Goal: Task Accomplishment & Management: Manage account settings

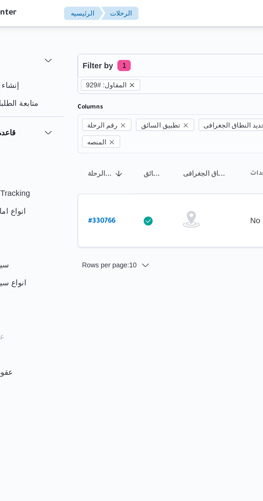
click at [94, 39] on icon "remove selected entity" at bounding box center [95, 40] width 3 height 3
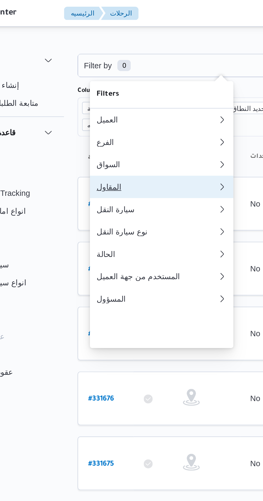
click at [104, 92] on div "المقاول" at bounding box center [107, 89] width 56 height 4
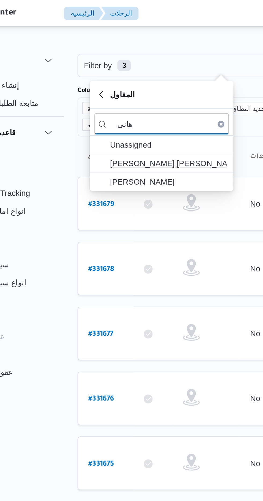
type input "هانى"
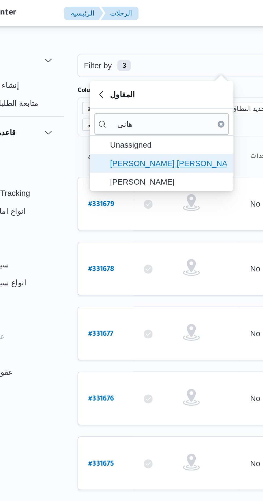
click at [121, 78] on span "[PERSON_NAME] [PERSON_NAME]" at bounding box center [113, 78] width 56 height 6
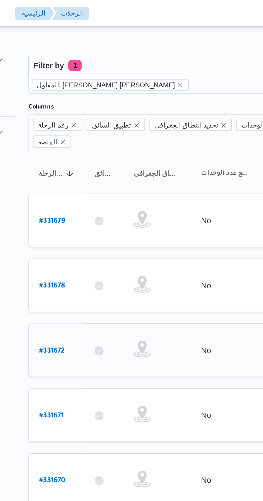
click at [79, 166] on b "# 331672" at bounding box center [81, 168] width 12 height 4
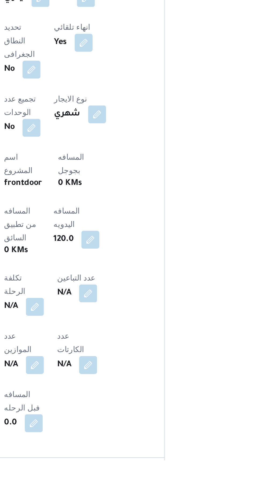
scroll to position [98, 0]
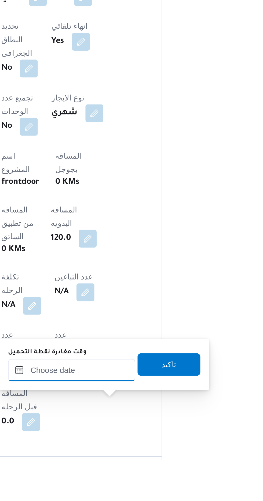
click at [115, 459] on input "وقت مغادرة نقطة التحميل" at bounding box center [124, 458] width 61 height 11
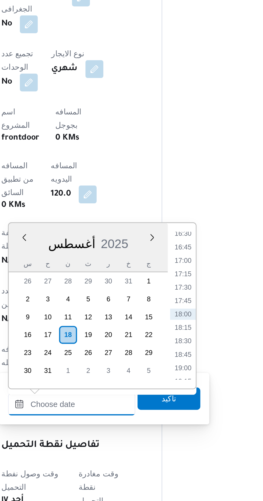
scroll to position [138, 0]
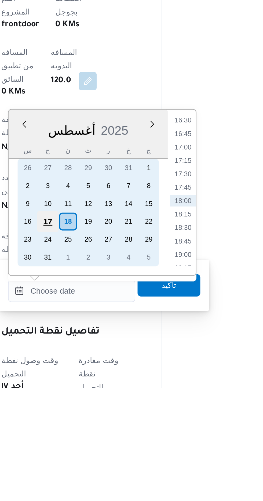
click at [114, 422] on div "17" at bounding box center [113, 422] width 10 height 10
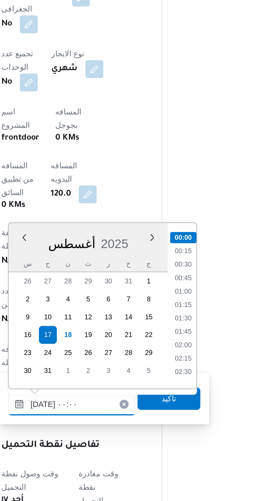
click at [101, 455] on input "[DATE] ٠٠:٠٠" at bounding box center [124, 454] width 61 height 11
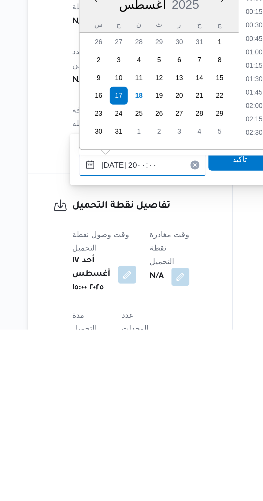
scroll to position [450, 0]
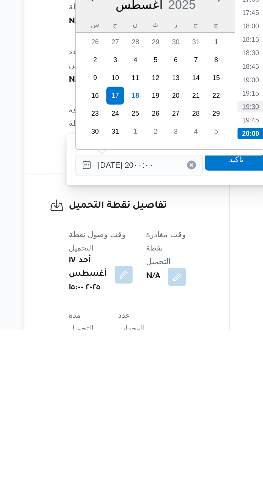
click at [176, 395] on li "19:30" at bounding box center [178, 394] width 12 height 5
type input "[DATE] ١٩:٣٠"
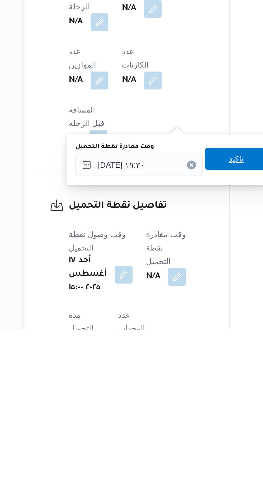
click at [172, 420] on span "تاكيد" at bounding box center [171, 419] width 30 height 11
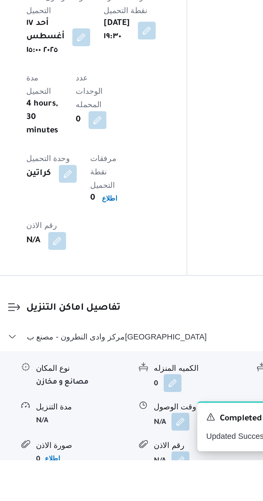
scroll to position [349, 0]
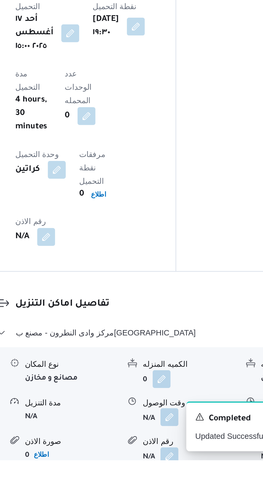
click at [166, 476] on button "button" at bounding box center [164, 480] width 9 height 9
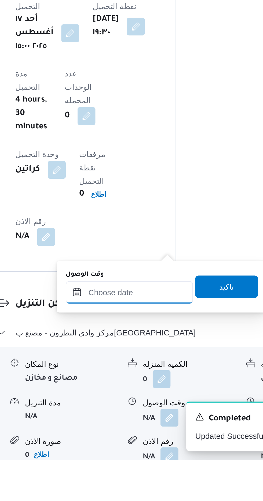
click at [157, 419] on input "وقت الوصول" at bounding box center [145, 420] width 61 height 11
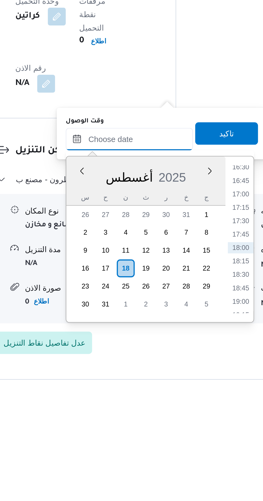
scroll to position [388, 0]
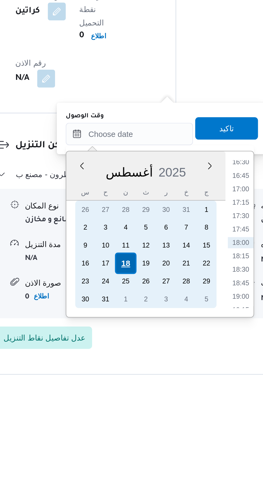
click at [146, 441] on div "18" at bounding box center [144, 444] width 10 height 10
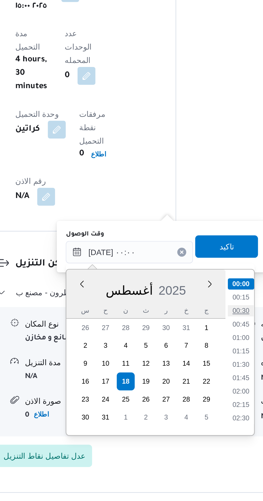
click at [198, 408] on li "00:30" at bounding box center [199, 409] width 12 height 5
type input "[DATE] ٠٠:٣٠"
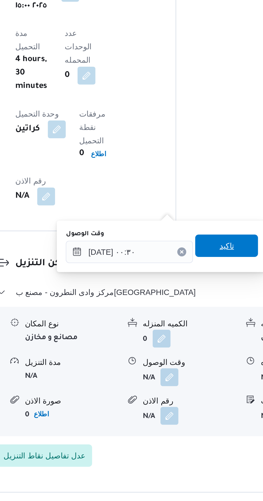
click at [194, 377] on span "تاكيد" at bounding box center [191, 379] width 7 height 6
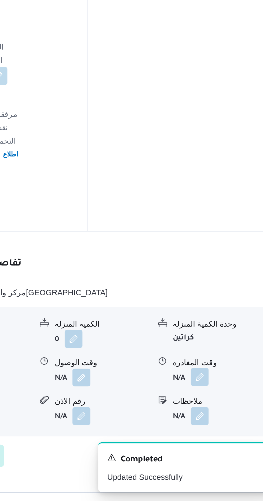
click at [223, 437] on button "button" at bounding box center [221, 441] width 9 height 9
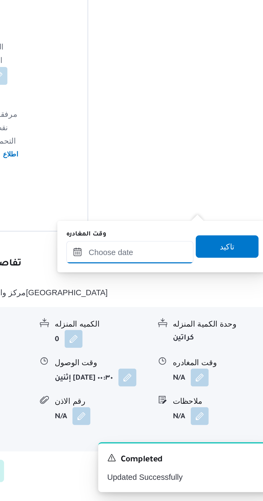
click at [196, 382] on input "وقت المغادره" at bounding box center [187, 382] width 61 height 11
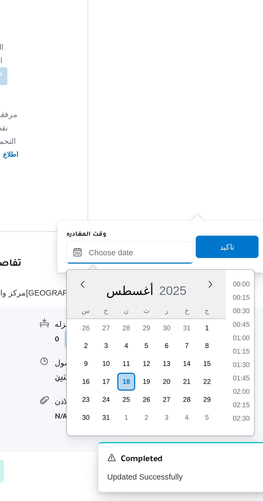
scroll to position [426, 0]
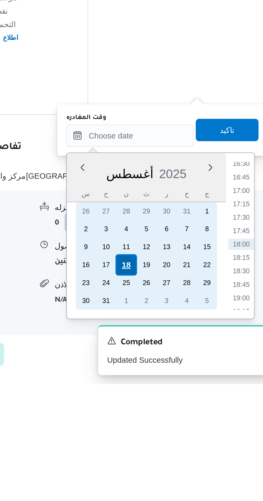
click at [188, 442] on div "18" at bounding box center [186, 444] width 10 height 10
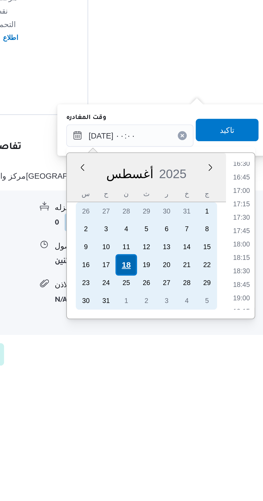
scroll to position [0, 0]
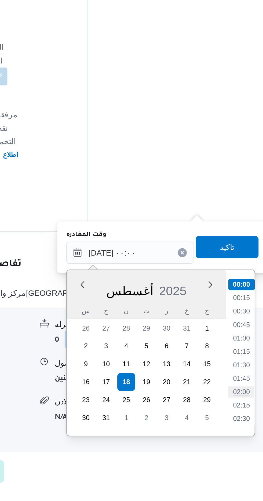
click at [240, 448] on li "02:00" at bounding box center [241, 448] width 12 height 5
type input "[DATE] ٠٢:٠٠"
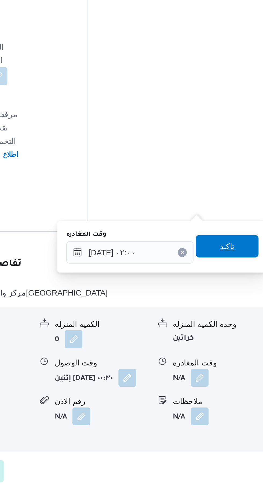
click at [237, 380] on span "تاكيد" at bounding box center [234, 379] width 7 height 6
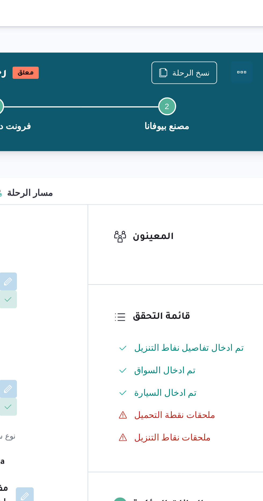
click at [240, 34] on button "Actions" at bounding box center [241, 34] width 11 height 11
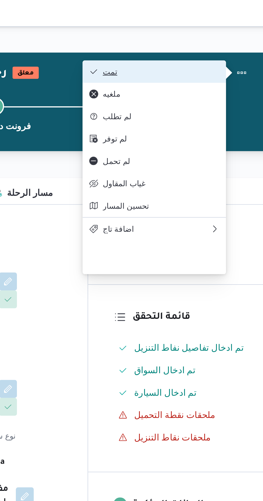
click at [224, 34] on span "تمت" at bounding box center [203, 34] width 56 height 4
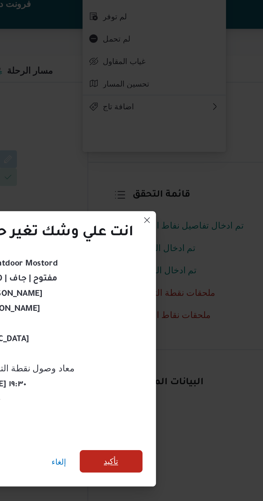
click at [182, 280] on span "تأكيد" at bounding box center [178, 279] width 7 height 6
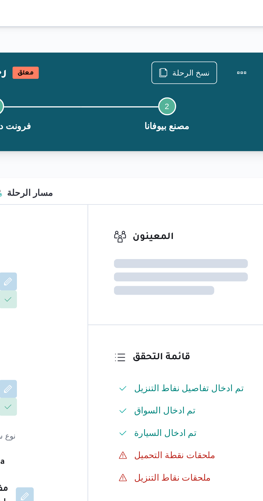
click at [153, 164] on div "المقاول [PERSON_NAME] [PERSON_NAME] شهري السواق [PERSON_NAME] [PERSON_NAME] سيا…" at bounding box center [123, 190] width 71 height 139
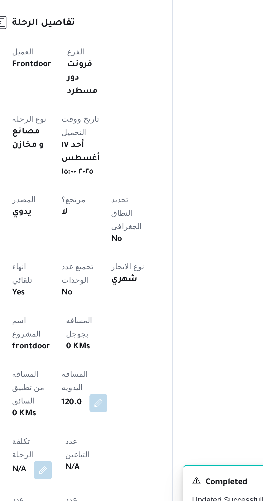
scroll to position [30, 0]
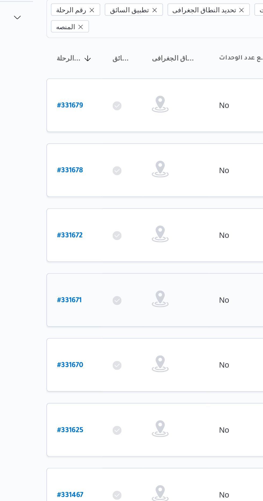
click at [81, 198] on b "# 331671" at bounding box center [81, 200] width 12 height 4
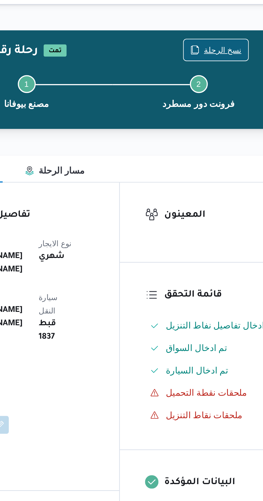
click at [211, 32] on span "نسخ الرحلة" at bounding box center [217, 34] width 18 height 6
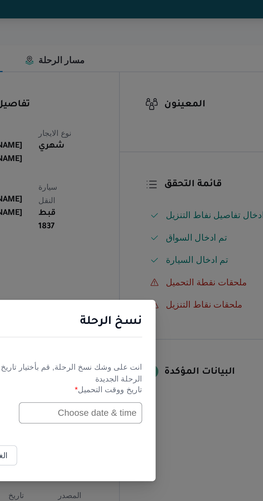
click at [145, 260] on input "text" at bounding box center [149, 261] width 59 height 10
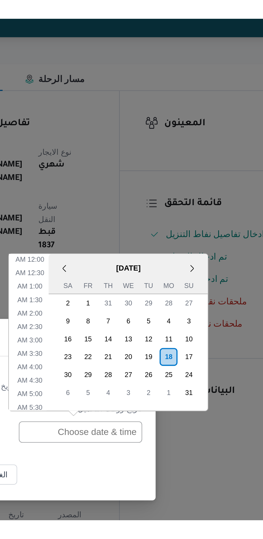
scroll to position [197, 0]
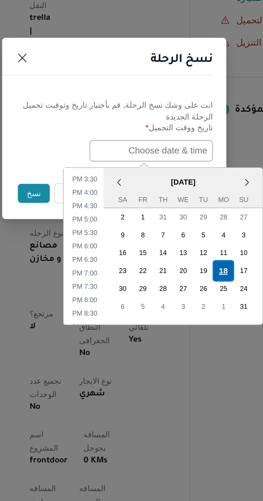
click at [182, 318] on div "18" at bounding box center [184, 319] width 10 height 10
type input "[DATE] 12:00AM"
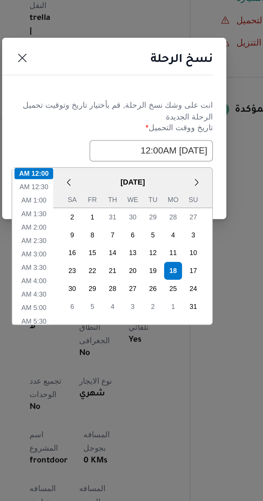
click at [157, 225] on div "نسخ الرحلة" at bounding box center [131, 219] width 107 height 24
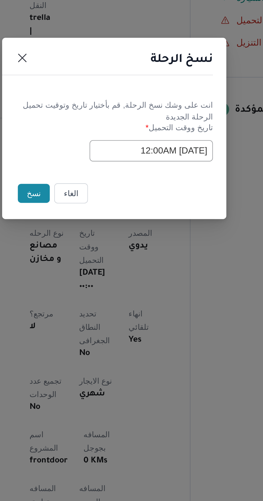
click at [85, 284] on button "نسخ" at bounding box center [92, 281] width 15 height 9
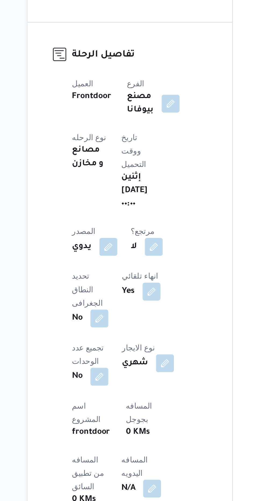
click at [77, 443] on div "تفاصيل الرحلة العميل Frontdoor الفرع مصنع بيوفانا نوع الرحله مصانع و مخازن تاري…" at bounding box center [119, 433] width 98 height 328
click at [125, 488] on button "button" at bounding box center [129, 492] width 9 height 9
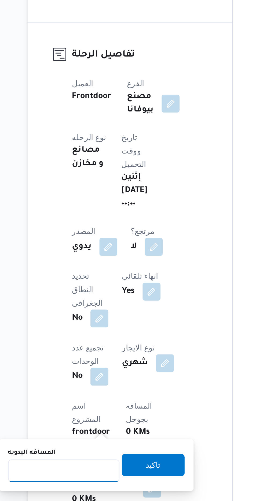
click at [96, 484] on input "المسافه اليدويه" at bounding box center [86, 484] width 53 height 11
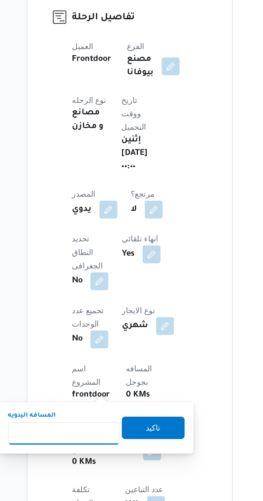
scroll to position [68, 0]
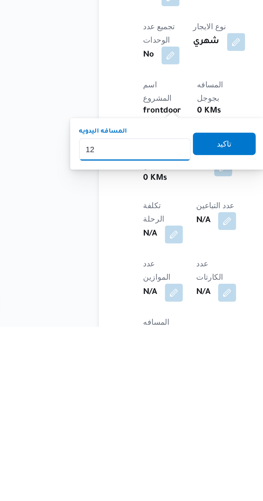
type input "120"
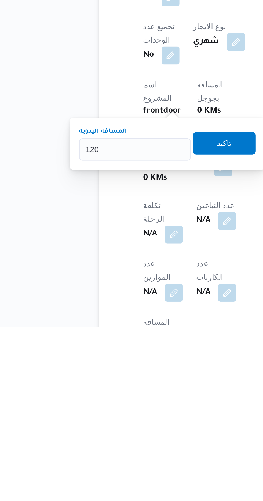
click at [133, 413] on span "تاكيد" at bounding box center [129, 413] width 7 height 6
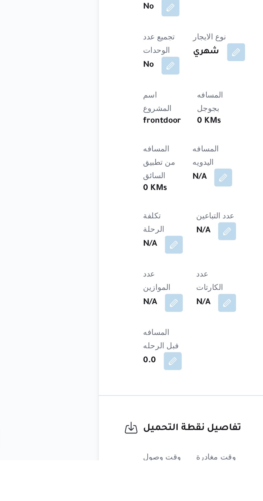
scroll to position [128, 0]
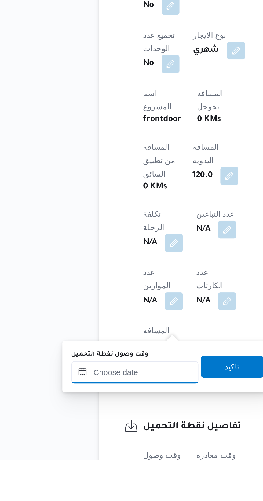
click at [102, 458] on input "وقت وصول نفطة التحميل" at bounding box center [87, 459] width 61 height 11
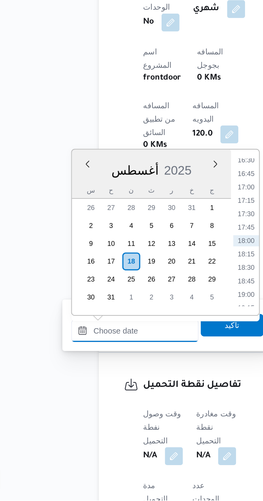
scroll to position [0, 0]
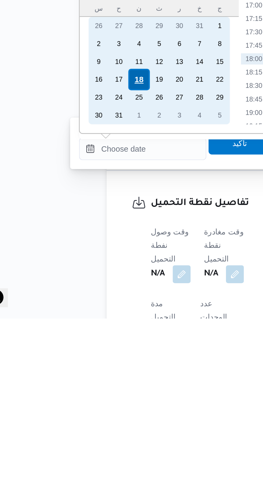
click at [87, 386] on div "18" at bounding box center [85, 387] width 10 height 10
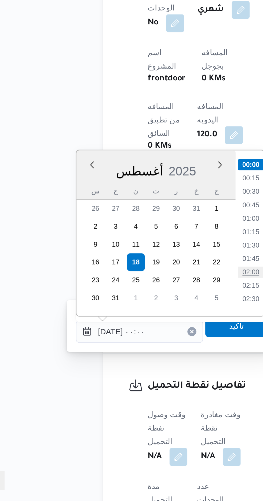
click at [142, 389] on li "02:00" at bounding box center [140, 391] width 12 height 5
type input "[DATE] ٠٢:٠٠"
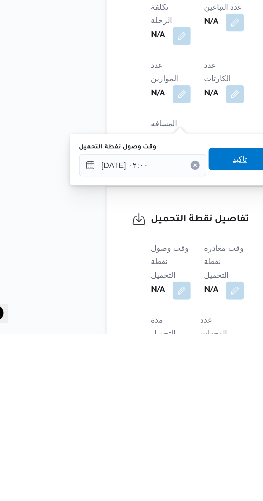
click at [134, 417] on span "تاكيد" at bounding box center [133, 417] width 30 height 11
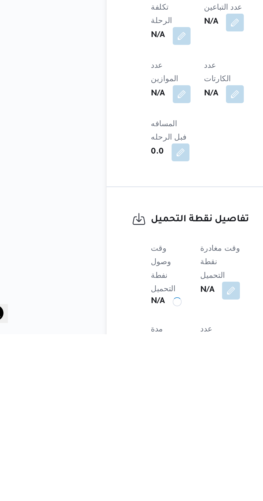
scroll to position [166, 0]
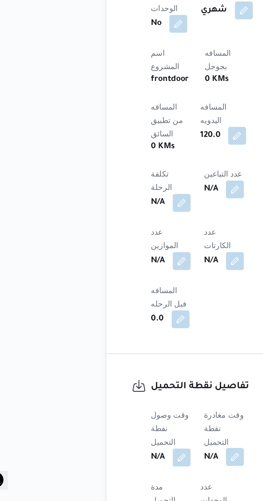
click at [132, 476] on button "button" at bounding box center [131, 480] width 9 height 9
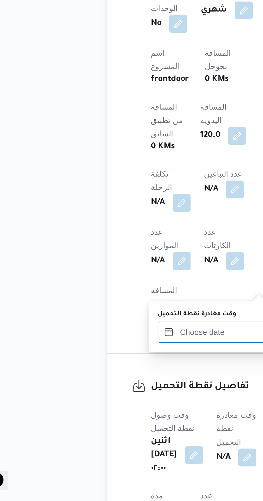
click at [116, 419] on input "وقت مغادرة نقطة التحميل" at bounding box center [124, 420] width 61 height 11
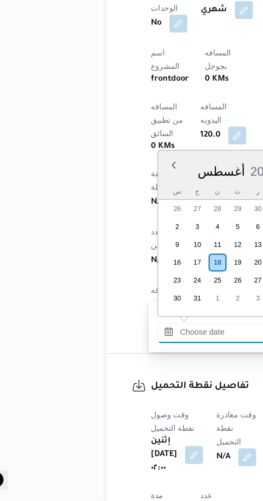
scroll to position [426, 0]
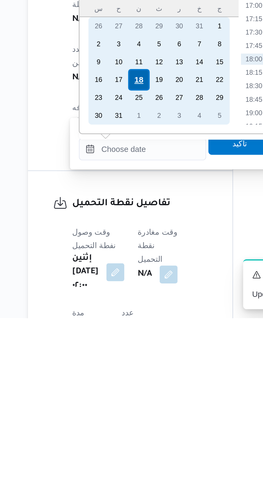
click at [122, 386] on div "18" at bounding box center [123, 387] width 10 height 10
type input "[DATE] ٠٠:٠٠"
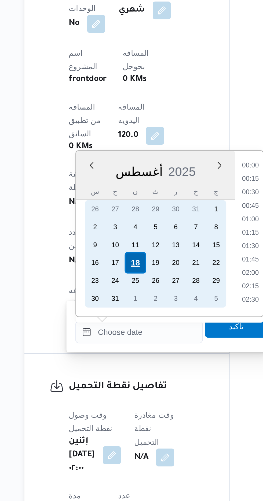
click at [122, 388] on div "18" at bounding box center [123, 387] width 10 height 10
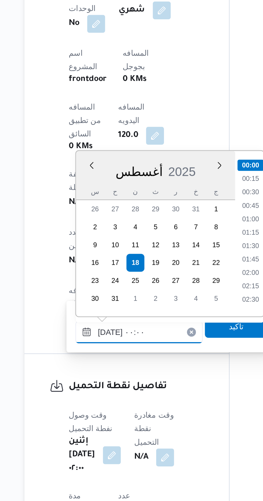
click at [96, 423] on input "[DATE] ٠٠:٠٠" at bounding box center [124, 420] width 61 height 11
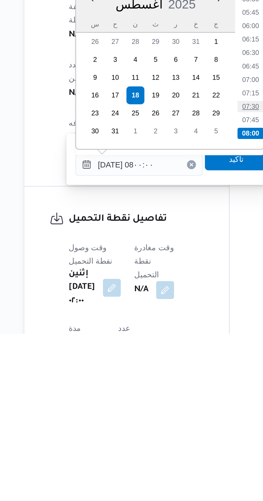
click at [175, 390] on li "07:30" at bounding box center [178, 392] width 12 height 5
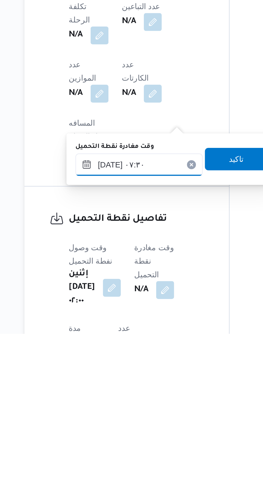
click at [137, 418] on input "[DATE] ٠٧:٣٠" at bounding box center [124, 420] width 61 height 11
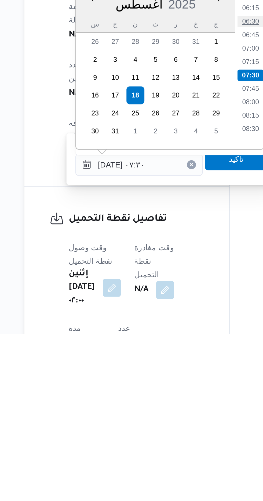
click at [174, 349] on li "06:30" at bounding box center [178, 351] width 12 height 5
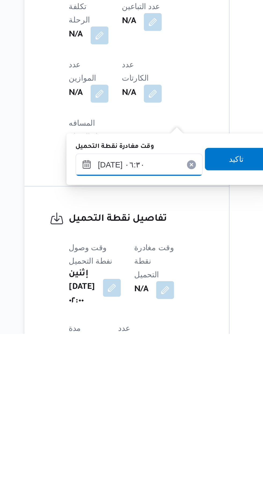
click at [143, 417] on input "[DATE] ٠٦:٣٠" at bounding box center [124, 420] width 61 height 11
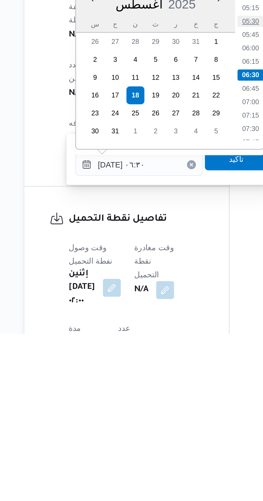
click at [178, 351] on li "05:30" at bounding box center [178, 351] width 12 height 5
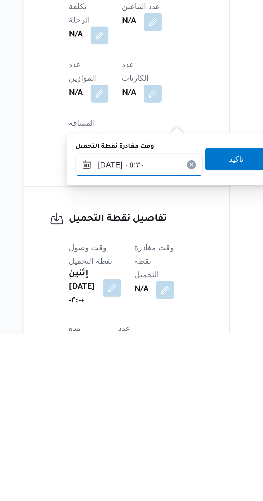
click at [140, 419] on input "[DATE] ٠٥:٣٠" at bounding box center [124, 420] width 61 height 11
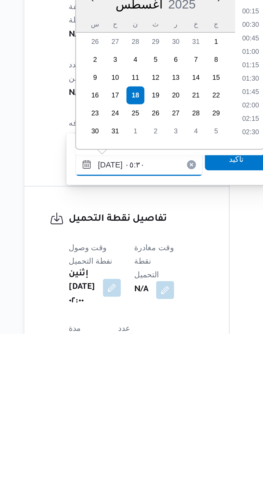
scroll to position [105, 0]
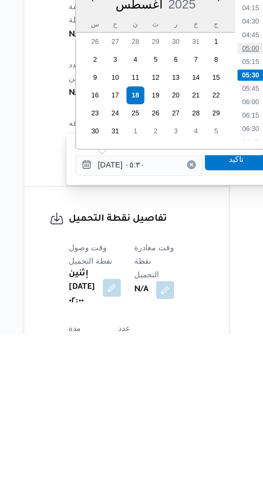
click at [174, 363] on li "05:00" at bounding box center [178, 364] width 12 height 5
type input "[DATE] ٠٥:٠٠"
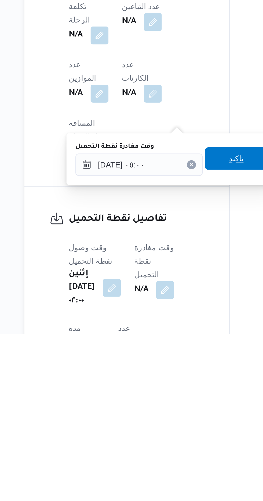
click at [170, 419] on span "تاكيد" at bounding box center [171, 417] width 30 height 11
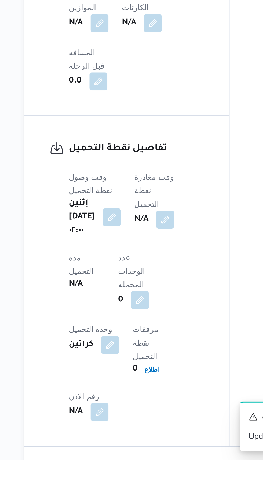
scroll to position [272, 0]
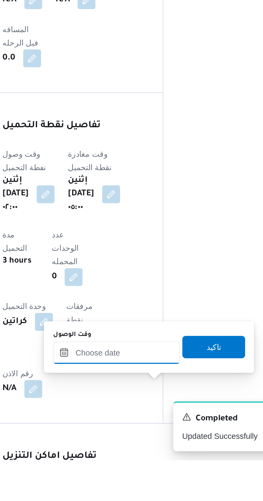
click at [130, 451] on input "وقت الوصول" at bounding box center [145, 449] width 61 height 11
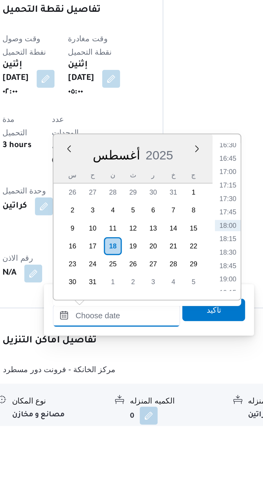
scroll to position [311, 0]
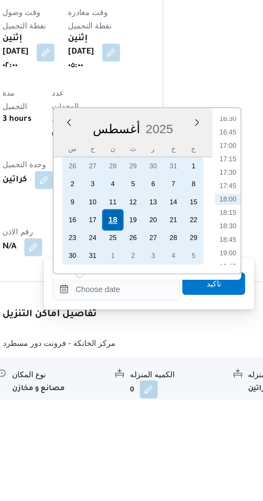
click at [144, 414] on div "18" at bounding box center [144, 415] width 10 height 10
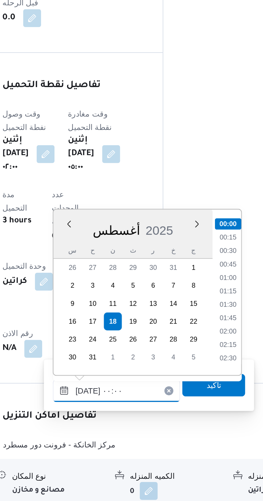
click at [118, 449] on input "[DATE] ٠٠:٠٠" at bounding box center [145, 448] width 61 height 11
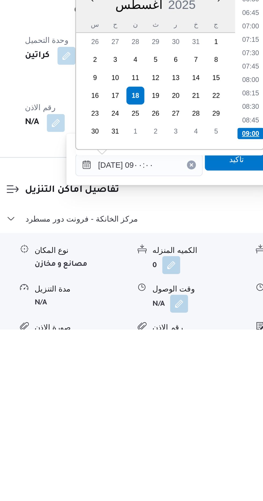
click at [196, 408] on li "09:00" at bounding box center [198, 407] width 13 height 5
type input "[DATE] ٠٩:٠٠"
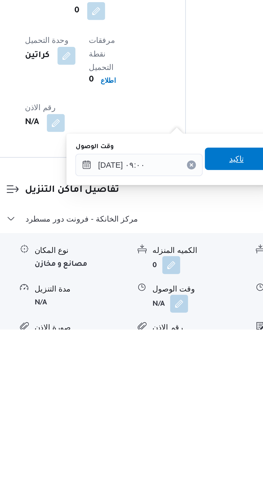
click at [191, 419] on span "تاكيد" at bounding box center [192, 419] width 30 height 11
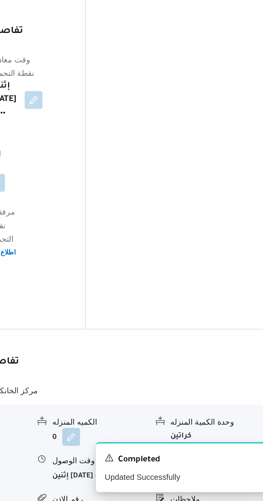
click at [221, 484] on button "button" at bounding box center [221, 488] width 9 height 9
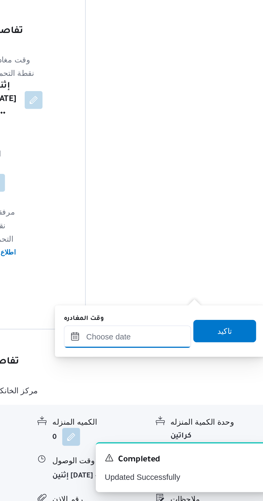
click at [198, 422] on input "وقت المغادره" at bounding box center [187, 422] width 61 height 11
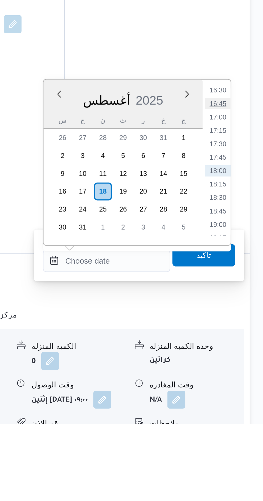
click at [241, 347] on li "16:45" at bounding box center [241, 347] width 12 height 5
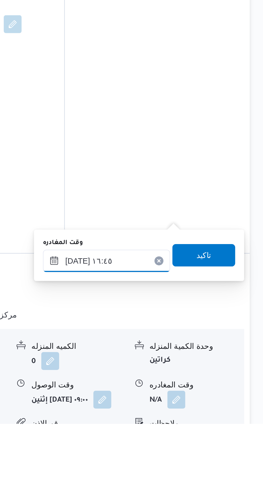
click at [207, 421] on input "[DATE] ١٦:٤٥" at bounding box center [187, 423] width 61 height 11
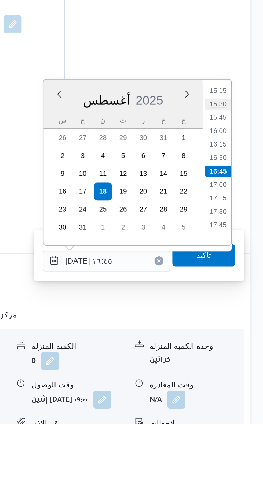
click at [241, 348] on li "15:30" at bounding box center [241, 347] width 12 height 5
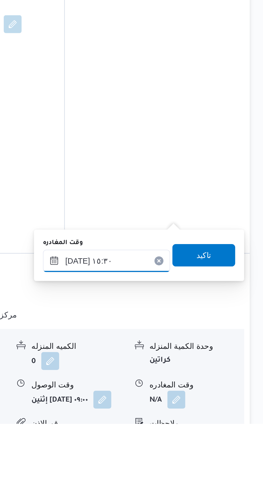
click at [200, 422] on input "[DATE] ١٥:٣٠" at bounding box center [187, 423] width 61 height 11
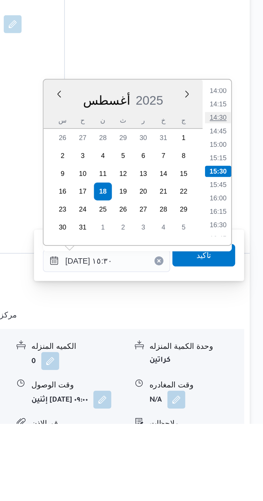
click at [238, 355] on li "14:30" at bounding box center [241, 354] width 12 height 5
type input "[DATE] ١٤:٣٠"
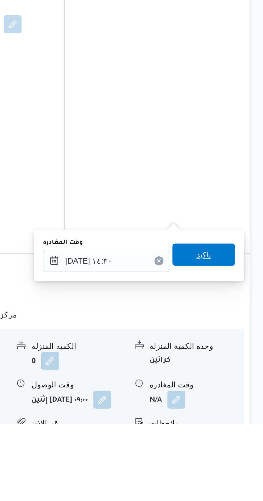
click at [238, 419] on span "تاكيد" at bounding box center [234, 420] width 7 height 6
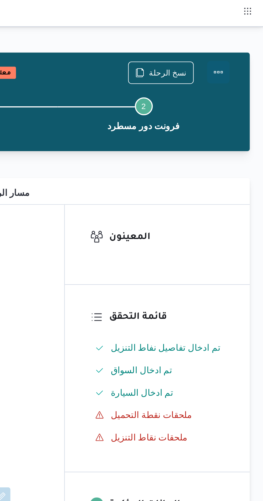
click at [236, 31] on button "Actions" at bounding box center [241, 34] width 11 height 11
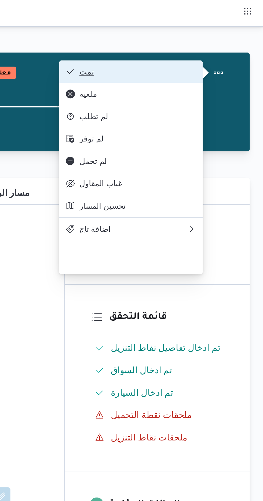
click at [222, 32] on span "تمت" at bounding box center [203, 34] width 56 height 4
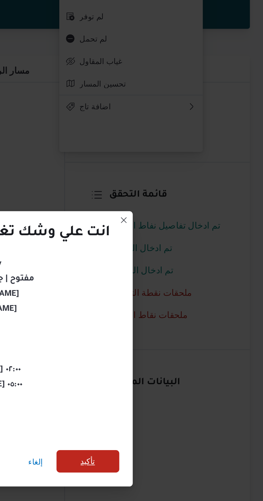
click at [181, 279] on span "تأكيد" at bounding box center [178, 279] width 7 height 6
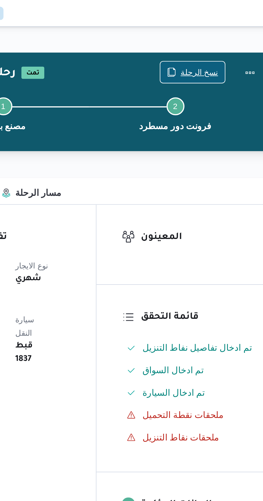
click at [217, 35] on span "نسخ الرحلة" at bounding box center [217, 34] width 18 height 6
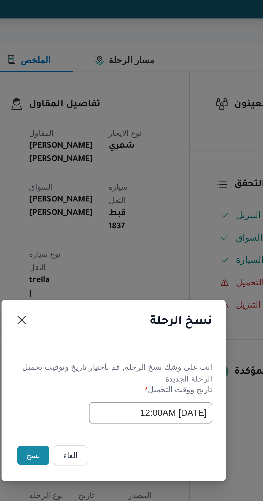
click at [93, 283] on button "نسخ" at bounding box center [92, 281] width 15 height 9
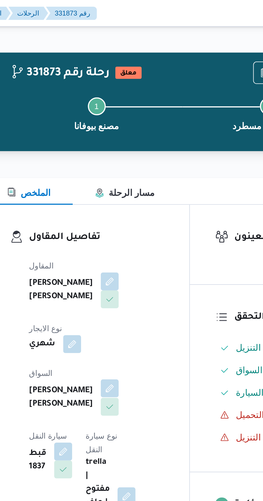
click at [125, 182] on button "button" at bounding box center [129, 186] width 9 height 9
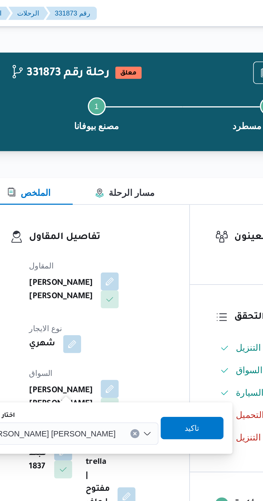
click at [135, 207] on input "اختار السواق" at bounding box center [135, 208] width 1 height 6
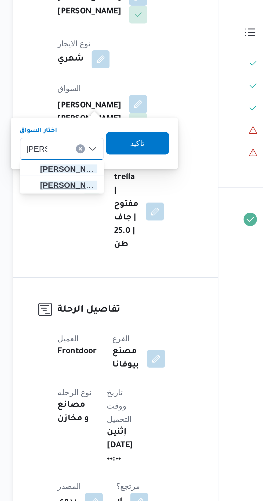
type input "[PERSON_NAME]"
click at [98, 224] on span "[PERSON_NAME]" at bounding box center [96, 225] width 27 height 6
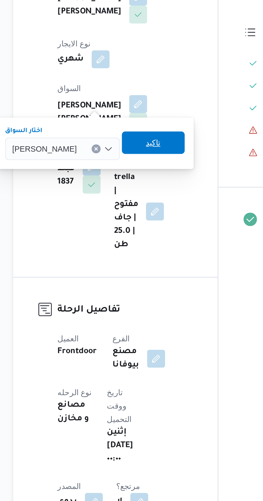
click at [140, 206] on span "تاكيد" at bounding box center [137, 204] width 30 height 11
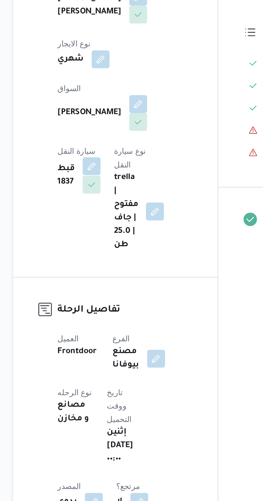
click at [111, 212] on button "button" at bounding box center [107, 216] width 9 height 9
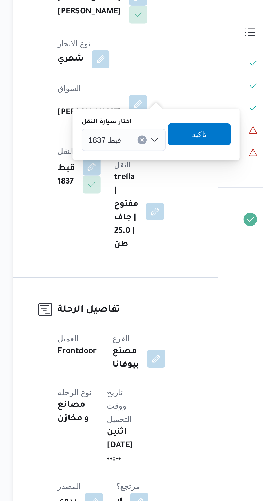
click at [124, 203] on input "اختار سيارة النقل" at bounding box center [124, 203] width 1 height 6
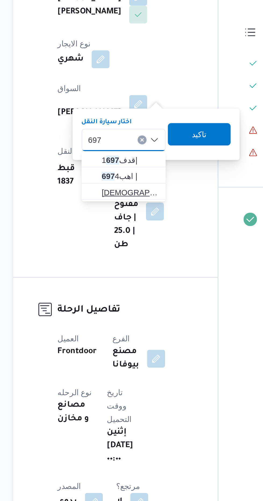
type input "697"
click at [122, 226] on span "[DEMOGRAPHIC_DATA] 697 4 |" at bounding box center [125, 228] width 27 height 6
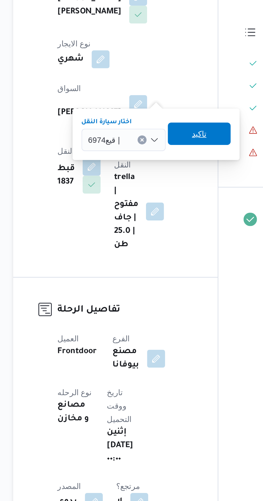
click at [162, 199] on span "تاكيد" at bounding box center [159, 200] width 30 height 11
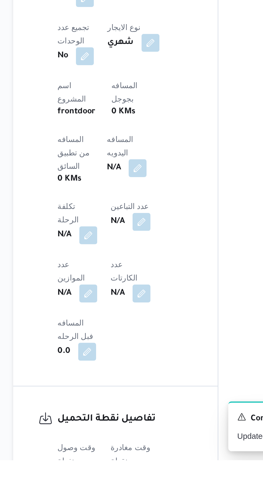
scroll to position [137, 0]
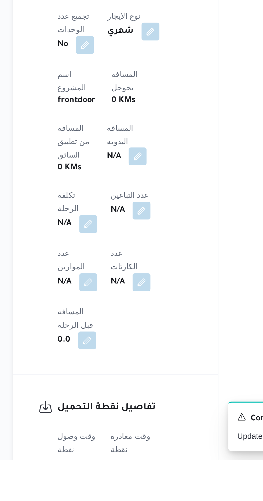
click at [125, 351] on button "button" at bounding box center [129, 355] width 9 height 9
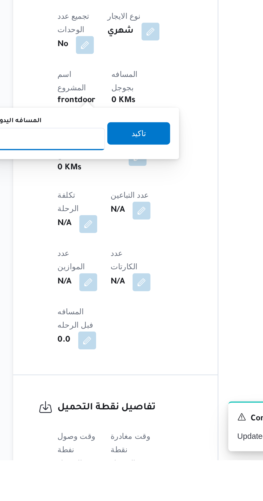
click at [101, 348] on input "المسافه اليدويه" at bounding box center [86, 347] width 53 height 11
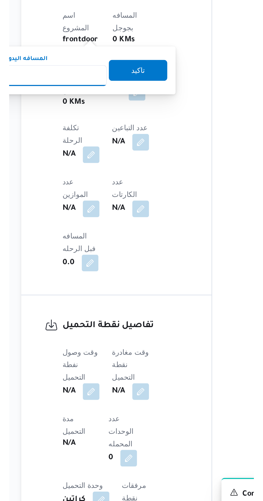
scroll to position [187, 0]
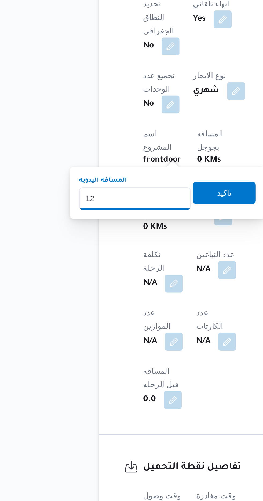
type input "120"
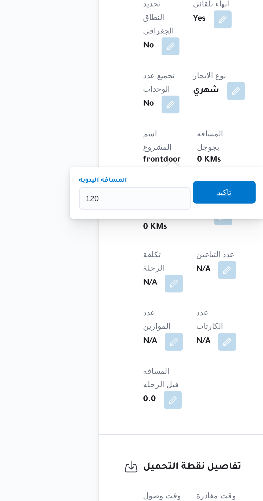
click at [133, 294] on span "تاكيد" at bounding box center [129, 294] width 7 height 6
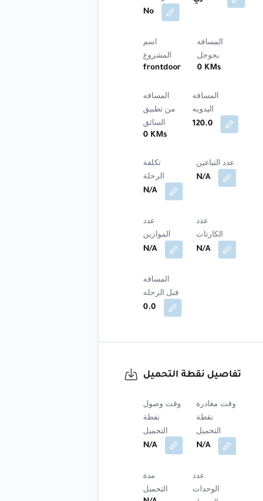
click at [108, 455] on button "button" at bounding box center [105, 459] width 9 height 9
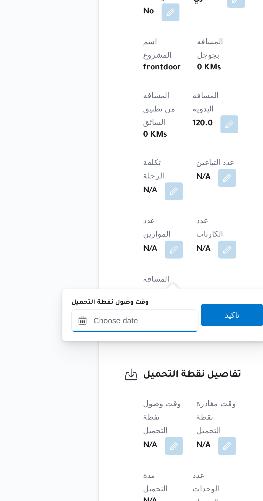
click at [98, 399] on input "وقت وصول نفطة التحميل" at bounding box center [87, 400] width 61 height 11
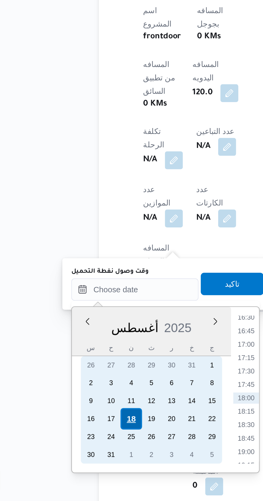
click at [83, 463] on div "18" at bounding box center [85, 462] width 10 height 10
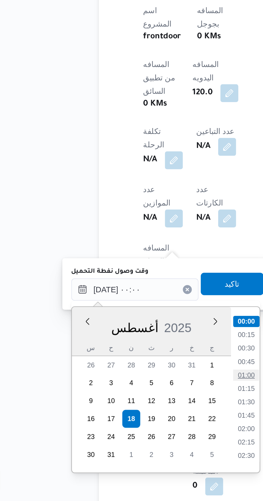
click at [141, 441] on li "01:00" at bounding box center [140, 440] width 12 height 5
type input "[DATE] ٠١:٠٠"
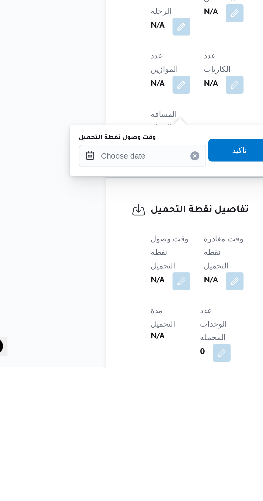
scroll to position [187, 0]
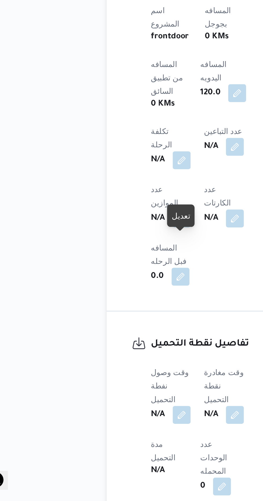
click at [132, 471] on dt "عدد الوحدات المحمله" at bounding box center [122, 480] width 17 height 19
click at [106, 455] on button "button" at bounding box center [105, 459] width 9 height 9
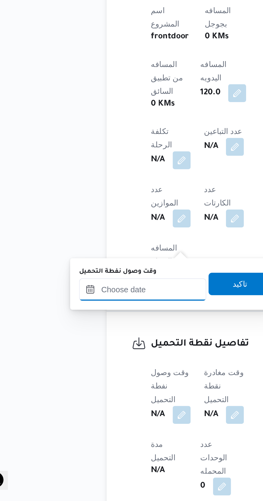
click at [98, 398] on input "وقت وصول نفطة التحميل" at bounding box center [87, 400] width 61 height 11
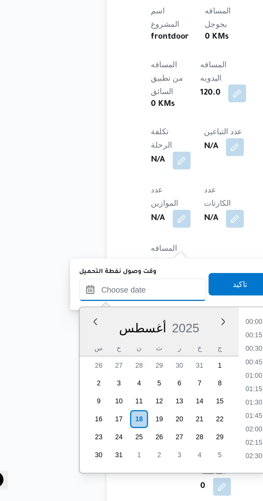
scroll to position [426, 0]
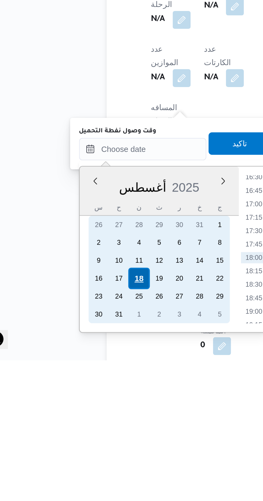
click at [85, 464] on div "18" at bounding box center [85, 462] width 10 height 10
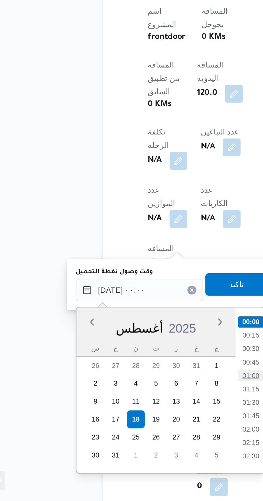
click at [143, 440] on li "01:00" at bounding box center [140, 440] width 12 height 5
type input "[DATE] ٠١:٠٠"
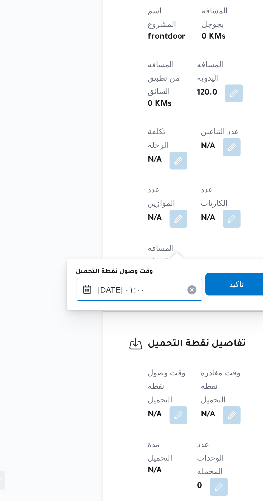
scroll to position [187, 0]
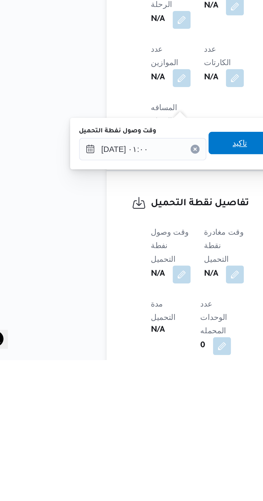
click at [133, 396] on span "تاكيد" at bounding box center [133, 397] width 30 height 11
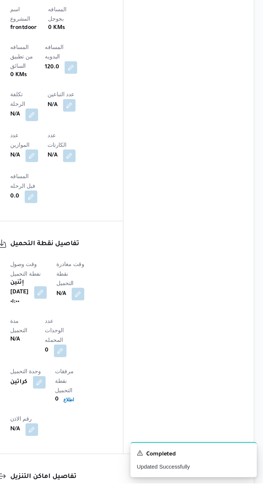
scroll to position [275, 0]
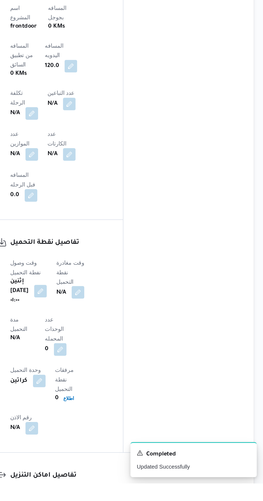
click at [141, 367] on button "button" at bounding box center [137, 371] width 9 height 9
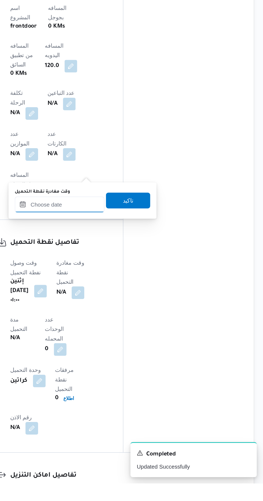
click at [138, 309] on input "وقت مغادرة نقطة التحميل" at bounding box center [124, 311] width 61 height 11
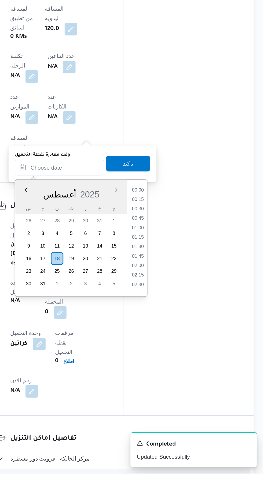
scroll to position [426, 0]
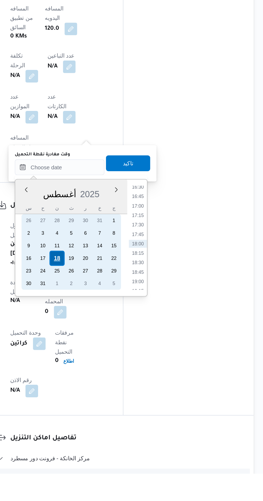
click at [122, 354] on div "18" at bounding box center [123, 355] width 10 height 10
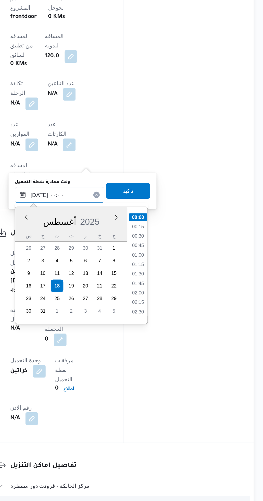
click at [98, 292] on input "[DATE] ٠٠:٠٠" at bounding box center [124, 292] width 61 height 11
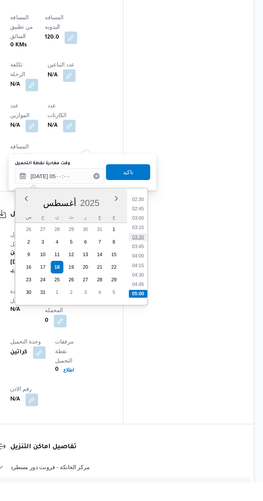
click at [178, 333] on li "03:30" at bounding box center [178, 334] width 12 height 5
type input "[DATE] ٠٣:٣٠"
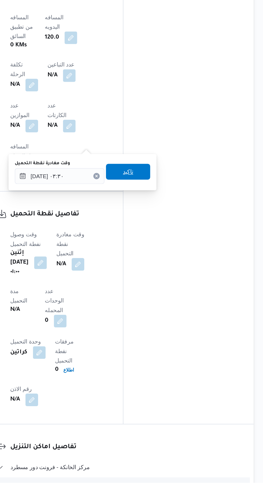
click at [174, 289] on span "تاكيد" at bounding box center [171, 290] width 7 height 6
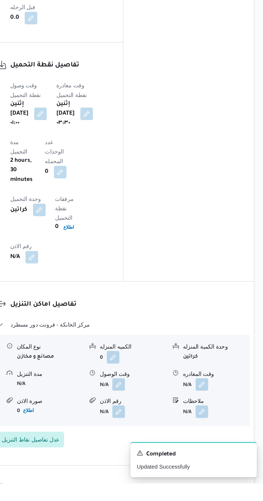
scroll to position [404, 0]
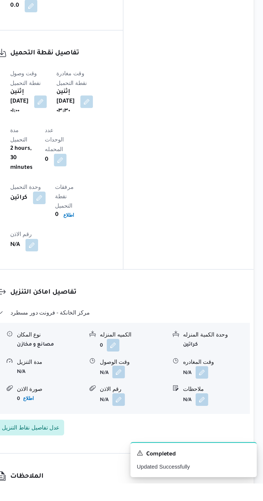
click at [165, 421] on button "button" at bounding box center [164, 425] width 9 height 9
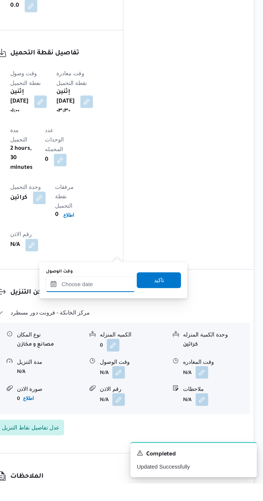
click at [156, 363] on input "وقت الوصول" at bounding box center [145, 365] width 61 height 11
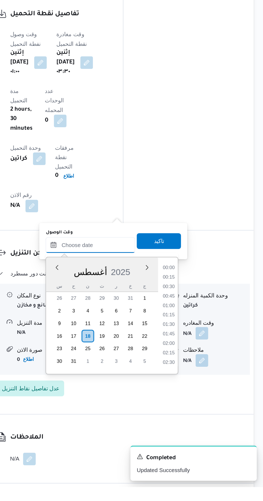
scroll to position [426, 0]
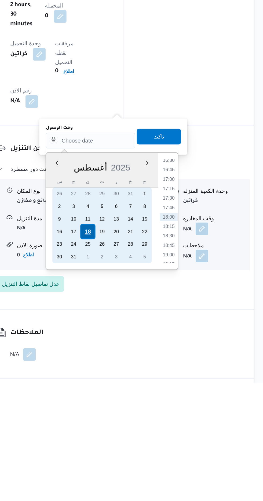
click at [145, 396] on div "18" at bounding box center [144, 398] width 10 height 10
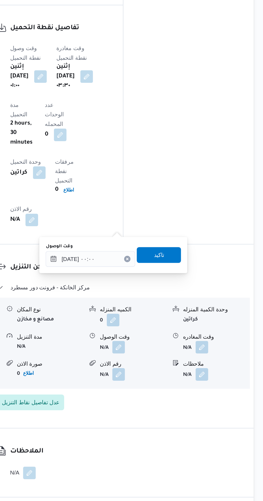
click at [114, 339] on div "You are in a dialog. To close this dialog, hit escape. وقت الوصول [DATE] ٠٠:٠٠ …" at bounding box center [161, 333] width 101 height 25
click at [127, 336] on input "[DATE] ٠٠:٠٠" at bounding box center [145, 336] width 61 height 11
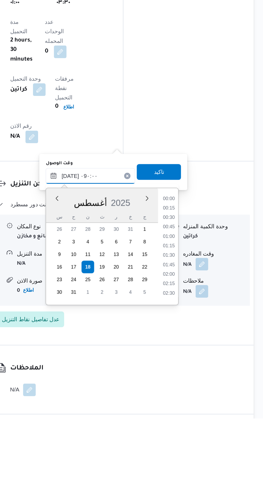
scroll to position [167, 0]
click at [197, 414] on li "09:00" at bounding box center [198, 416] width 13 height 5
type input "[DATE] ٠٩:٠٠"
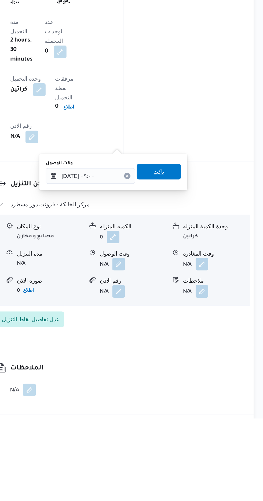
click at [198, 338] on span "تاكيد" at bounding box center [192, 333] width 30 height 11
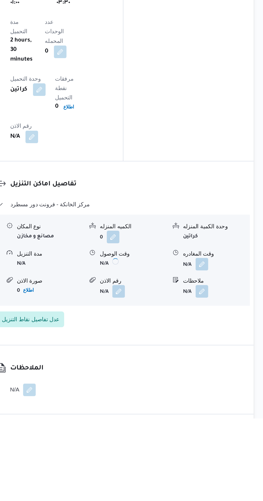
scroll to position [433, 0]
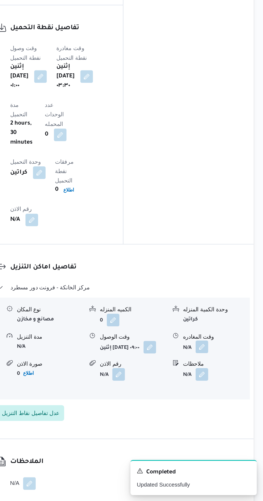
click at [222, 392] on button "button" at bounding box center [221, 396] width 9 height 9
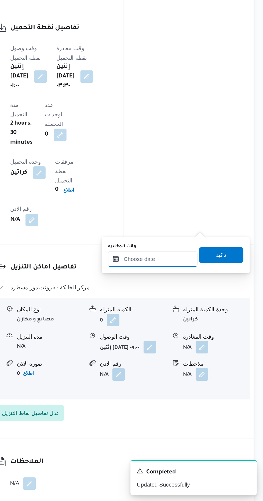
click at [198, 334] on input "وقت المغادره" at bounding box center [187, 336] width 61 height 11
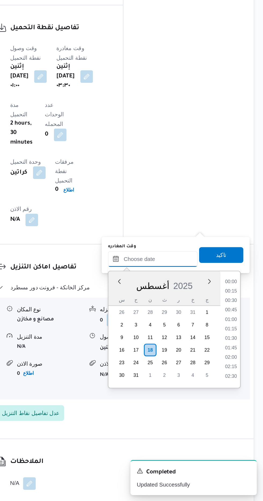
scroll to position [426, 0]
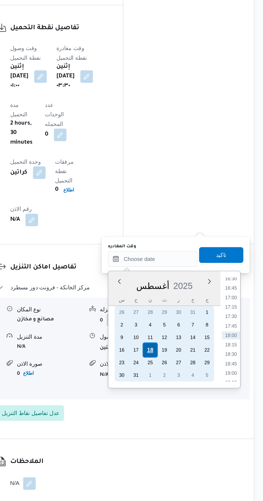
click at [186, 397] on div "18" at bounding box center [186, 398] width 10 height 10
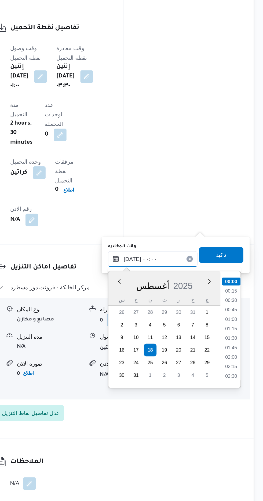
click at [162, 340] on input "[DATE] ٠٠:٠٠" at bounding box center [187, 336] width 61 height 11
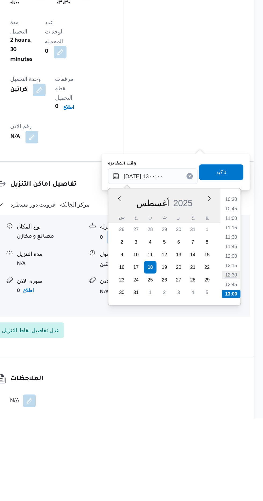
click at [241, 403] on li "12:30" at bounding box center [241, 403] width 12 height 5
type input "[DATE] ١٢:٣٠"
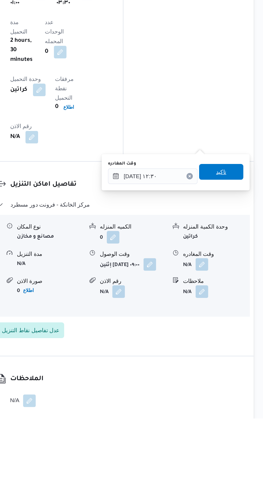
click at [238, 335] on span "تاكيد" at bounding box center [234, 333] width 7 height 6
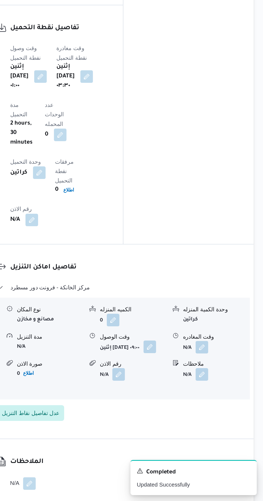
click at [181, 392] on button "button" at bounding box center [185, 396] width 9 height 9
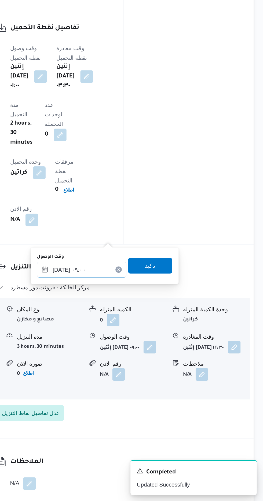
click at [150, 341] on input "[DATE] ٠٩:٠٠" at bounding box center [139, 343] width 61 height 11
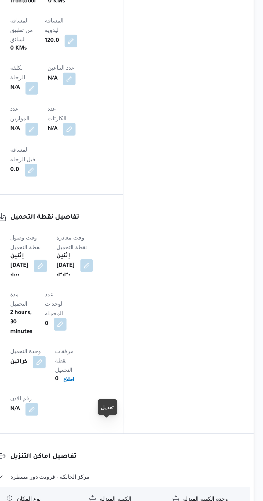
click at [147, 208] on button "button" at bounding box center [143, 212] width 9 height 9
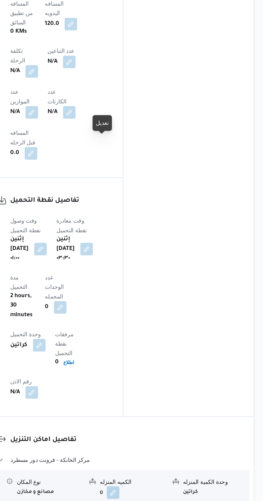
click at [181, 392] on button "button" at bounding box center [185, 396] width 9 height 9
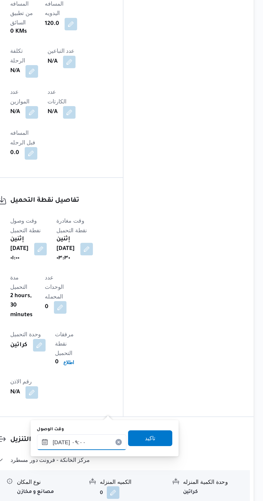
click at [142, 345] on input "[DATE] ٠٩:٠٠" at bounding box center [139, 343] width 61 height 11
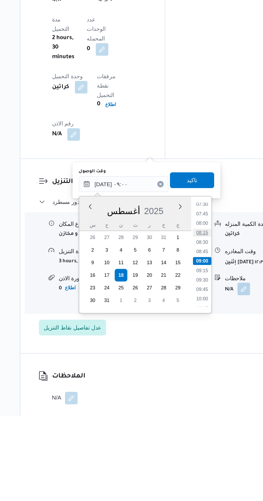
click at [192, 376] on li "08:15" at bounding box center [193, 376] width 12 height 5
type input "[DATE] ٠٨:١٥"
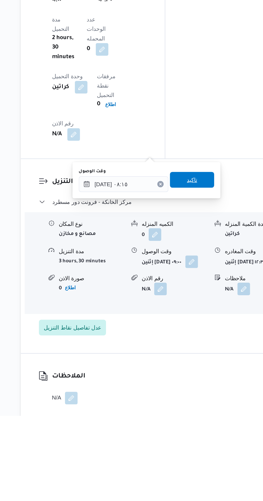
click at [189, 341] on span "تاكيد" at bounding box center [186, 340] width 7 height 6
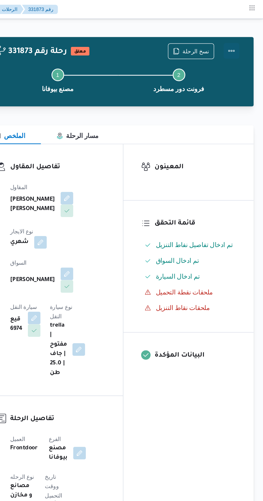
click at [246, 32] on button "Actions" at bounding box center [241, 34] width 11 height 11
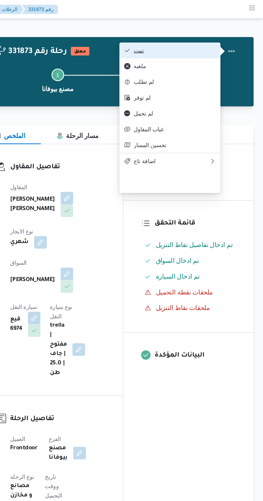
click at [221, 36] on span "تمت" at bounding box center [203, 34] width 56 height 4
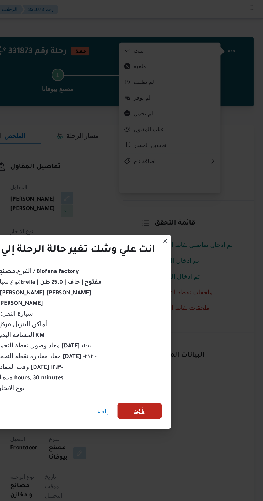
click at [182, 278] on span "تأكيد" at bounding box center [178, 279] width 7 height 6
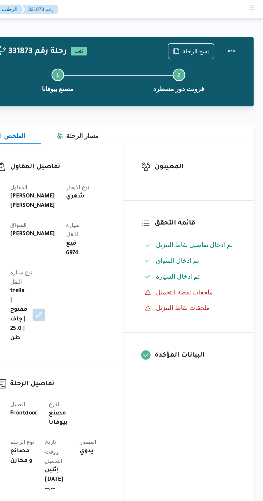
click at [102, 195] on b "trella | مفتوح | جاف | 25.0 طن" at bounding box center [97, 214] width 12 height 39
click at [216, 35] on span "نسخ الرحلة" at bounding box center [217, 34] width 18 height 6
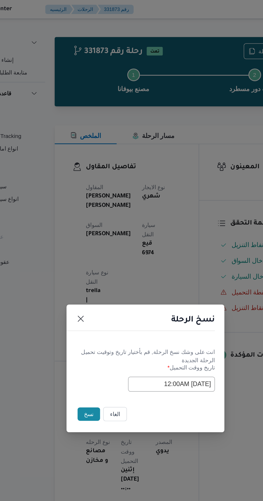
click at [88, 285] on button "نسخ" at bounding box center [92, 281] width 15 height 9
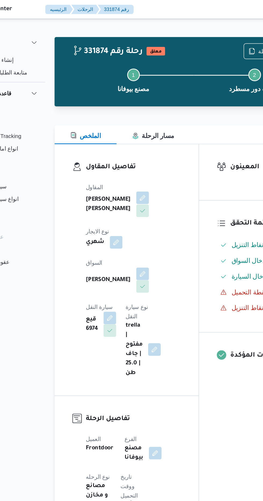
click at [125, 137] on button "button" at bounding box center [129, 134] width 9 height 9
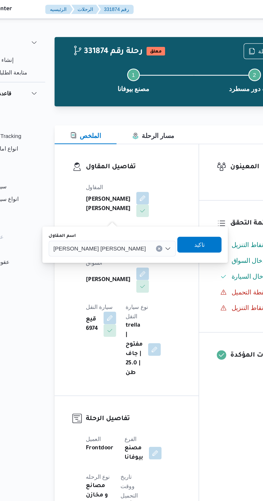
click at [90, 171] on span "[PERSON_NAME] [PERSON_NAME]" at bounding box center [100, 169] width 63 height 6
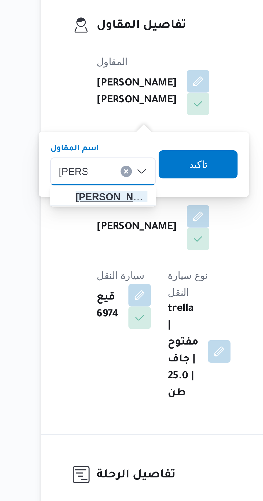
type input "[PERSON_NAME]"
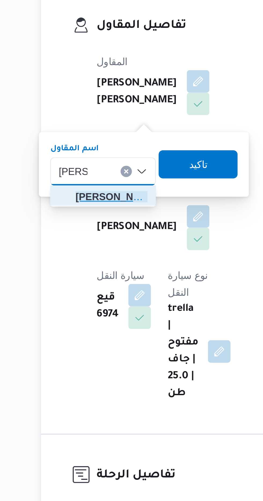
click at [100, 180] on span "[PERSON_NAME] دوح [PERSON_NAME]" at bounding box center [96, 179] width 27 height 6
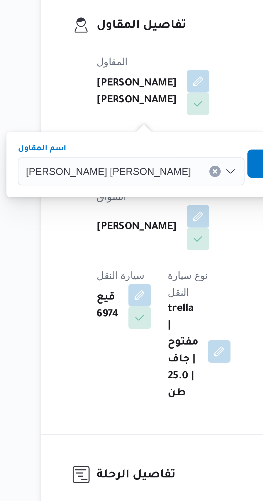
click at [148, 166] on span "تاكيد" at bounding box center [163, 166] width 30 height 11
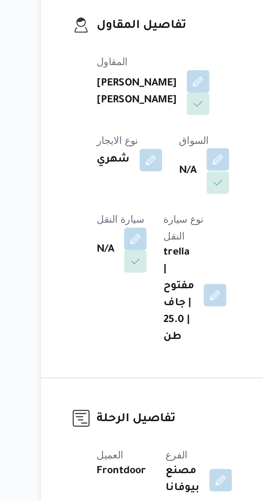
click at [133, 169] on button "button" at bounding box center [137, 164] width 9 height 9
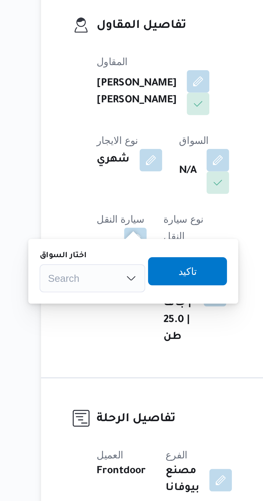
click at [96, 209] on div "Search" at bounding box center [89, 210] width 40 height 11
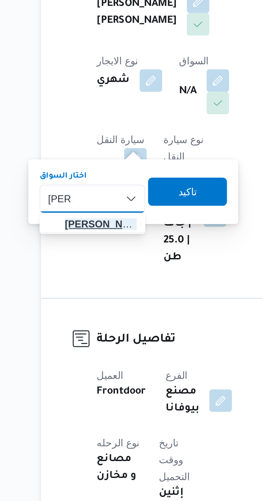
type input "[PERSON_NAME]"
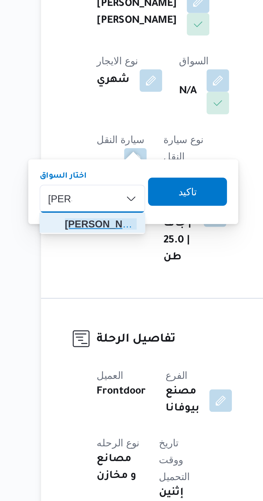
click at [94, 221] on span "[PERSON_NAME]" at bounding box center [92, 219] width 27 height 6
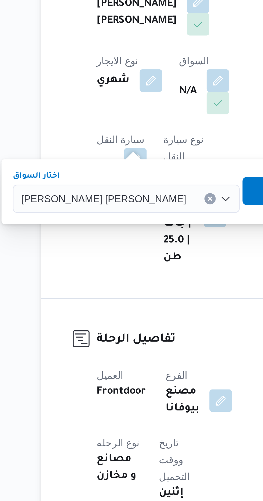
click at [158, 208] on span "تاكيد" at bounding box center [161, 207] width 7 height 6
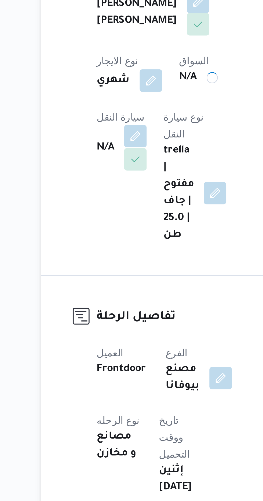
click at [110, 182] on button "button" at bounding box center [105, 186] width 9 height 9
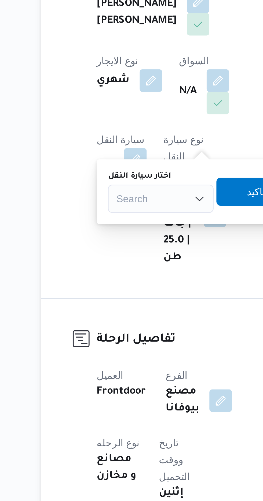
click at [119, 206] on div "Search" at bounding box center [115, 210] width 40 height 11
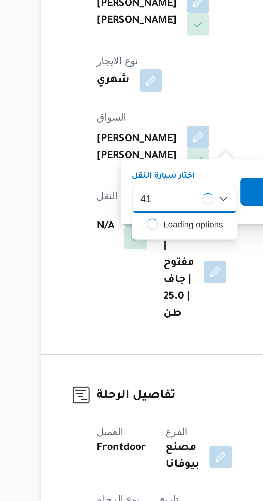
type input "4"
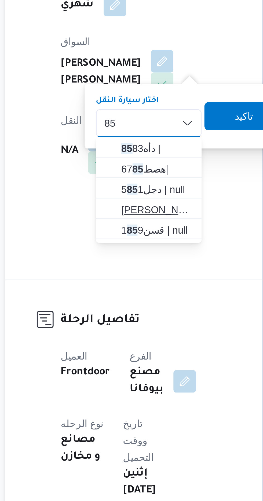
type input "85"
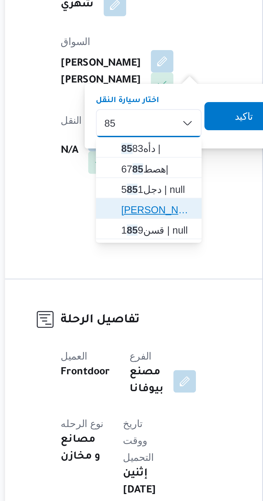
click at [127, 242] on span "[PERSON_NAME] 85 24 | null" at bounding box center [127, 243] width 27 height 6
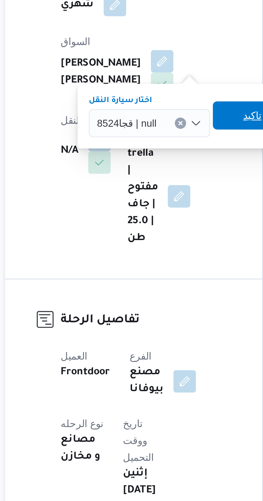
click at [158, 206] on span "تاكيد" at bounding box center [164, 207] width 30 height 11
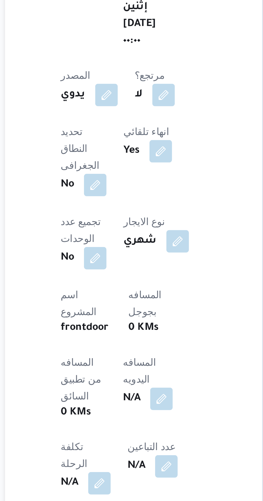
scroll to position [35, 0]
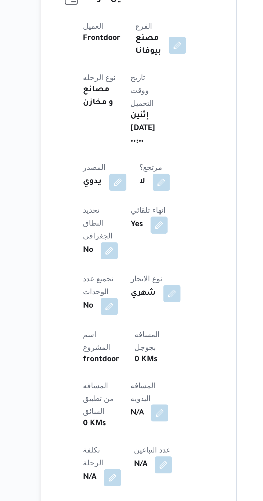
click at [125, 453] on button "button" at bounding box center [129, 457] width 9 height 9
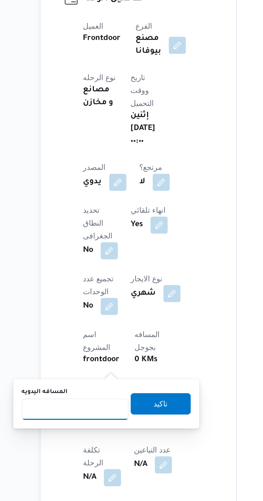
click at [91, 454] on input "المسافه اليدويه" at bounding box center [86, 455] width 53 height 11
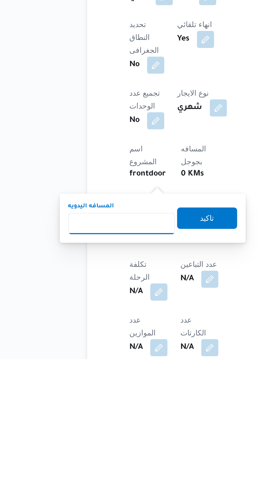
scroll to position [79, 0]
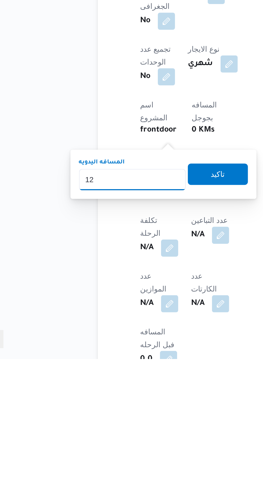
type input "120"
click at [133, 410] on span "تاكيد" at bounding box center [129, 408] width 7 height 6
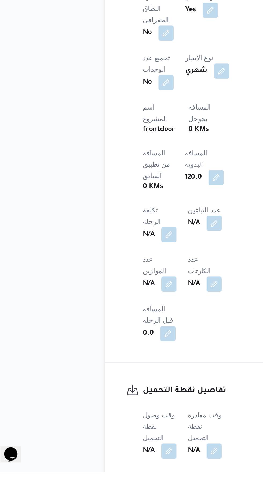
scroll to position [160, 0]
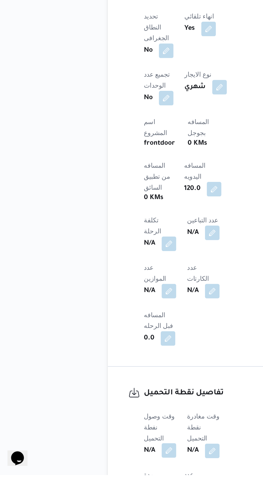
click at [108, 482] on button "button" at bounding box center [105, 486] width 9 height 9
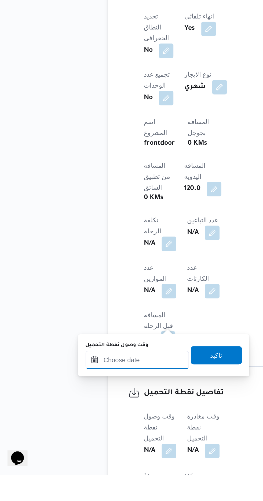
click at [96, 429] on input "وقت وصول نفطة التحميل" at bounding box center [87, 433] width 61 height 11
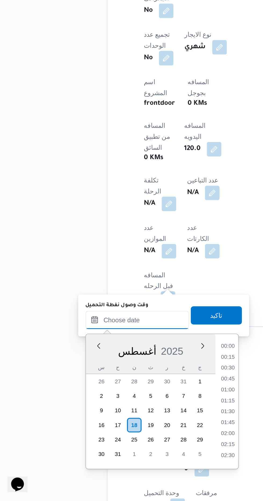
scroll to position [426, 0]
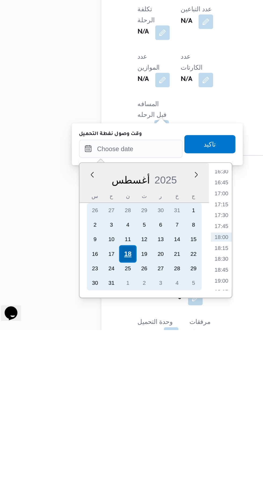
click at [85, 456] on div "18" at bounding box center [85, 456] width 10 height 10
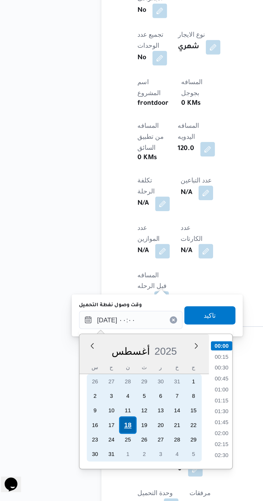
scroll to position [198, 0]
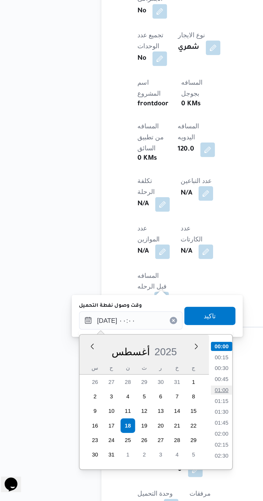
click at [140, 437] on li "01:00" at bounding box center [140, 435] width 12 height 5
type input "[DATE] ٠١:٠٠"
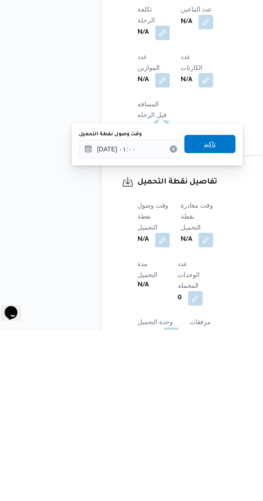
click at [137, 392] on span "تاكيد" at bounding box center [133, 392] width 7 height 6
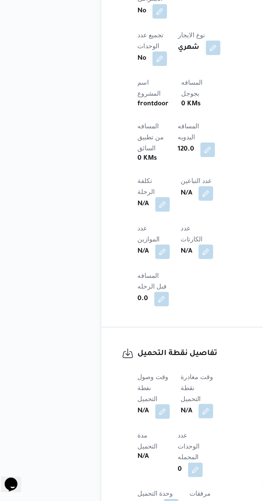
click at [134, 444] on button "button" at bounding box center [131, 448] width 9 height 9
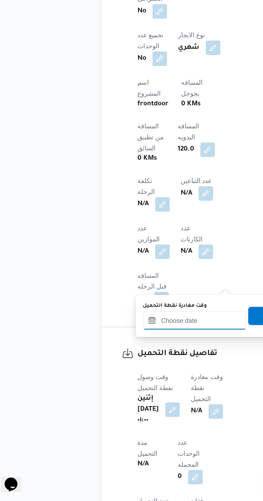
click at [116, 394] on input "وقت مغادرة نقطة التحميل" at bounding box center [124, 394] width 61 height 11
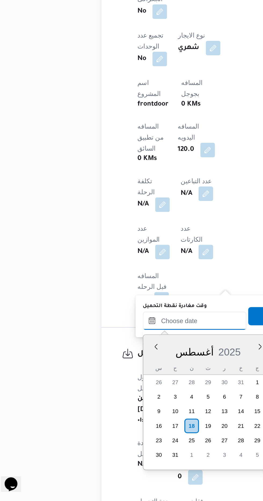
scroll to position [198, 0]
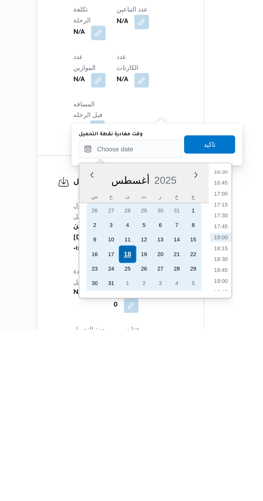
click at [121, 456] on div "18" at bounding box center [123, 457] width 10 height 10
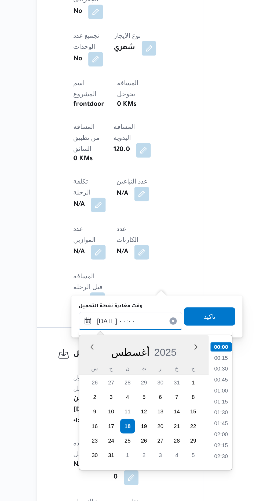
click at [96, 396] on input "[DATE] ٠٠:٠٠" at bounding box center [124, 395] width 61 height 11
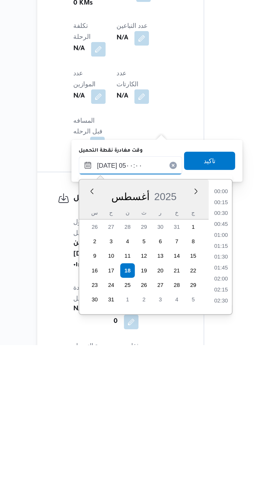
scroll to position [64, 0]
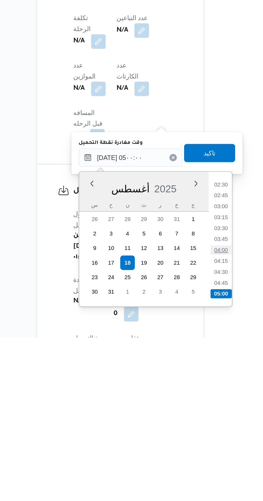
click at [177, 449] on li "04:00" at bounding box center [178, 449] width 12 height 5
type input "[DATE] ٠٤:٠٠"
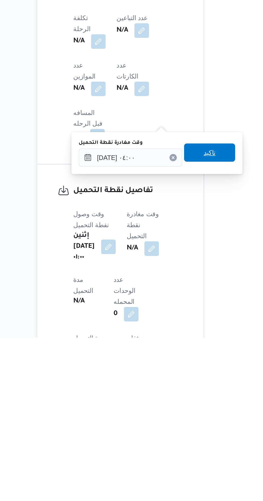
click at [174, 394] on span "تاكيد" at bounding box center [171, 392] width 7 height 6
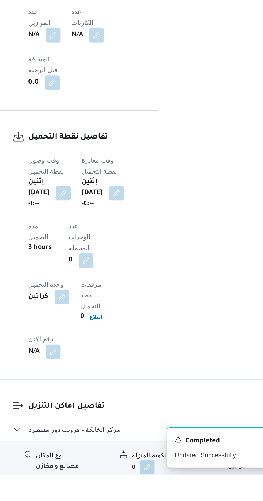
scroll to position [311, 0]
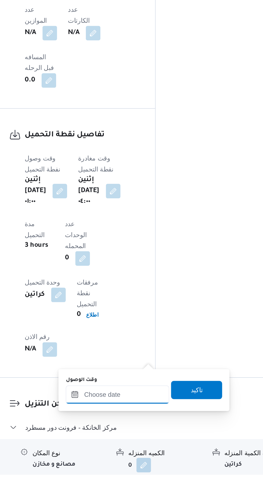
click at [143, 454] on input "وقت الوصول" at bounding box center [145, 454] width 61 height 11
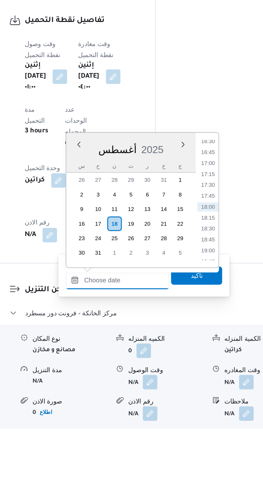
scroll to position [352, 0]
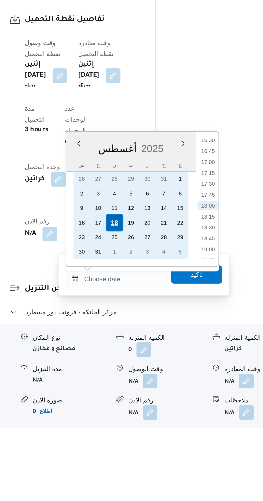
click at [143, 378] on div "18" at bounding box center [144, 380] width 10 height 10
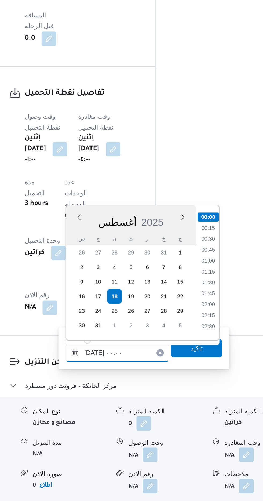
click at [119, 417] on input "[DATE] ٠٠:٠٠" at bounding box center [145, 413] width 61 height 11
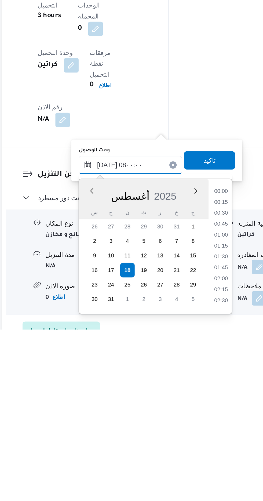
scroll to position [141, 0]
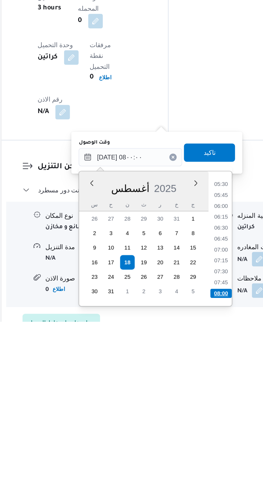
click at [196, 482] on li "08:00" at bounding box center [198, 484] width 13 height 5
type input "[DATE] ٠٨:٠٠"
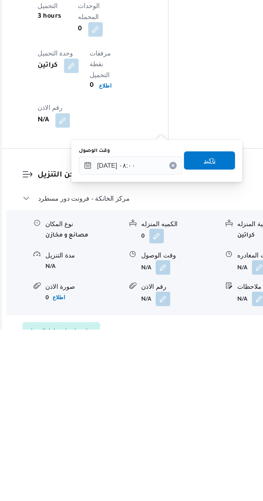
click at [198, 406] on span "تاكيد" at bounding box center [192, 401] width 30 height 11
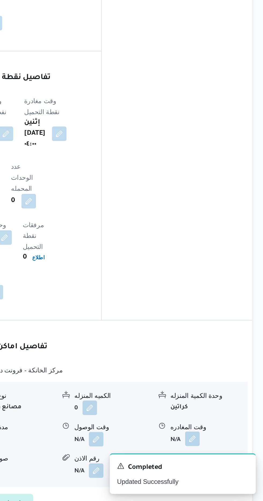
click at [224, 460] on button "button" at bounding box center [221, 464] width 9 height 9
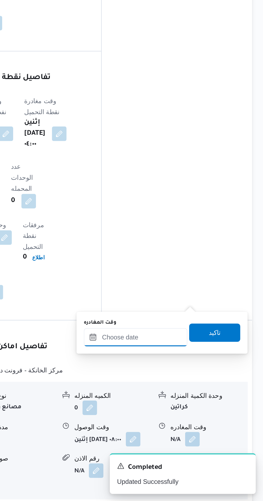
click at [202, 405] on input "وقت المغادره" at bounding box center [187, 404] width 61 height 11
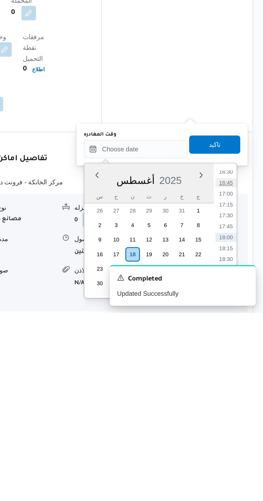
click at [240, 423] on li "16:45" at bounding box center [241, 424] width 12 height 5
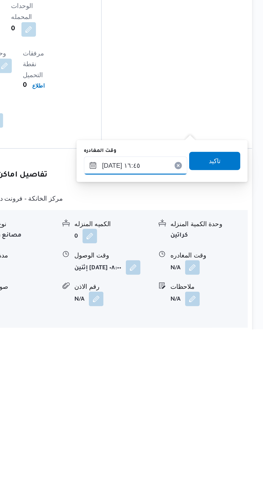
click at [203, 402] on input "[DATE] ١٦:٤٥" at bounding box center [187, 404] width 61 height 11
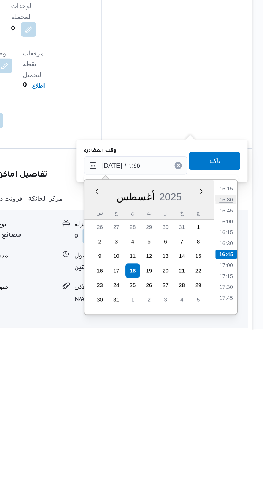
click at [240, 425] on li "15:30" at bounding box center [241, 424] width 12 height 5
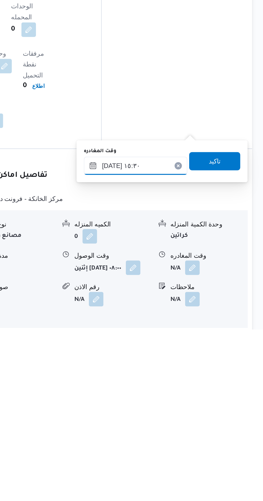
click at [197, 401] on input "[DATE] ١٥:٣٠" at bounding box center [187, 405] width 61 height 11
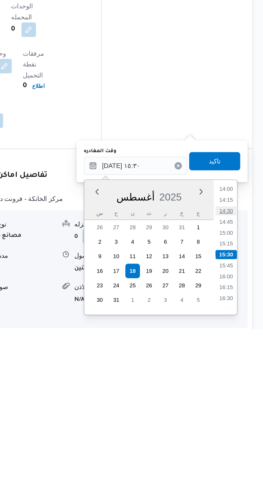
click at [240, 433] on li "14:30" at bounding box center [241, 431] width 12 height 5
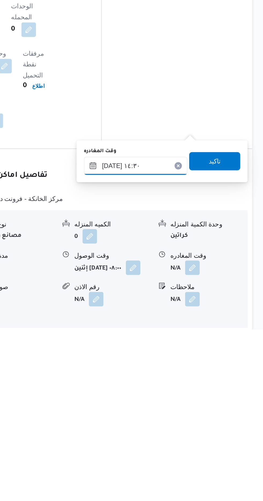
click at [206, 403] on input "[DATE] ١٤:٣٠" at bounding box center [187, 405] width 61 height 11
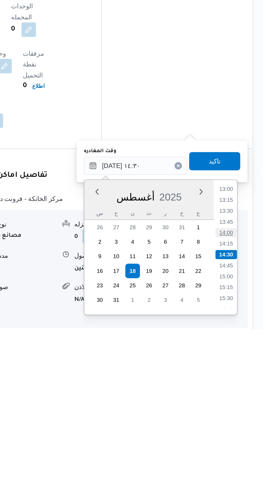
click at [240, 444] on li "14:00" at bounding box center [241, 444] width 12 height 5
type input "[DATE] ١٤:٠٠"
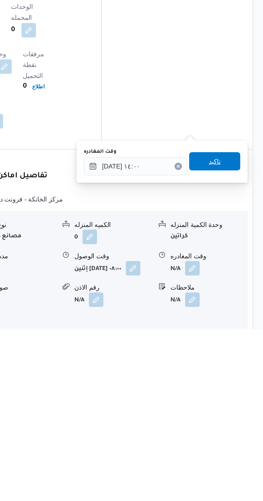
click at [238, 401] on span "تاكيد" at bounding box center [234, 402] width 7 height 6
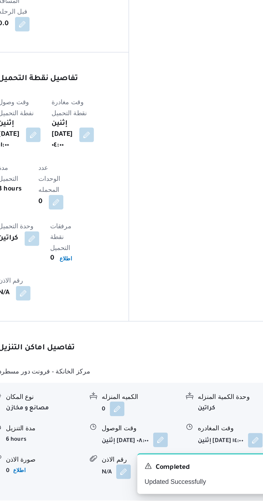
click at [182, 461] on button "button" at bounding box center [186, 465] width 9 height 9
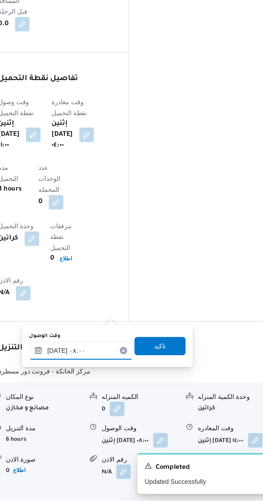
click at [141, 412] on input "[DATE] ٠٨:٠٠" at bounding box center [139, 412] width 61 height 11
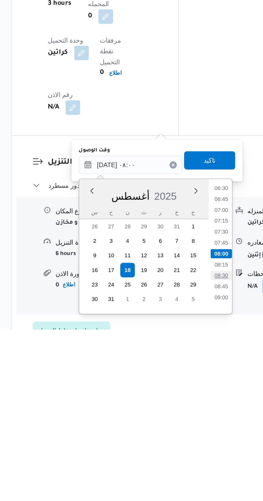
click at [192, 470] on li "08:30" at bounding box center [193, 469] width 12 height 5
type input "[DATE] ٠٨:٣٠"
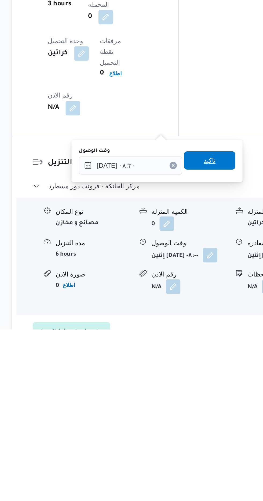
click at [188, 401] on span "تاكيد" at bounding box center [186, 402] width 7 height 6
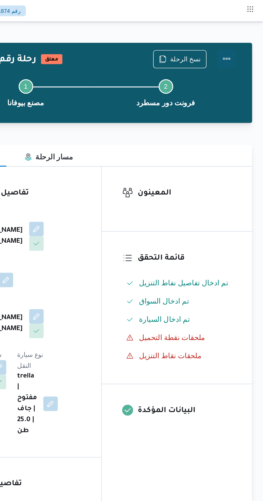
click at [243, 34] on button "Actions" at bounding box center [241, 34] width 11 height 11
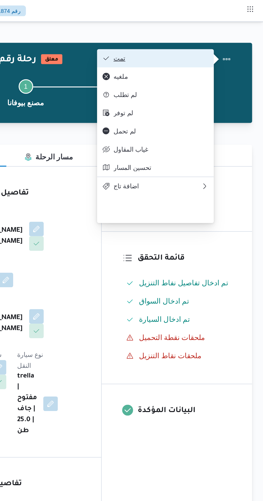
click at [221, 36] on span "تمت" at bounding box center [203, 34] width 56 height 4
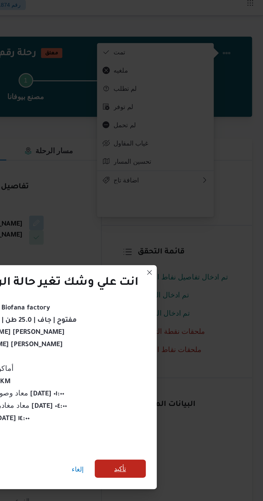
click at [178, 276] on span "تأكيد" at bounding box center [178, 279] width 7 height 6
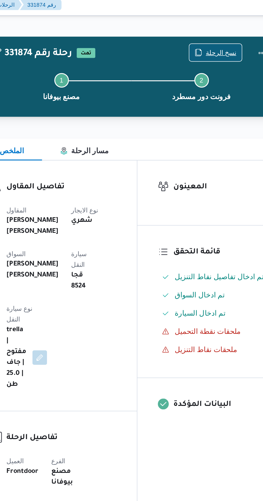
click at [215, 32] on span "نسخ الرحلة" at bounding box center [217, 34] width 18 height 6
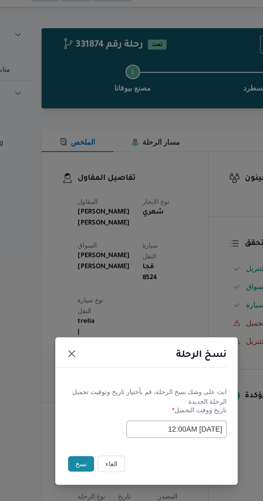
click at [90, 284] on button "نسخ" at bounding box center [92, 281] width 15 height 9
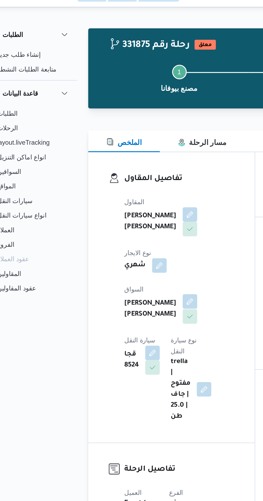
click at [125, 185] on button "button" at bounding box center [129, 186] width 9 height 9
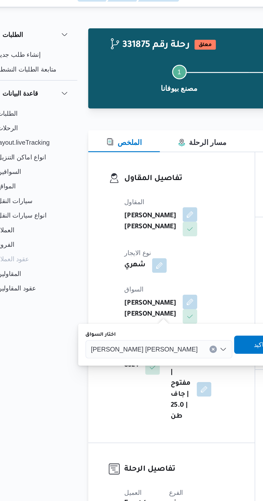
click at [90, 215] on span "[PERSON_NAME] [PERSON_NAME]" at bounding box center [102, 214] width 63 height 6
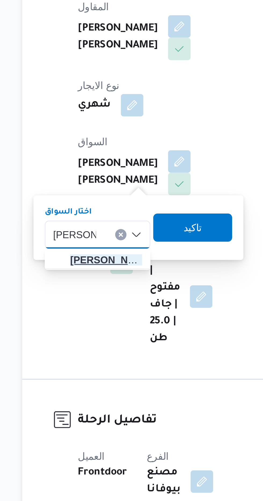
type input "[PERSON_NAME]"
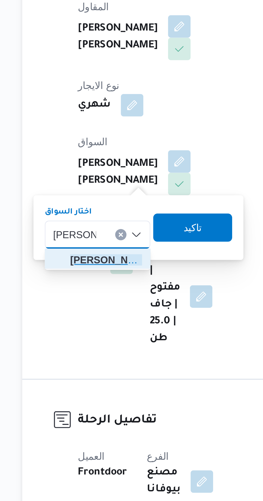
click at [105, 224] on span "[PERSON_NAME] حس ن [PERSON_NAME]" at bounding box center [101, 224] width 27 height 6
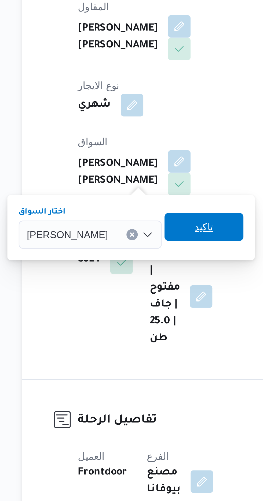
click at [142, 211] on span "تاكيد" at bounding box center [138, 211] width 7 height 6
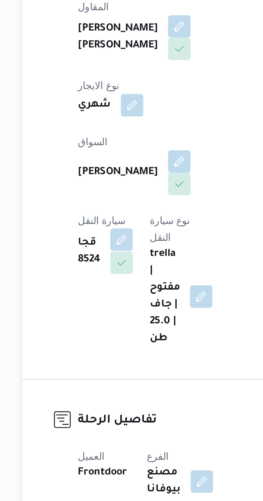
click at [112, 212] on button "button" at bounding box center [107, 216] width 9 height 9
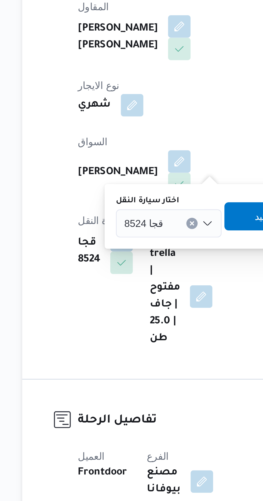
click at [125, 209] on input "اختار سيارة النقل" at bounding box center [125, 210] width 1 height 6
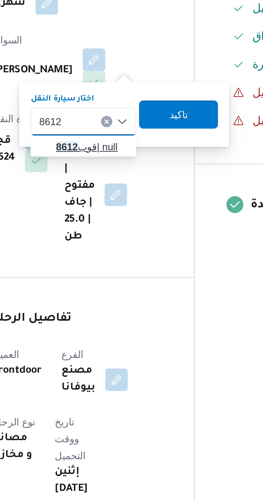
type input "8612"
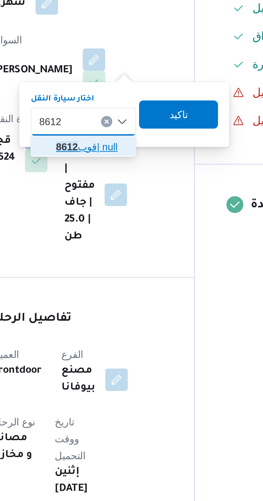
click at [130, 219] on span "قوب 8612 | null" at bounding box center [128, 219] width 27 height 6
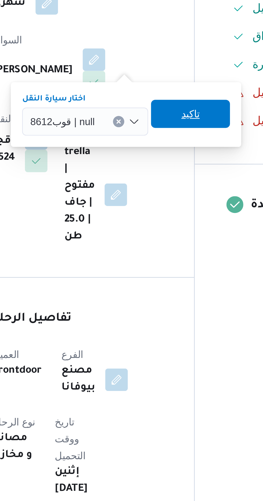
click at [166, 206] on span "تاكيد" at bounding box center [166, 207] width 7 height 6
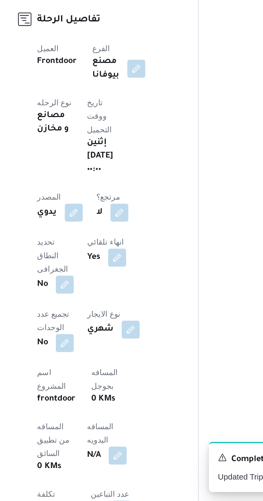
scroll to position [24, 0]
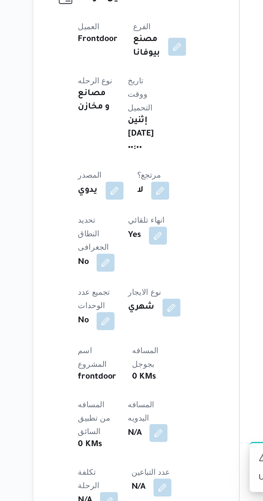
click at [125, 464] on button "button" at bounding box center [129, 468] width 9 height 9
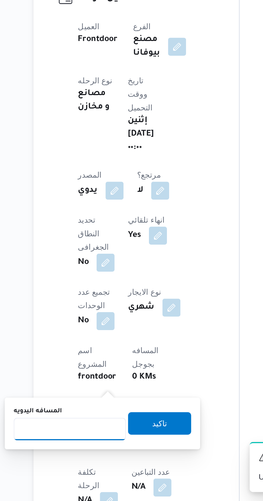
click at [92, 469] on input "المسافه اليدويه" at bounding box center [86, 467] width 53 height 11
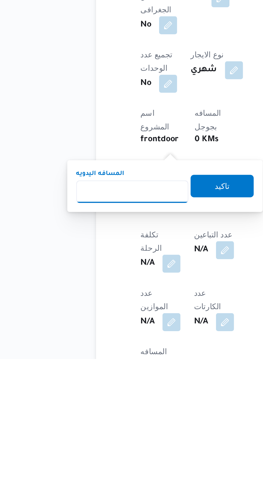
scroll to position [75, 0]
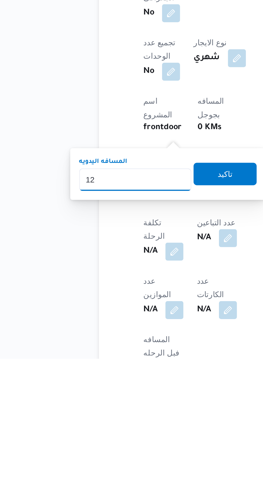
type input "120"
click at [133, 414] on span "تاكيد" at bounding box center [129, 413] width 7 height 6
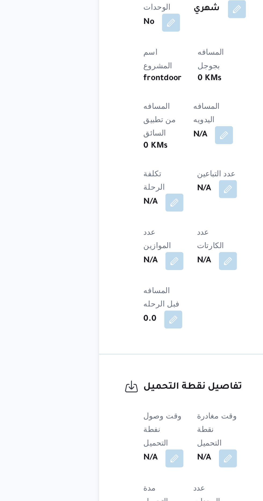
scroll to position [166, 0]
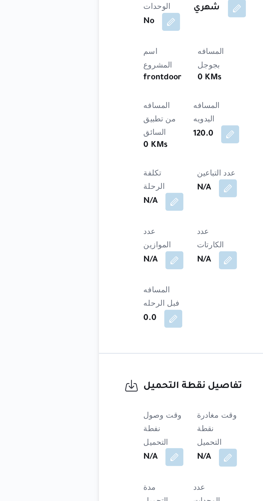
click at [106, 476] on button "button" at bounding box center [105, 480] width 9 height 9
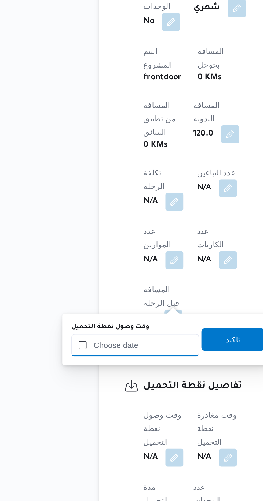
click at [98, 427] on input "وقت وصول نفطة التحميل" at bounding box center [87, 427] width 61 height 11
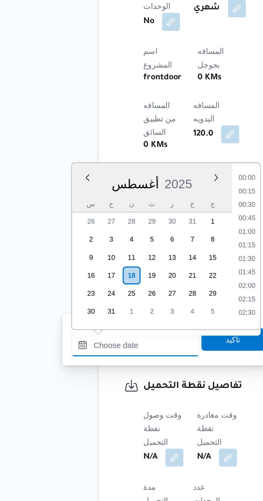
scroll to position [426, 0]
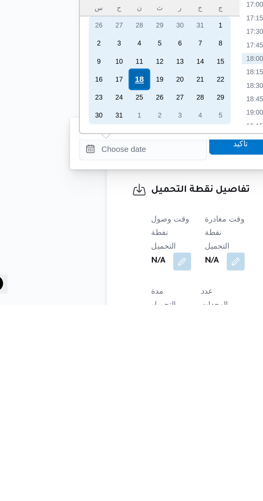
click at [85, 393] on div "18" at bounding box center [85, 394] width 10 height 10
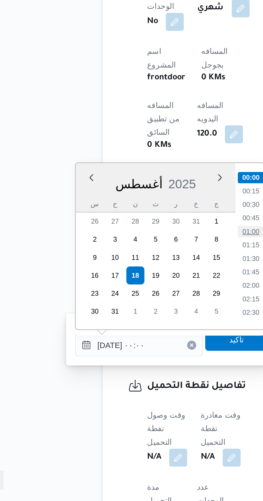
click at [138, 371] on li "01:00" at bounding box center [140, 372] width 12 height 5
type input "[DATE] ٠١:٠٠"
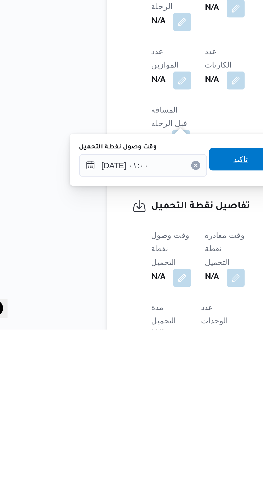
click at [136, 421] on span "تاكيد" at bounding box center [133, 420] width 7 height 6
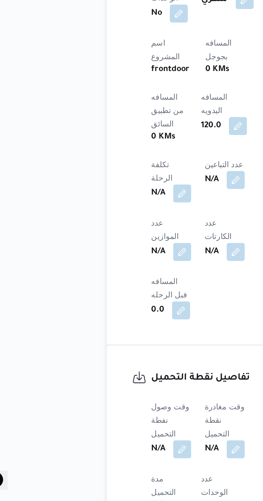
click at [123, 473] on b "N/A" at bounding box center [119, 476] width 7 height 6
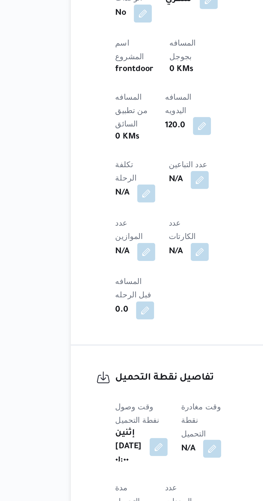
click at [141, 472] on button "button" at bounding box center [137, 476] width 9 height 9
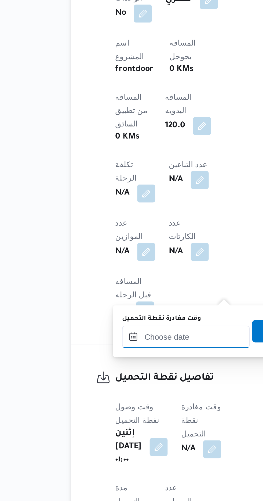
click at [124, 422] on input "وقت مغادرة نقطة التحميل" at bounding box center [124, 423] width 61 height 11
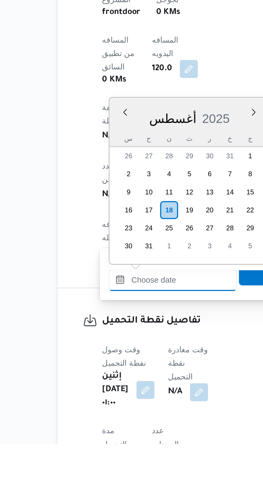
scroll to position [426, 0]
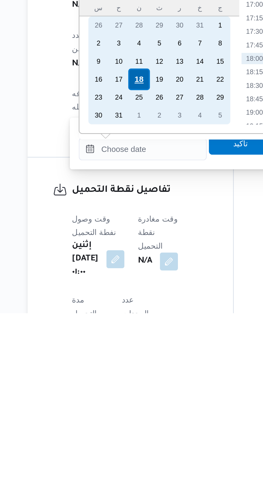
click at [122, 389] on div "18" at bounding box center [123, 390] width 10 height 10
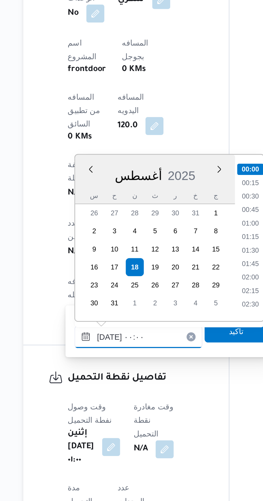
click at [98, 425] on input "[DATE] ٠٠:٠٠" at bounding box center [124, 423] width 61 height 11
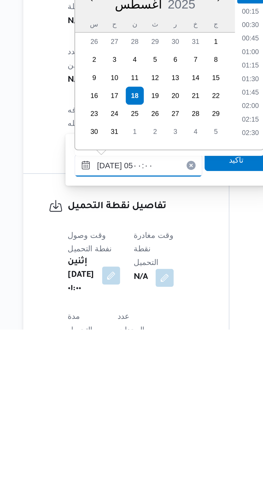
scroll to position [64, 0]
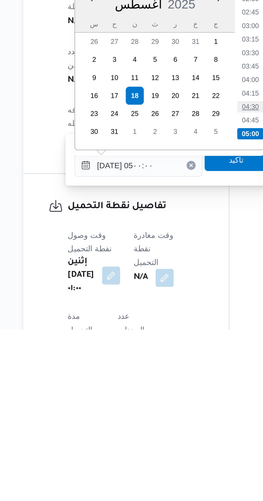
click at [176, 395] on li "04:30" at bounding box center [178, 394] width 12 height 5
type input "[DATE] ٠٤:٣٠"
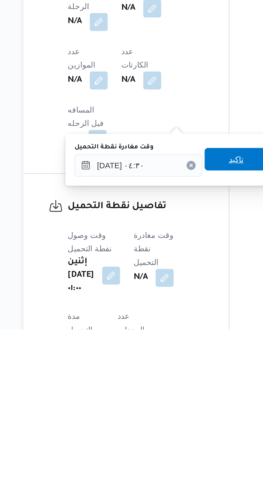
click at [171, 421] on span "تاكيد" at bounding box center [171, 420] width 30 height 11
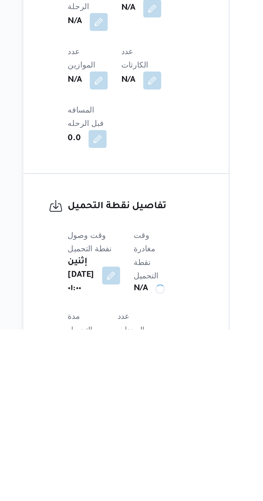
scroll to position [170, 0]
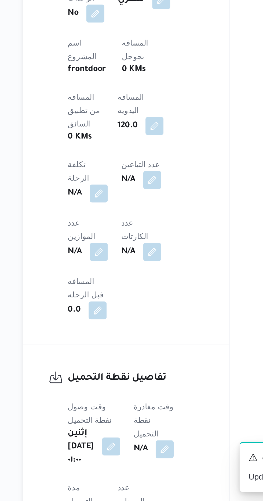
click at [116, 471] on button "button" at bounding box center [111, 475] width 9 height 9
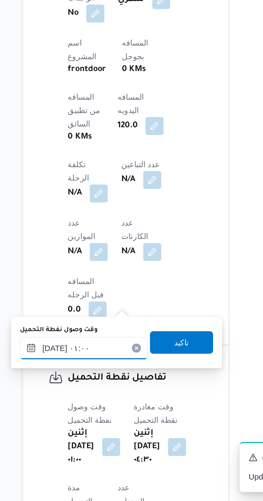
click at [109, 426] on input "[DATE] ٠١:٠٠" at bounding box center [98, 428] width 61 height 11
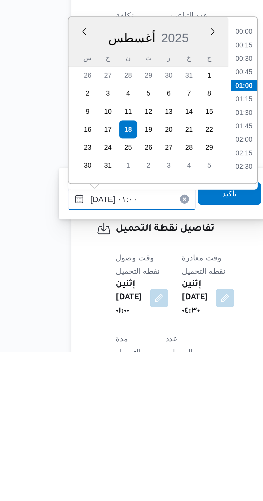
scroll to position [176, 0]
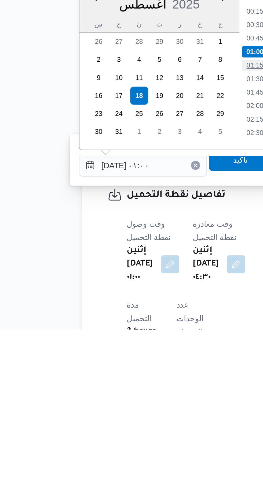
click at [152, 374] on li "01:15" at bounding box center [152, 375] width 12 height 5
type input "[DATE] ٠١:٠٠"
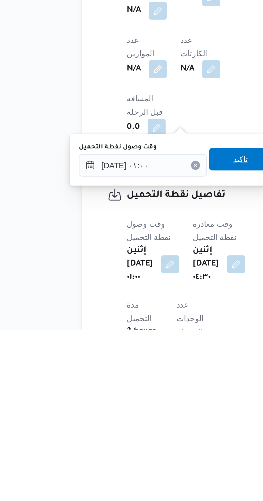
click at [145, 419] on span "تاكيد" at bounding box center [145, 420] width 30 height 11
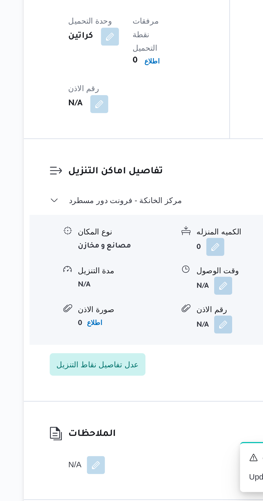
scroll to position [433, 0]
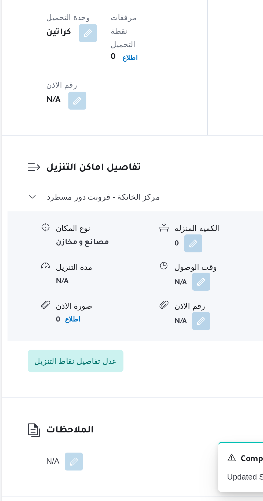
click at [164, 392] on button "button" at bounding box center [164, 396] width 9 height 9
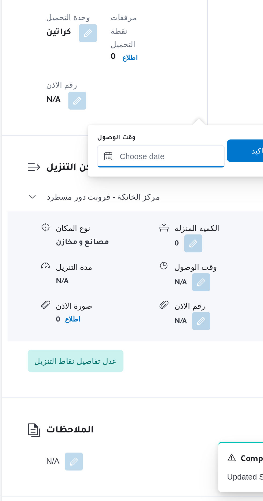
click at [152, 337] on input "وقت الوصول" at bounding box center [145, 337] width 61 height 11
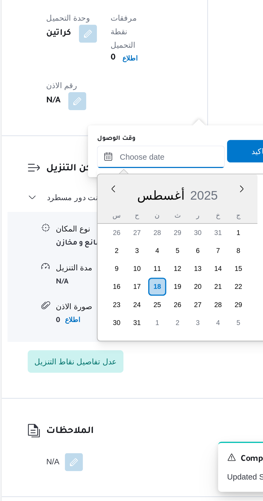
scroll to position [426, 0]
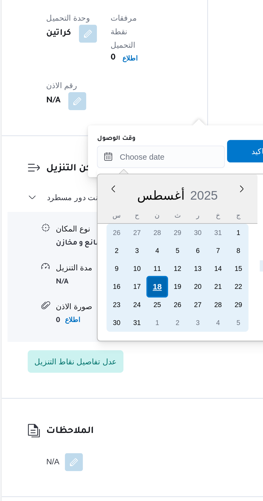
click at [145, 397] on div "18" at bounding box center [144, 399] width 10 height 10
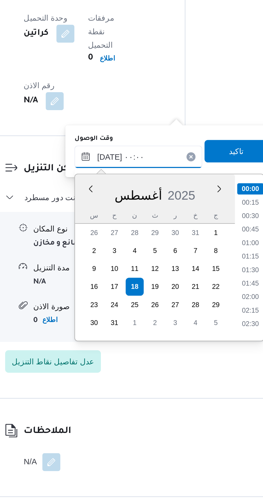
click at [120, 337] on input "[DATE] ٠٠:٠٠" at bounding box center [145, 337] width 61 height 11
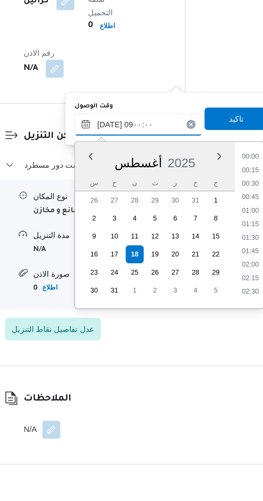
scroll to position [167, 0]
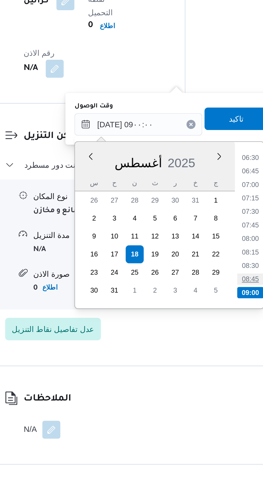
click at [198, 411] on li "08:45" at bounding box center [199, 410] width 12 height 5
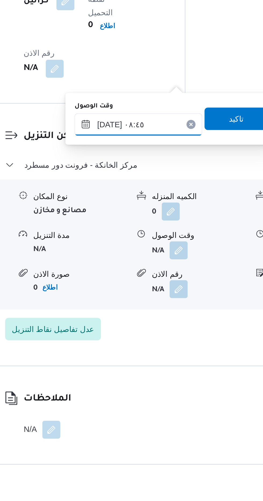
click at [154, 338] on input "[DATE] ٠٨:٤٥" at bounding box center [145, 337] width 61 height 11
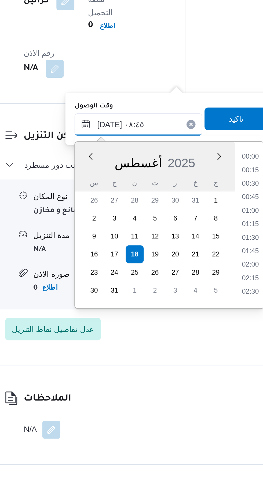
scroll to position [188, 0]
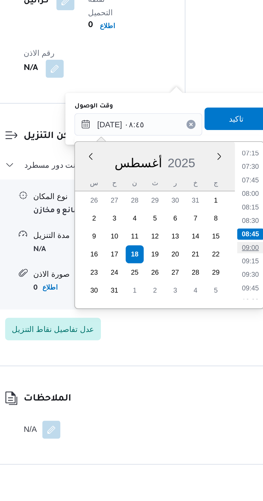
click at [202, 396] on li "09:00" at bounding box center [199, 395] width 12 height 5
type input "[DATE] ٠٩:٠٠"
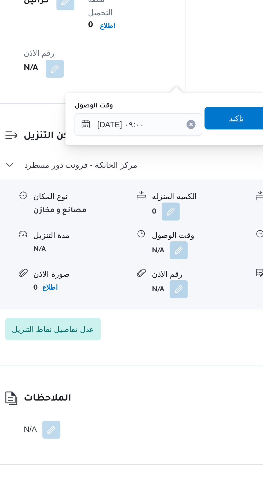
click at [193, 337] on span "تاكيد" at bounding box center [192, 334] width 30 height 11
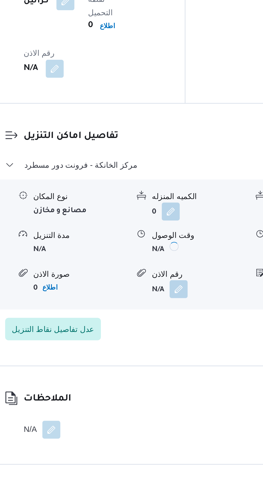
scroll to position [433, 0]
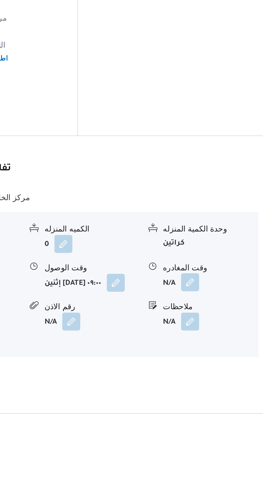
click at [221, 393] on button "button" at bounding box center [221, 397] width 9 height 9
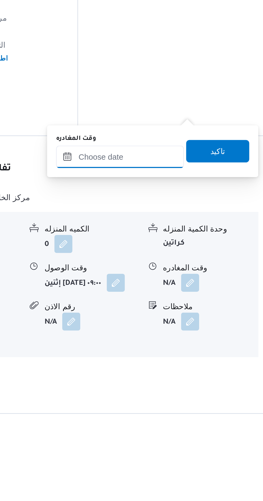
click at [202, 338] on input "وقت المغادره" at bounding box center [187, 337] width 61 height 11
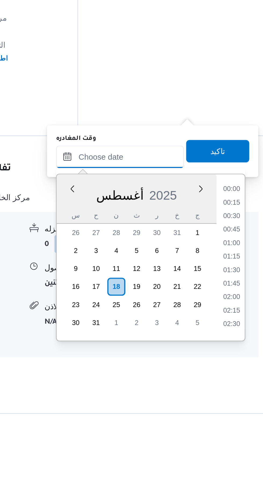
scroll to position [426, 0]
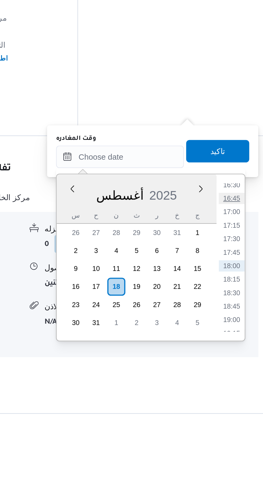
click at [240, 356] on li "16:45" at bounding box center [241, 356] width 12 height 5
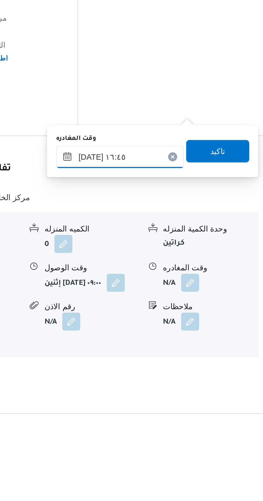
click at [199, 335] on input "[DATE] ١٦:٤٥" at bounding box center [187, 337] width 61 height 11
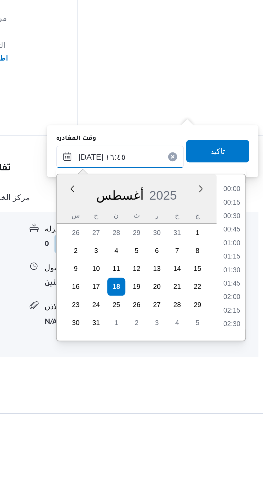
scroll to position [394, 0]
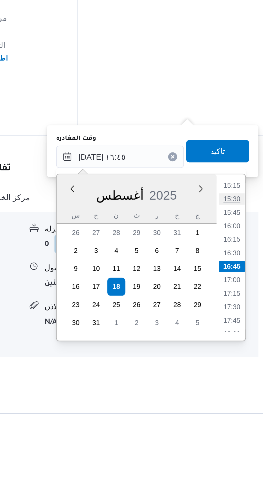
click at [238, 355] on li "15:30" at bounding box center [241, 357] width 12 height 5
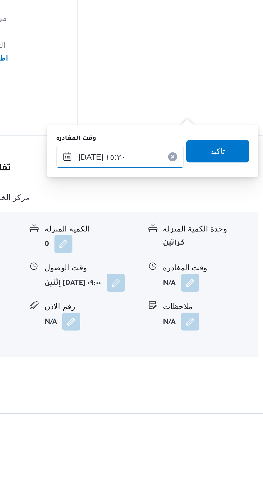
click at [199, 337] on input "[DATE] ١٥:٣٠" at bounding box center [187, 337] width 61 height 11
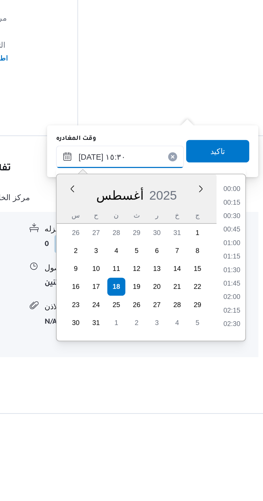
scroll to position [362, 0]
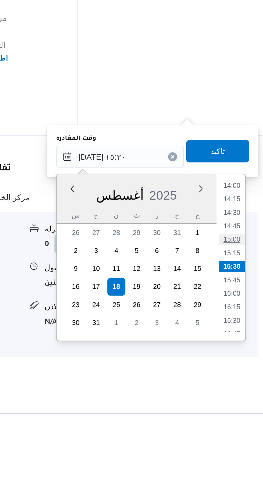
click at [238, 377] on li "15:00" at bounding box center [241, 376] width 12 height 5
type input "[DATE] ١٥:٠٠"
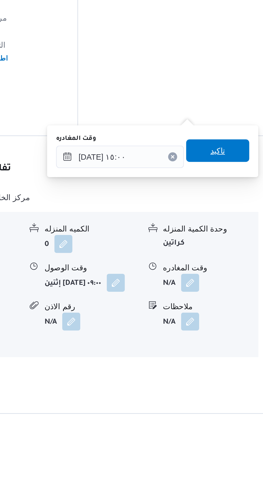
click at [237, 333] on span "تاكيد" at bounding box center [234, 334] width 7 height 6
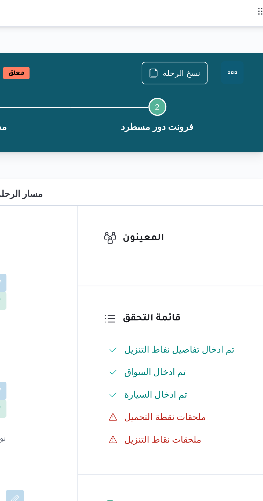
click at [241, 36] on button "Actions" at bounding box center [241, 34] width 11 height 11
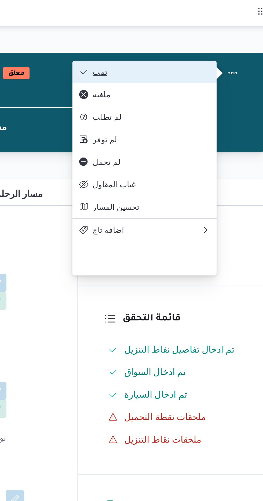
click at [226, 31] on button "تمت" at bounding box center [199, 34] width 69 height 11
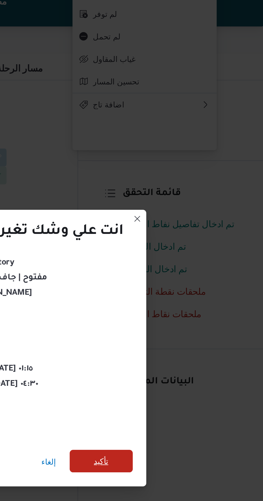
click at [180, 277] on span "تأكيد" at bounding box center [178, 279] width 7 height 6
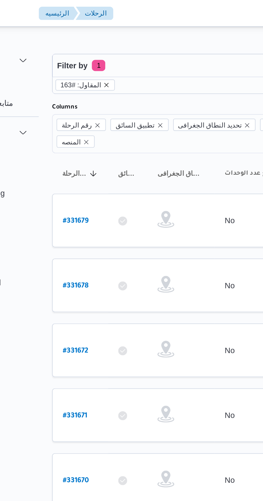
click at [94, 40] on icon "remove selected entity" at bounding box center [95, 40] width 3 height 3
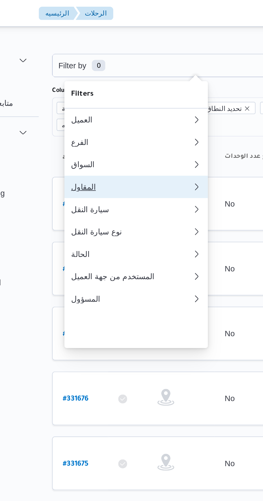
click at [104, 92] on div "المقاول" at bounding box center [107, 89] width 56 height 4
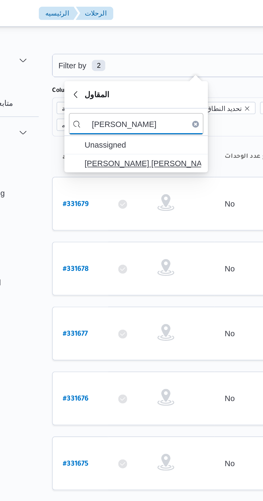
type input "[PERSON_NAME]"
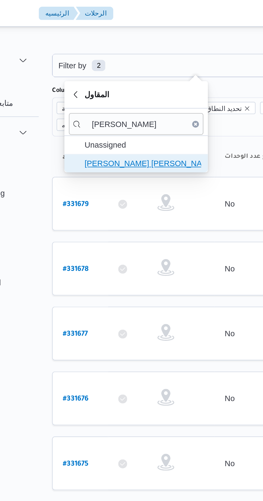
click at [120, 79] on span "[PERSON_NAME] [PERSON_NAME]" at bounding box center [113, 78] width 56 height 6
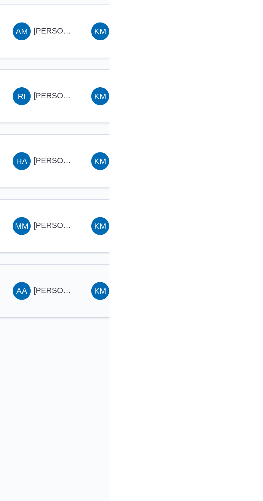
click at [233, 226] on span "AA [PERSON_NAME] [PERSON_NAME]" at bounding box center [231, 230] width 28 height 9
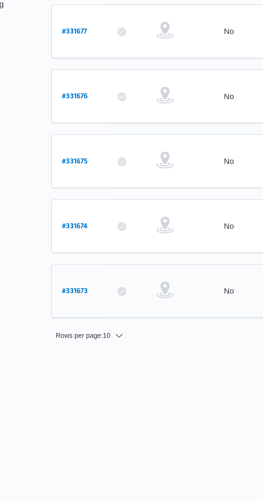
click at [75, 229] on b "# 331673" at bounding box center [81, 231] width 12 height 4
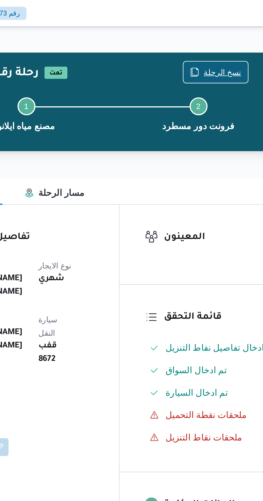
click at [212, 31] on span "نسخ الرحلة" at bounding box center [213, 34] width 31 height 10
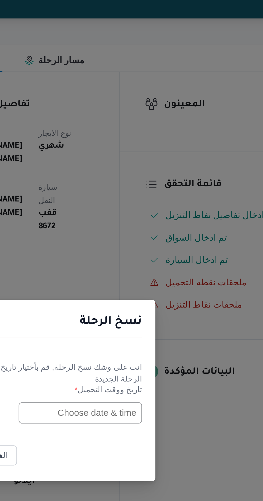
click at [145, 262] on input "text" at bounding box center [149, 261] width 59 height 10
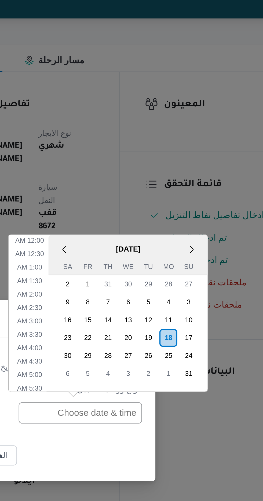
scroll to position [197, 0]
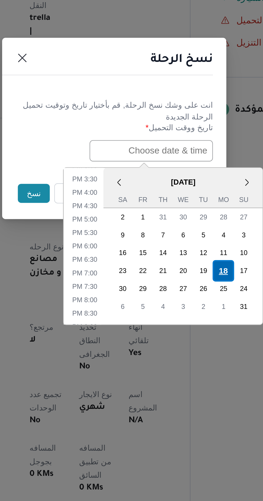
click at [181, 316] on div "18" at bounding box center [184, 319] width 10 height 10
type input "[DATE] 12:00AM"
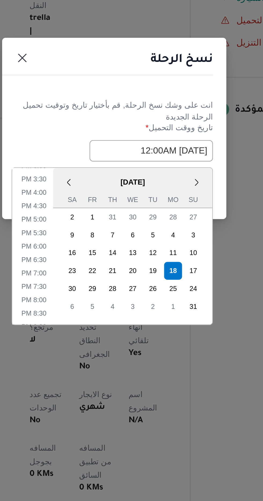
click at [147, 218] on header "نسخ الرحلة" at bounding box center [124, 220] width 107 height 12
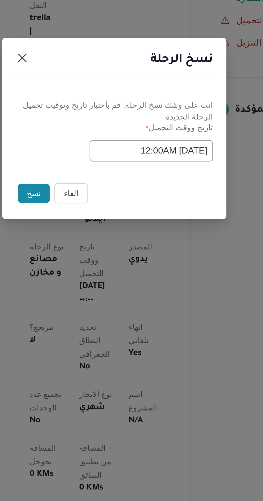
click at [91, 280] on button "نسخ" at bounding box center [92, 281] width 15 height 9
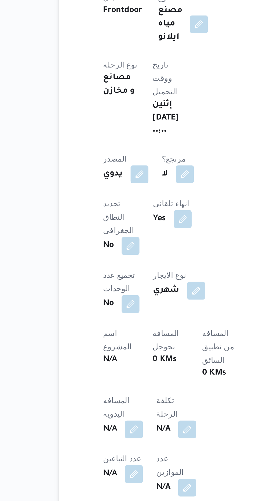
scroll to position [39, 0]
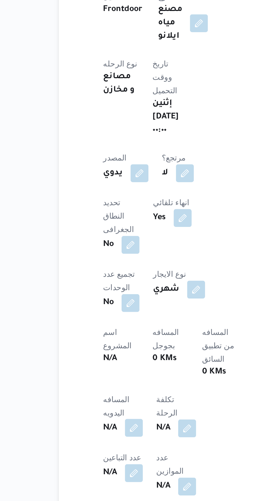
click at [104, 462] on button "button" at bounding box center [105, 466] width 9 height 9
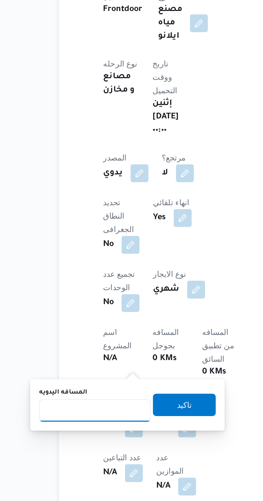
click at [89, 457] on input "المسافه اليدويه" at bounding box center [86, 457] width 53 height 11
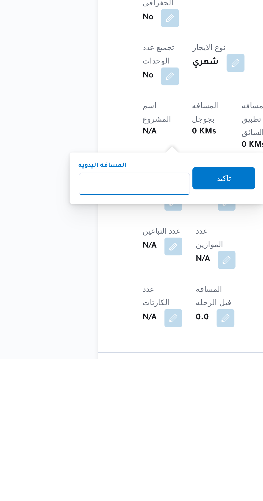
scroll to position [81, 0]
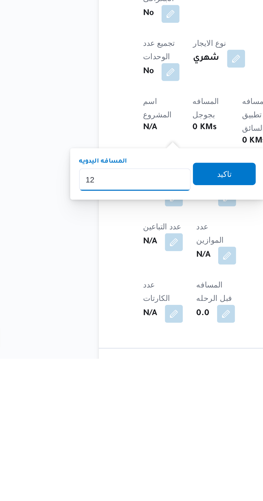
type input "120"
click at [136, 417] on span "تاكيد" at bounding box center [130, 412] width 30 height 11
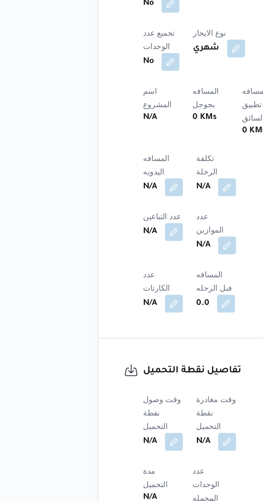
scroll to position [160, 0]
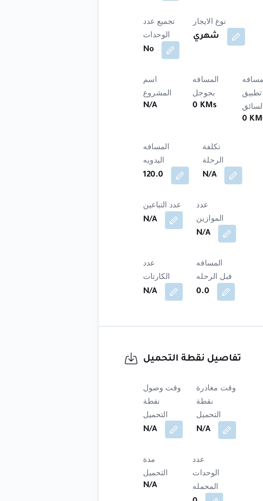
click at [105, 463] on button "button" at bounding box center [105, 467] width 9 height 9
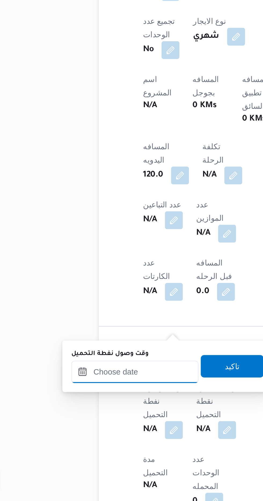
click at [95, 440] on input "وقت وصول نفطة التحميل" at bounding box center [87, 439] width 61 height 11
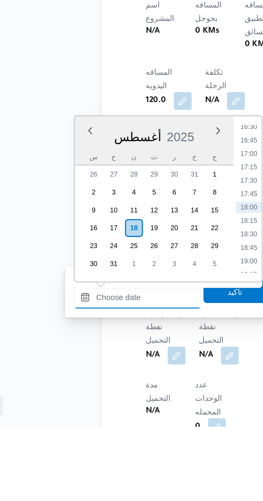
scroll to position [169, 0]
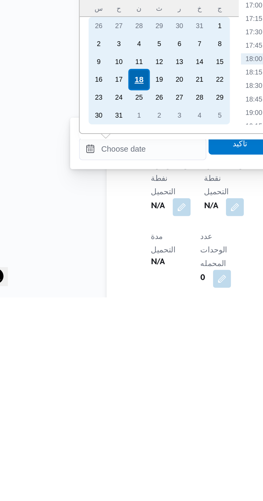
click at [87, 395] on div "18" at bounding box center [85, 397] width 10 height 10
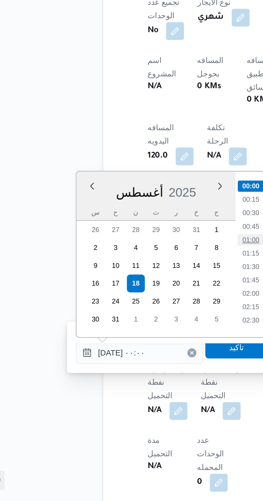
click at [140, 376] on li "01:00" at bounding box center [140, 375] width 12 height 5
type input "[DATE] ٠١:٠٠"
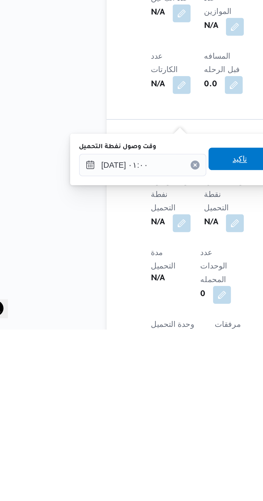
click at [136, 424] on span "تاكيد" at bounding box center [133, 419] width 30 height 11
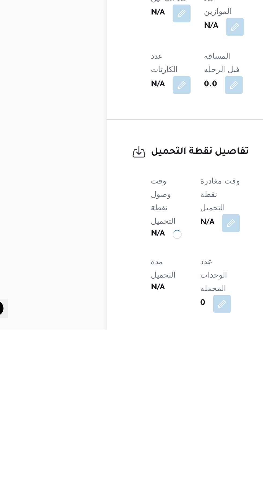
scroll to position [177, 0]
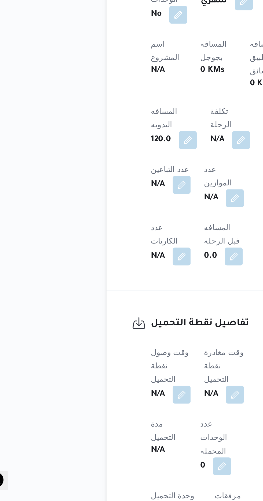
click at [123, 447] on b "N/A" at bounding box center [119, 450] width 7 height 6
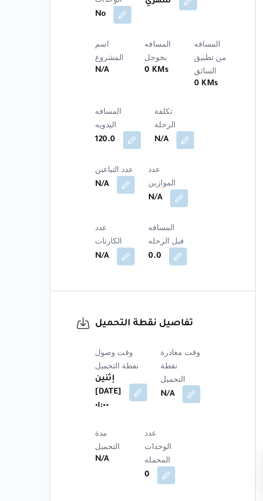
click at [141, 446] on button "button" at bounding box center [137, 450] width 9 height 9
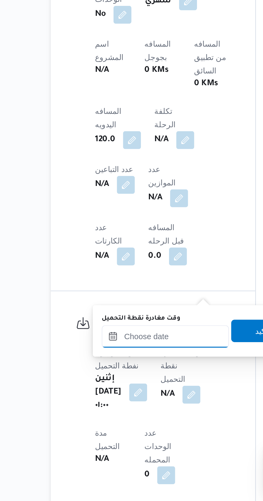
click at [130, 420] on input "وقت مغادرة نقطة التحميل" at bounding box center [124, 422] width 61 height 11
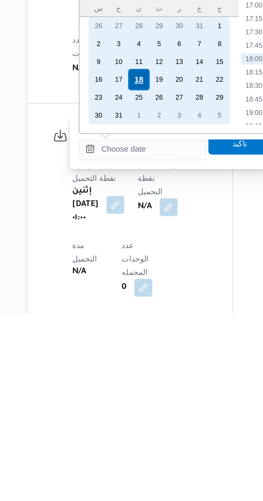
click at [123, 389] on div "18" at bounding box center [123, 389] width 10 height 10
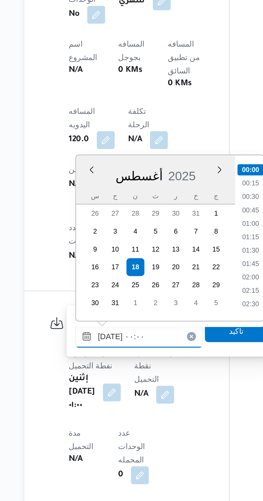
click at [96, 422] on input "[DATE] ٠٠:٠٠" at bounding box center [124, 422] width 61 height 11
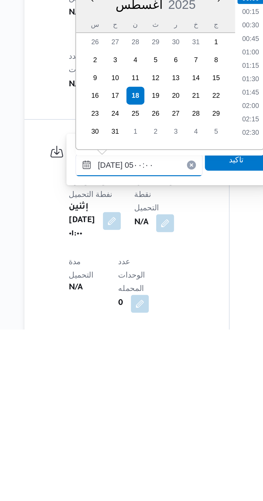
scroll to position [64, 0]
click at [175, 393] on li "04:30" at bounding box center [178, 394] width 12 height 5
type input "[DATE] ٠٤:٣٠"
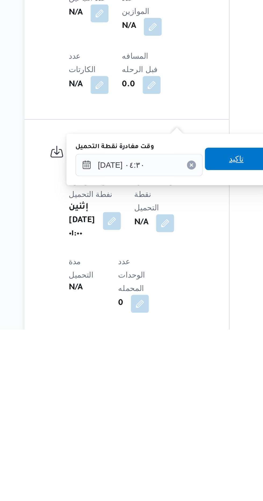
click at [173, 421] on span "تاكيد" at bounding box center [171, 419] width 7 height 6
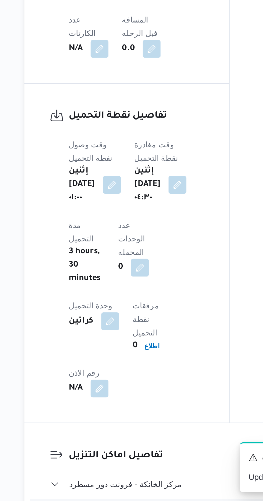
scroll to position [288, 0]
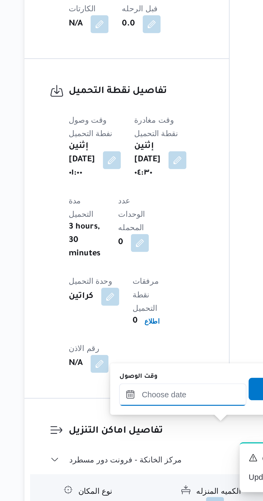
click at [145, 450] on input "وقت الوصول" at bounding box center [145, 450] width 61 height 11
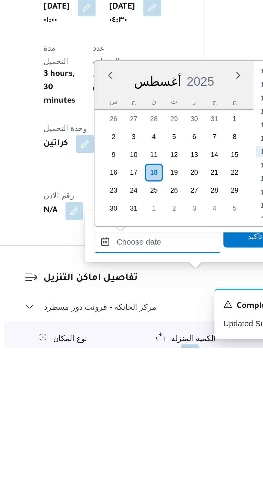
scroll to position [308, 0]
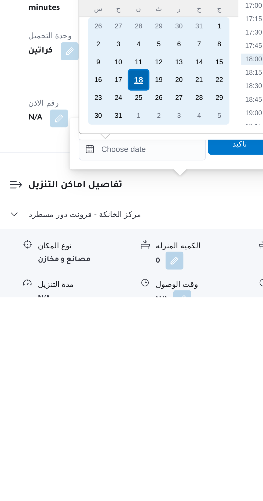
click at [143, 397] on div "18" at bounding box center [144, 397] width 10 height 10
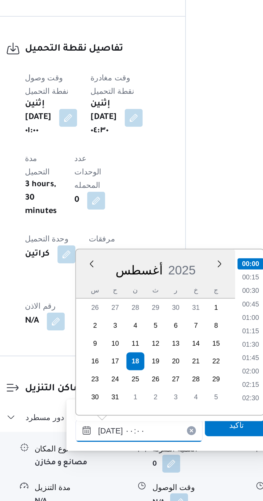
click at [118, 467] on input "[DATE] ٠٠:٠٠" at bounding box center [145, 467] width 61 height 11
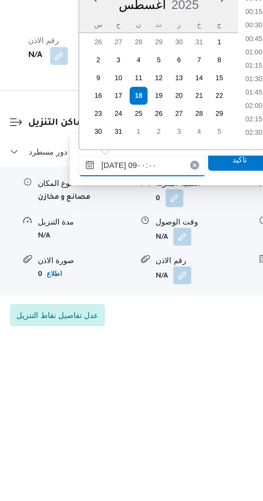
scroll to position [167, 0]
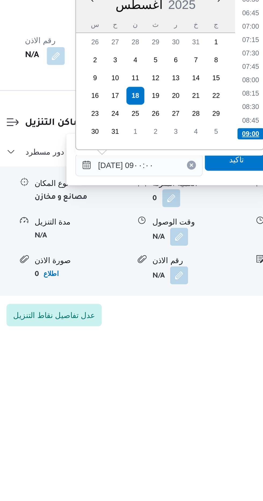
click at [198, 409] on li "09:00" at bounding box center [198, 407] width 13 height 5
type input "[DATE] ٠٩:٠٠"
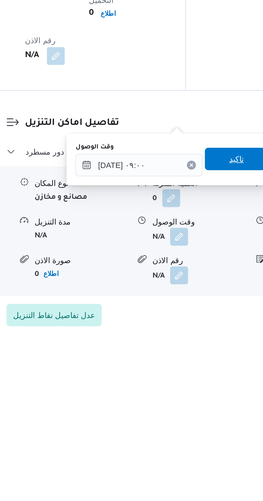
click at [193, 423] on span "تاكيد" at bounding box center [192, 419] width 30 height 11
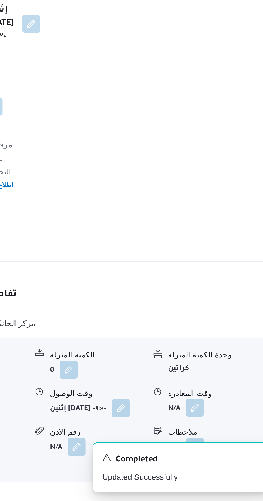
click at [223, 452] on button "button" at bounding box center [221, 456] width 9 height 9
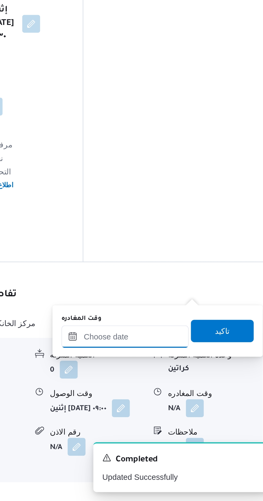
click at [203, 421] on input "وقت المغادره" at bounding box center [187, 422] width 61 height 11
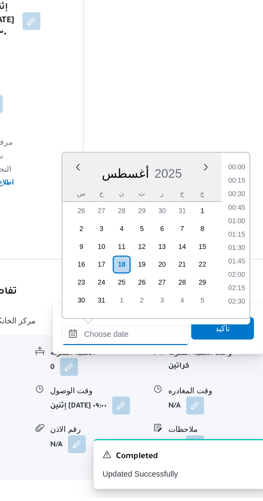
scroll to position [426, 0]
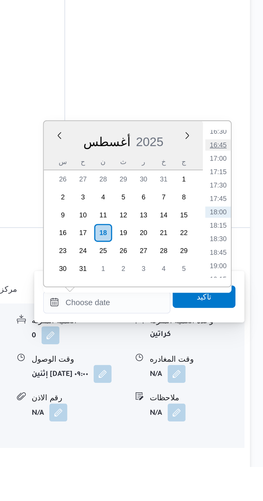
click at [240, 345] on li "16:45" at bounding box center [241, 346] width 12 height 5
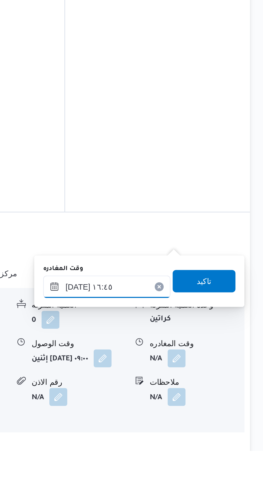
click at [205, 420] on input "[DATE] ١٦:٤٥" at bounding box center [187, 422] width 61 height 11
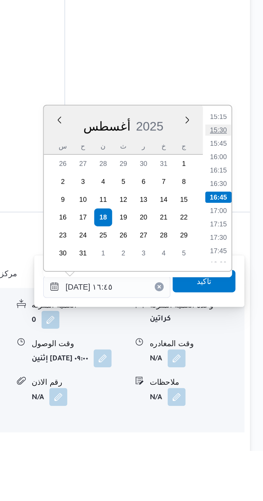
click at [241, 345] on li "15:30" at bounding box center [241, 347] width 12 height 5
type input "[DATE] ١٥:٣٠"
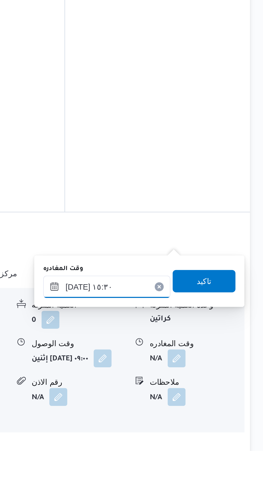
click at [200, 420] on input "[DATE] ١٥:٣٠" at bounding box center [187, 422] width 61 height 11
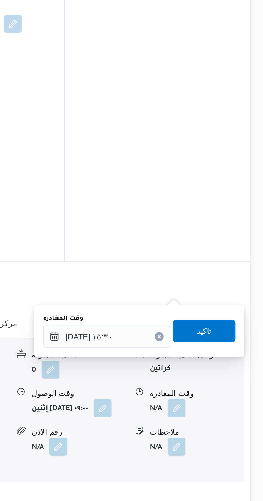
click at [241, 447] on div "وقت المغادره" at bounding box center [230, 450] width 45 height 6
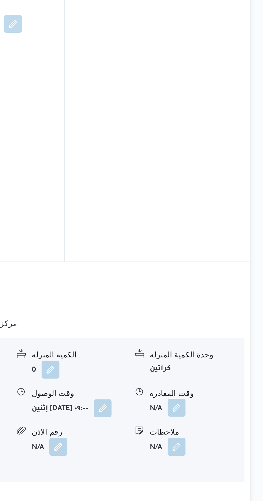
click at [224, 452] on button "button" at bounding box center [221, 456] width 9 height 9
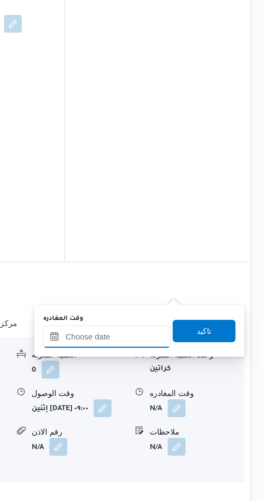
click at [202, 421] on input "وقت المغادره" at bounding box center [187, 422] width 61 height 11
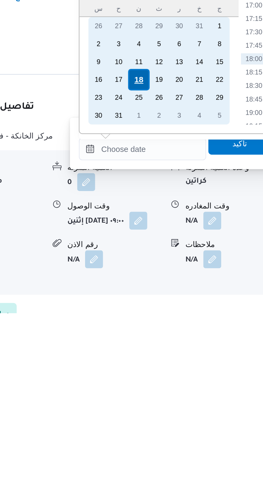
click at [185, 389] on div "18" at bounding box center [186, 389] width 10 height 10
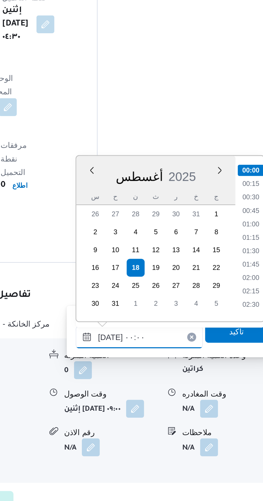
click at [158, 423] on input "[DATE] ٠٠:٠٠" at bounding box center [187, 422] width 61 height 11
click at [168, 422] on input "[DATE] ٠٠:٠٠" at bounding box center [187, 422] width 61 height 11
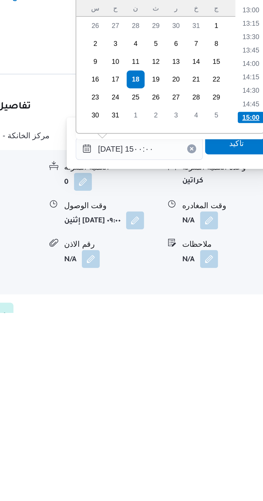
click at [242, 407] on li "15:00" at bounding box center [241, 407] width 13 height 5
type input "[DATE] ١٥:٠٠"
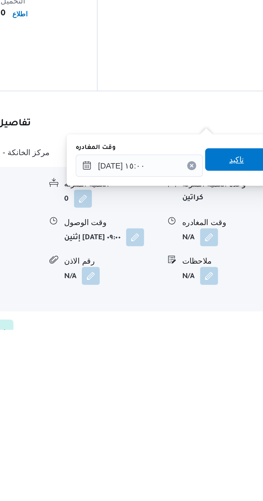
click at [235, 415] on span "تاكيد" at bounding box center [234, 419] width 30 height 11
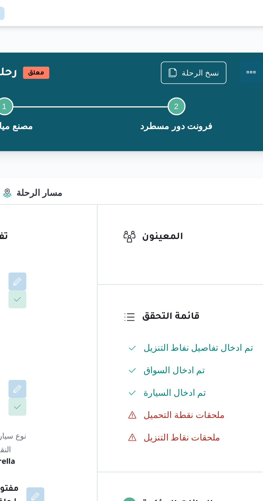
click at [243, 34] on button "Actions" at bounding box center [241, 34] width 11 height 11
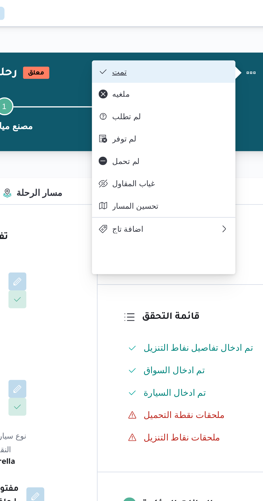
click at [221, 35] on span "تمت" at bounding box center [203, 34] width 56 height 4
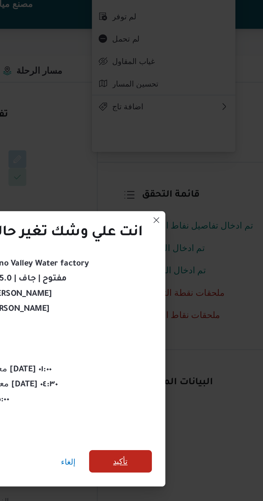
click at [175, 279] on span "تأكيد" at bounding box center [179, 279] width 30 height 11
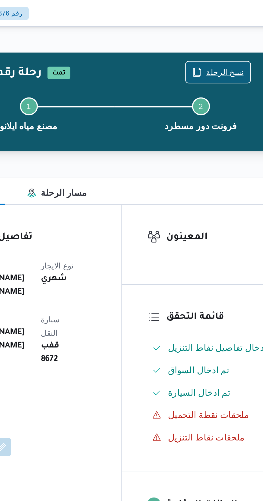
click at [214, 36] on span "نسخ الرحلة" at bounding box center [217, 34] width 18 height 6
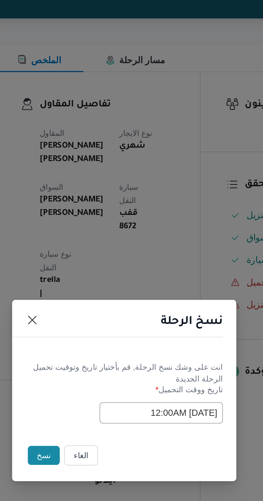
click at [92, 282] on button "نسخ" at bounding box center [92, 281] width 15 height 9
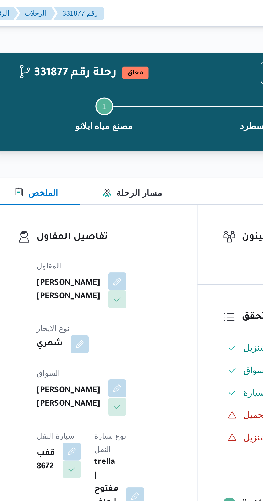
click at [125, 184] on button "button" at bounding box center [129, 186] width 9 height 9
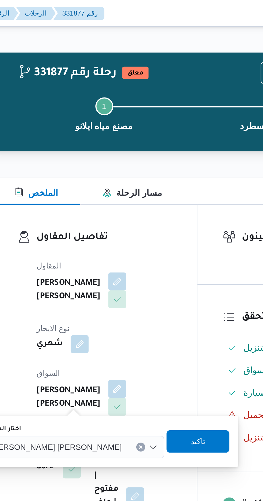
click at [96, 213] on span "[PERSON_NAME] [PERSON_NAME]" at bounding box center [100, 214] width 63 height 6
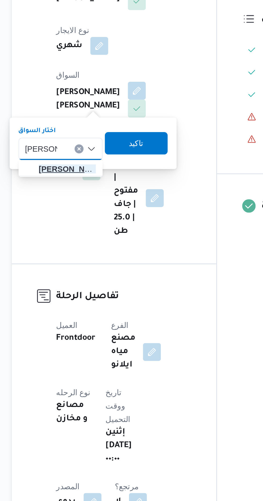
type input "[PERSON_NAME]"
click at [97, 225] on span "[PERSON_NAME] ولى [PERSON_NAME]" at bounding box center [96, 224] width 27 height 6
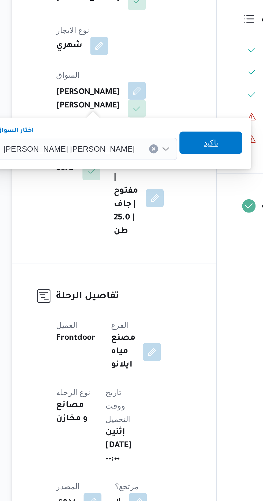
click at [161, 212] on span "تاكيد" at bounding box center [164, 211] width 7 height 6
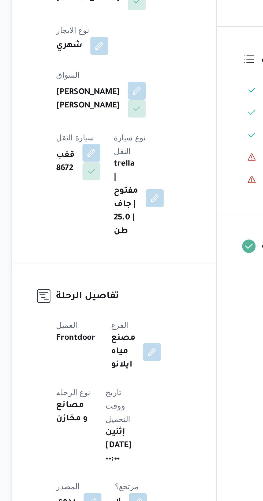
click at [112, 212] on button "button" at bounding box center [107, 216] width 9 height 9
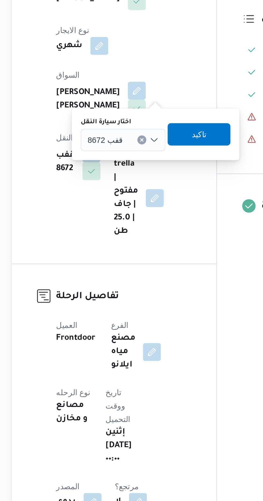
click at [120, 207] on span "قفب 8672" at bounding box center [114, 210] width 17 height 6
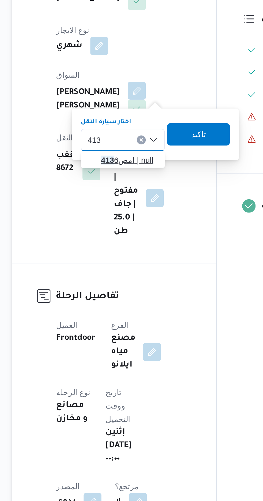
type input "413"
click at [125, 218] on span "امص 413 6 | null" at bounding box center [125, 219] width 27 height 6
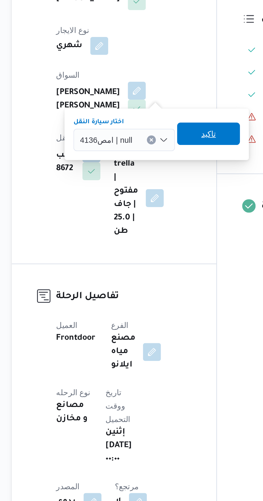
click at [164, 207] on span "تاكيد" at bounding box center [163, 207] width 7 height 6
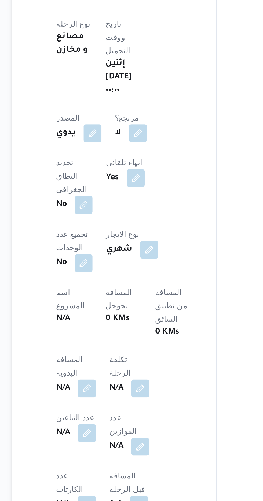
scroll to position [60, 0]
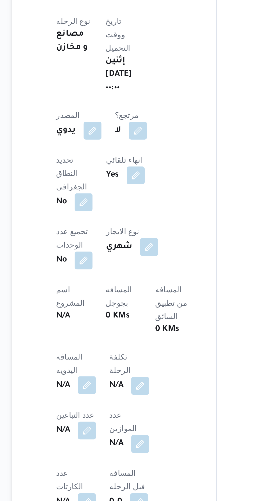
click at [102, 441] on button "button" at bounding box center [105, 445] width 9 height 9
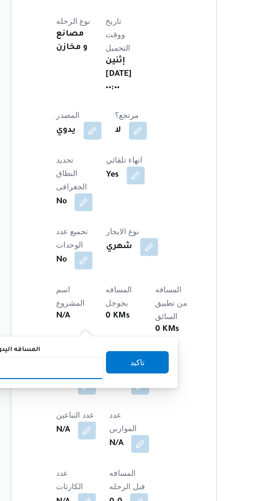
click at [96, 436] on input "المسافه اليدويه" at bounding box center [86, 437] width 53 height 11
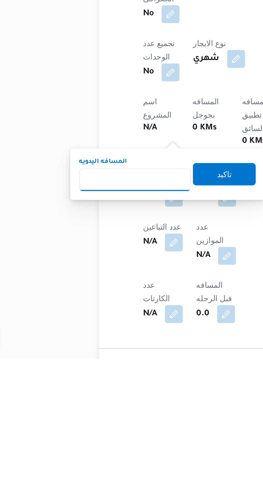
scroll to position [81, 0]
type input "120"
click at [141, 409] on span "تاكيد" at bounding box center [130, 412] width 30 height 11
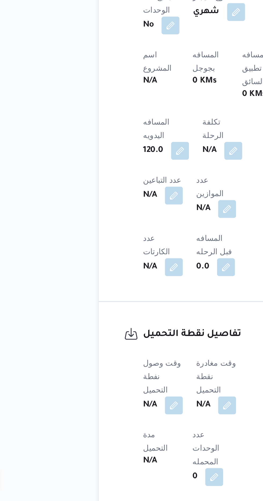
scroll to position [185, 0]
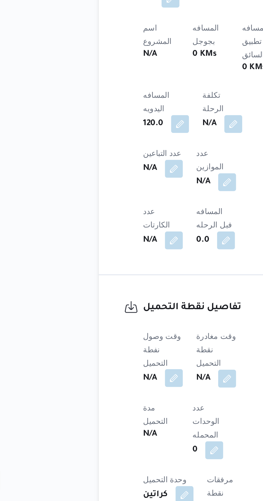
click at [105, 438] on button "button" at bounding box center [105, 442] width 9 height 9
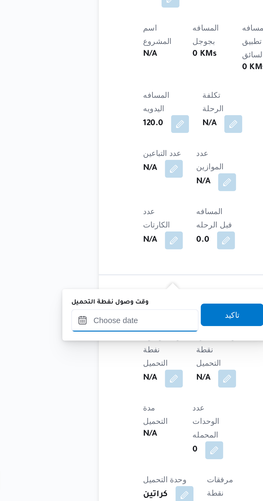
click at [86, 413] on input "وقت وصول نفطة التحميل" at bounding box center [87, 414] width 61 height 11
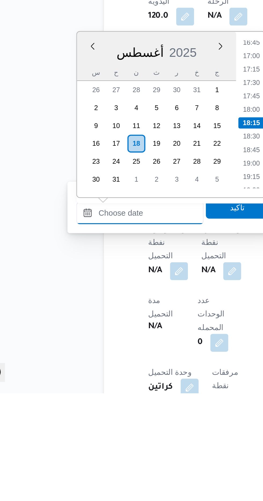
scroll to position [185, 0]
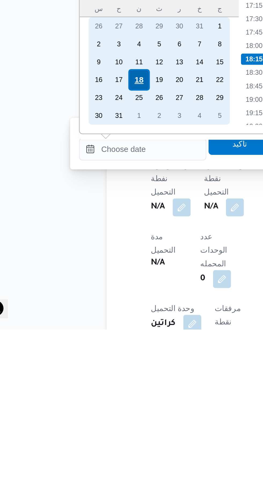
click at [84, 381] on div "18" at bounding box center [85, 382] width 10 height 10
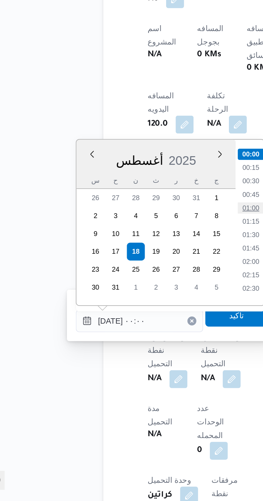
click at [142, 360] on li "01:00" at bounding box center [140, 360] width 12 height 5
type input "[DATE] ٠١:٠٠"
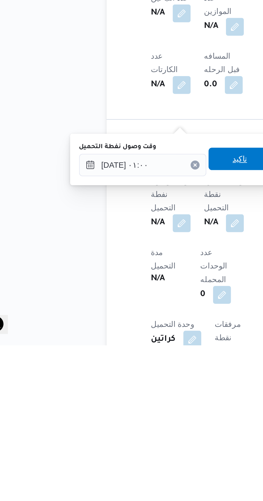
click at [137, 411] on span "تاكيد" at bounding box center [133, 412] width 7 height 6
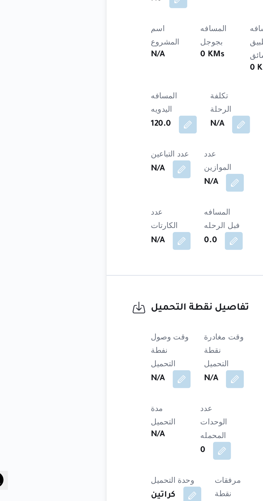
click at [123, 440] on b "N/A" at bounding box center [119, 443] width 7 height 6
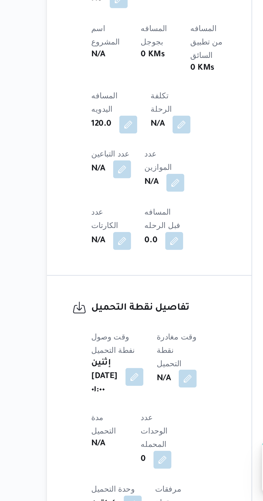
click at [141, 438] on button "button" at bounding box center [137, 442] width 9 height 9
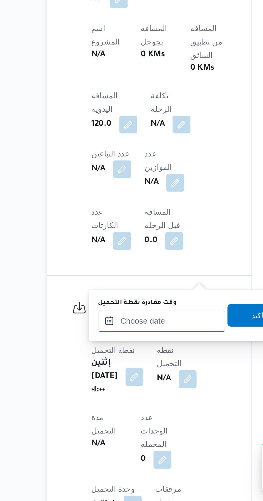
click at [131, 414] on input "وقت مغادرة نقطة التحميل" at bounding box center [124, 415] width 61 height 11
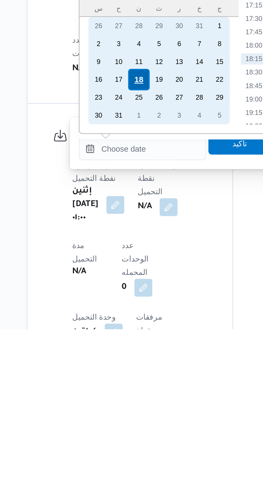
click at [125, 381] on div "18" at bounding box center [123, 382] width 10 height 10
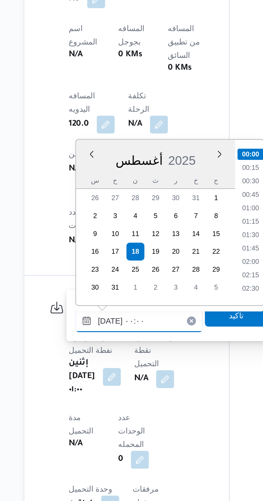
click at [95, 417] on input "[DATE] ٠٠:٠٠" at bounding box center [124, 415] width 61 height 11
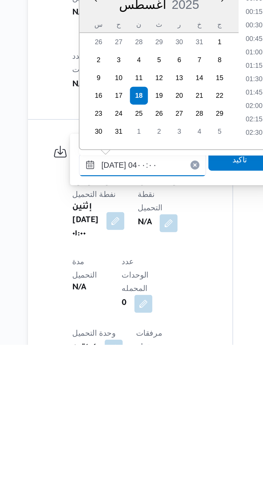
scroll to position [38, 0]
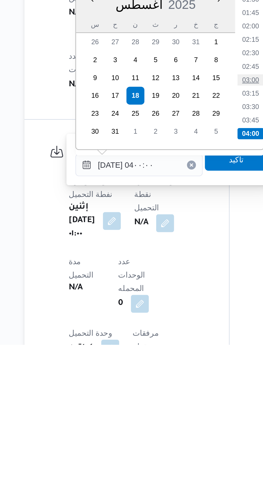
click at [181, 374] on li "03:00" at bounding box center [178, 374] width 12 height 5
type input "[DATE] ٠٣:٠٠"
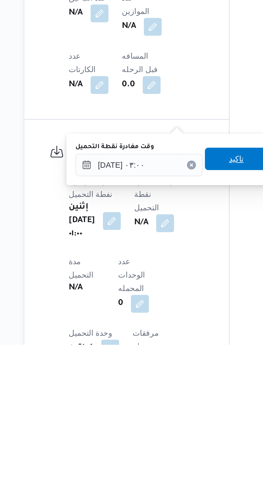
click at [173, 412] on span "تاكيد" at bounding box center [171, 412] width 7 height 6
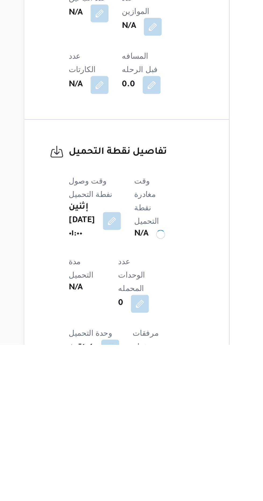
scroll to position [184, 0]
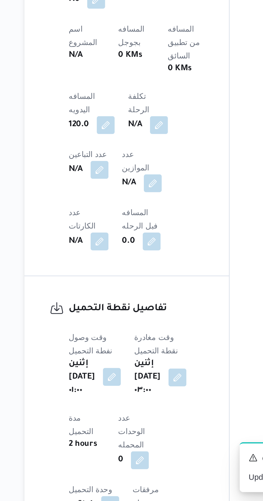
click at [116, 437] on button "button" at bounding box center [111, 441] width 9 height 9
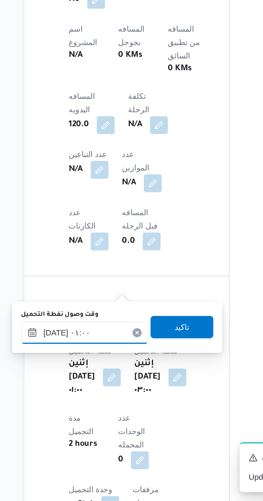
click at [109, 418] on input "[DATE] ٠١:٠٠" at bounding box center [98, 420] width 61 height 11
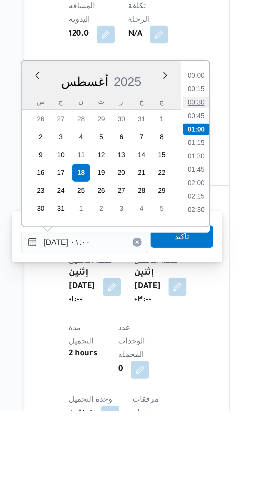
click at [154, 353] on li "00:30" at bounding box center [152, 353] width 12 height 5
type input "[DATE] ٠١:٠٠"
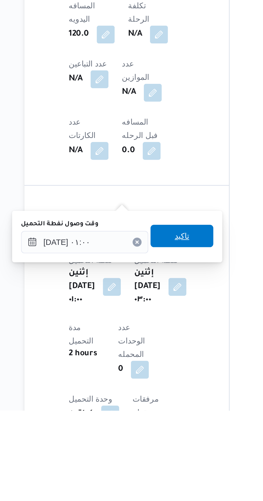
click at [153, 418] on span "تاكيد" at bounding box center [145, 417] width 30 height 11
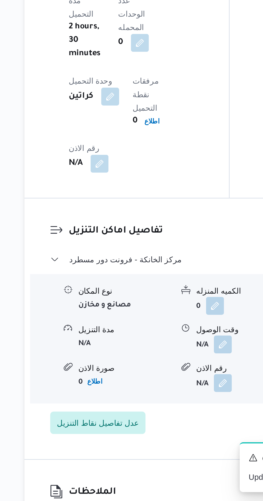
scroll to position [398, 0]
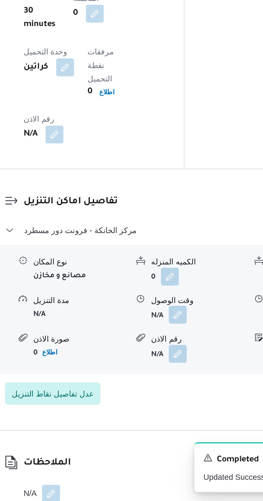
click at [165, 408] on button "button" at bounding box center [164, 412] width 9 height 9
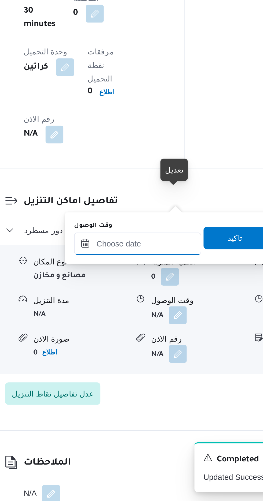
click at [155, 377] on input "وقت الوصول" at bounding box center [145, 378] width 61 height 11
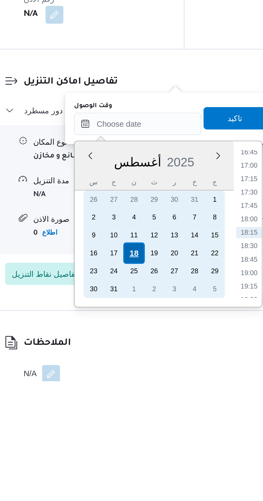
click at [145, 441] on div "18" at bounding box center [144, 440] width 10 height 10
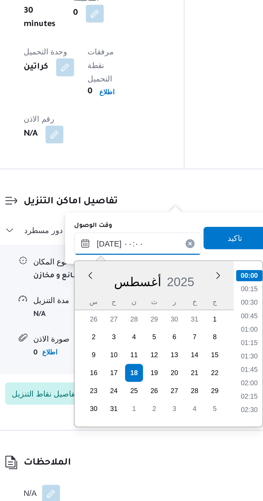
click at [119, 380] on input "[DATE] ٠٠:٠٠" at bounding box center [145, 378] width 61 height 11
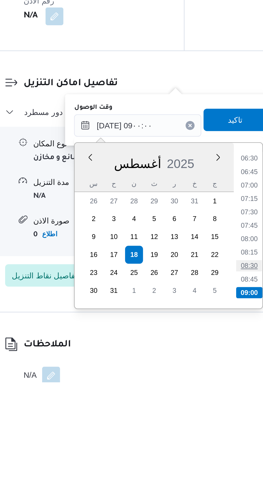
click at [199, 444] on li "08:30" at bounding box center [199, 445] width 12 height 5
type input "[DATE] ٠٨:٣٠"
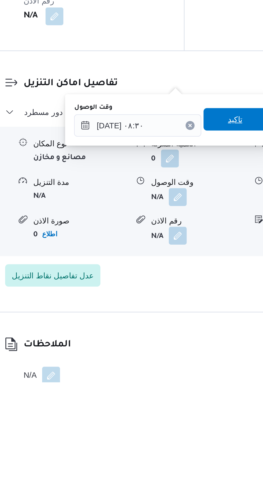
click at [195, 375] on span "تاكيد" at bounding box center [191, 375] width 7 height 6
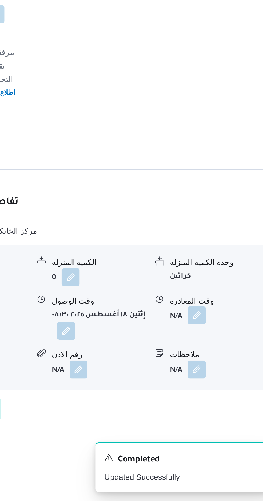
click at [224, 408] on button "button" at bounding box center [221, 412] width 9 height 9
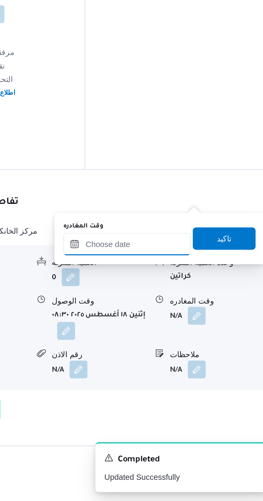
click at [206, 376] on input "وقت المغادره" at bounding box center [187, 378] width 61 height 11
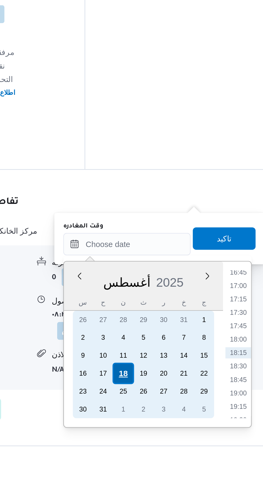
click at [187, 437] on div "18" at bounding box center [186, 440] width 10 height 10
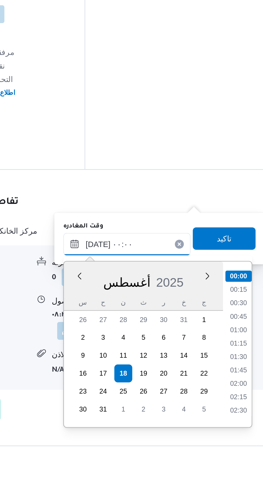
click at [168, 377] on input "[DATE] ٠٠:٠٠" at bounding box center [187, 378] width 61 height 11
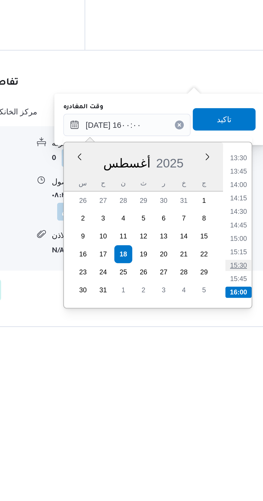
click at [241, 444] on li "15:30" at bounding box center [241, 445] width 12 height 5
type input "[DATE] ١٥:٣٠"
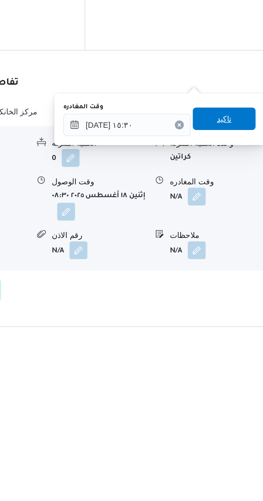
click at [238, 375] on span "تاكيد" at bounding box center [234, 375] width 7 height 6
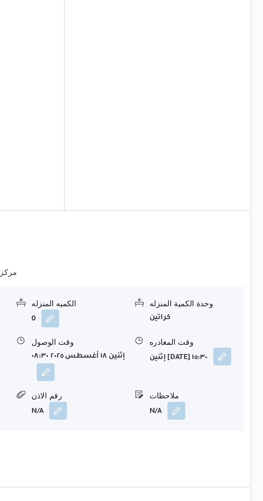
click at [239, 394] on button "button" at bounding box center [243, 398] width 9 height 9
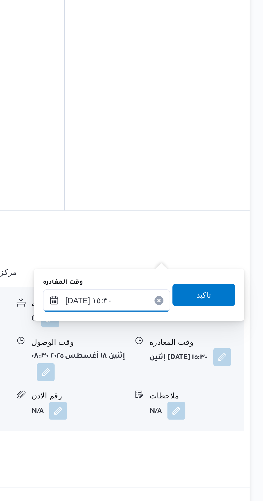
click at [203, 368] on input "[DATE] ١٥:٣٠" at bounding box center [187, 371] width 61 height 11
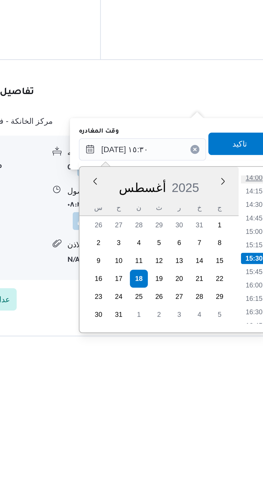
click at [244, 385] on li "14:00" at bounding box center [241, 384] width 12 height 5
type input "[DATE] ١٤:٠٠"
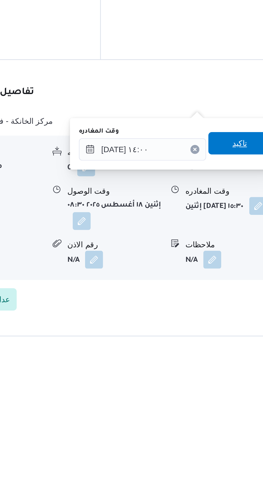
click at [238, 369] on span "تاكيد" at bounding box center [234, 368] width 7 height 6
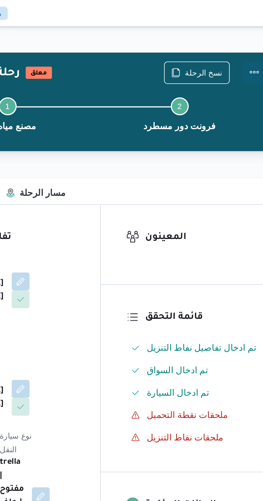
click at [243, 33] on button "Actions" at bounding box center [241, 34] width 11 height 11
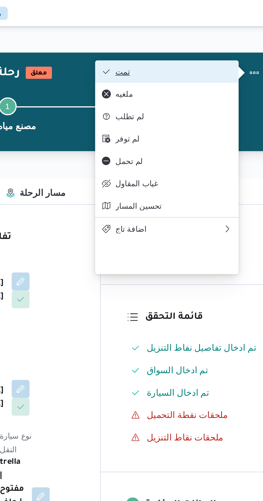
click at [222, 35] on span "تمت" at bounding box center [203, 34] width 56 height 4
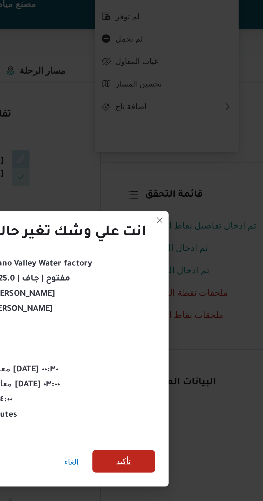
click at [179, 277] on span "تأكيد" at bounding box center [178, 279] width 7 height 6
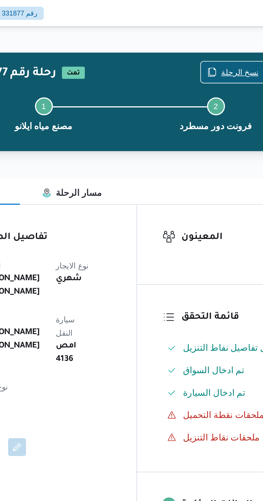
click at [212, 31] on span "نسخ الرحلة" at bounding box center [213, 34] width 31 height 10
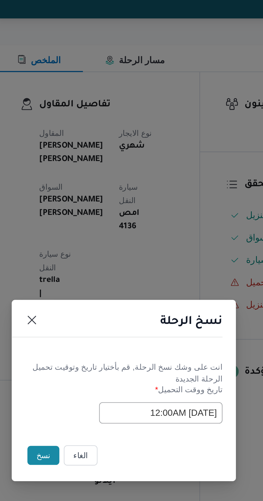
click at [90, 281] on button "نسخ" at bounding box center [92, 281] width 15 height 9
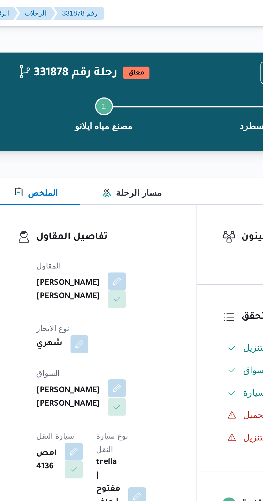
click at [125, 183] on button "button" at bounding box center [129, 186] width 9 height 9
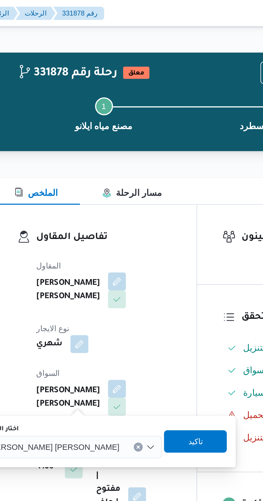
click at [98, 215] on span "[PERSON_NAME] [PERSON_NAME]" at bounding box center [99, 214] width 63 height 6
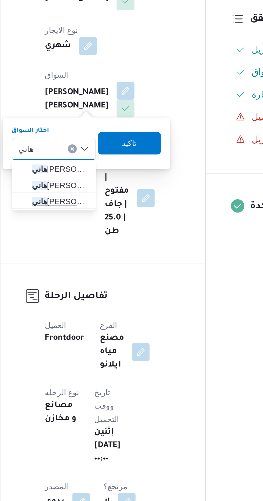
type input "هاني"
click at [102, 239] on span "[PERSON_NAME]" at bounding box center [98, 239] width 27 height 6
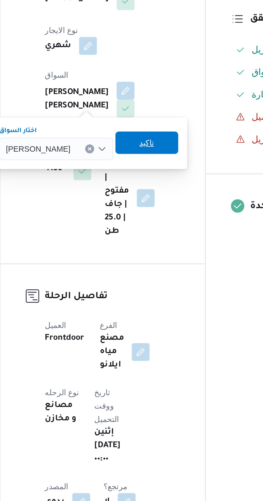
click at [142, 212] on span "تاكيد" at bounding box center [140, 211] width 30 height 11
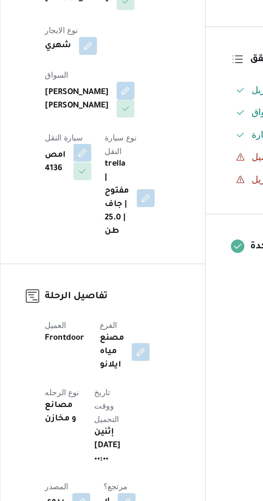
click at [113, 212] on button "button" at bounding box center [109, 216] width 9 height 9
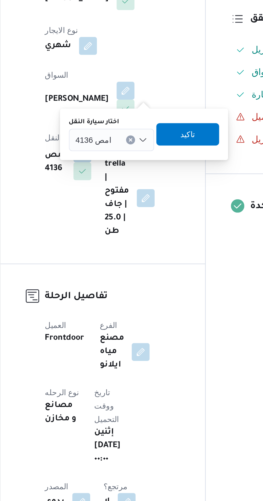
click at [125, 210] on input "اختار سيارة النقل" at bounding box center [125, 210] width 1 height 6
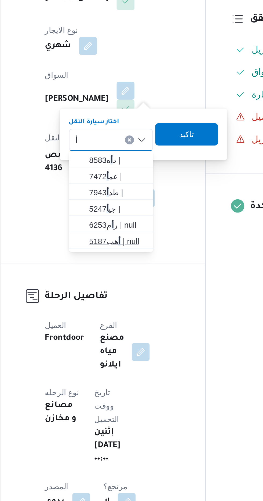
type input "أ"
click at [126, 258] on mark "أ" at bounding box center [126, 258] width 1 height 4
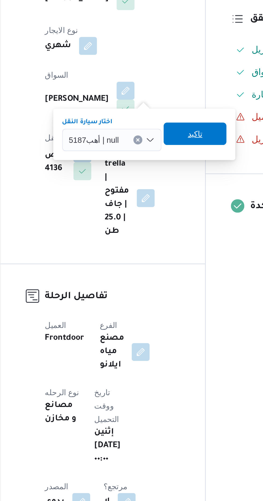
click at [163, 209] on span "تاكيد" at bounding box center [162, 207] width 7 height 6
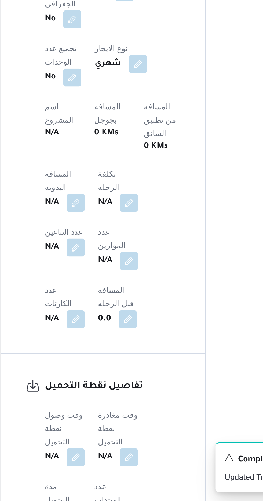
scroll to position [174, 0]
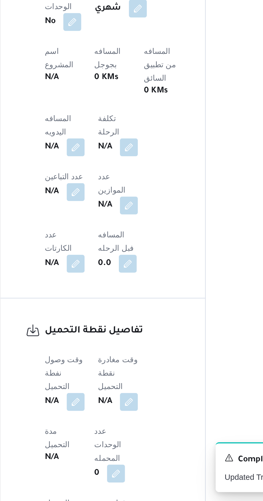
click at [94, 427] on div "وقت وصول نفطة التحميل N/A وقت مغادرة نقطة التحميل N/A مدة التحميل N/A عدد الوحد…" at bounding box center [123, 488] width 71 height 122
click at [103, 327] on button "button" at bounding box center [105, 331] width 9 height 9
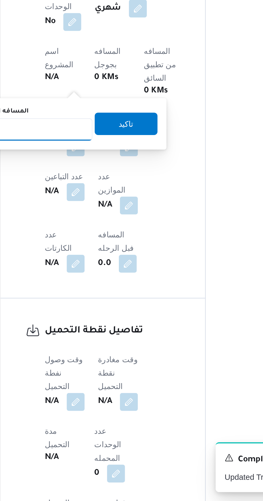
click at [103, 324] on input "المسافه اليدويه" at bounding box center [86, 323] width 53 height 11
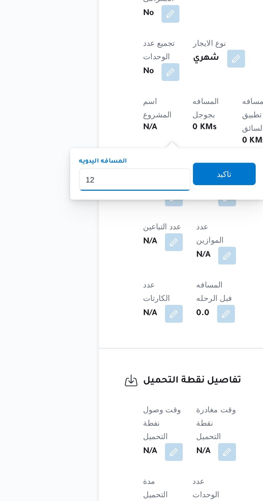
type input "120"
click at [133, 322] on span "تاكيد" at bounding box center [129, 320] width 7 height 6
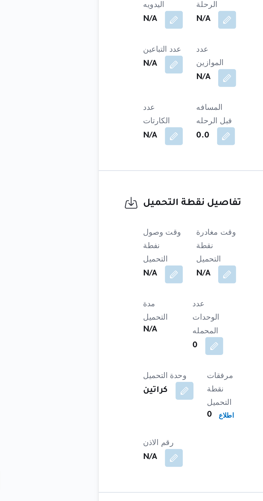
scroll to position [241, 0]
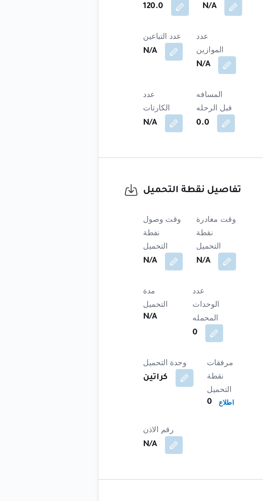
click at [106, 382] on span at bounding box center [104, 386] width 11 height 9
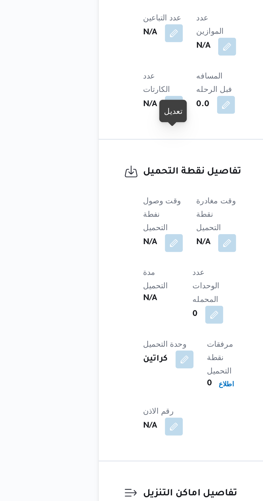
scroll to position [252, 0]
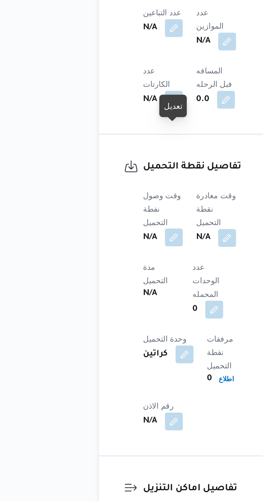
click at [107, 371] on button "button" at bounding box center [105, 375] width 9 height 9
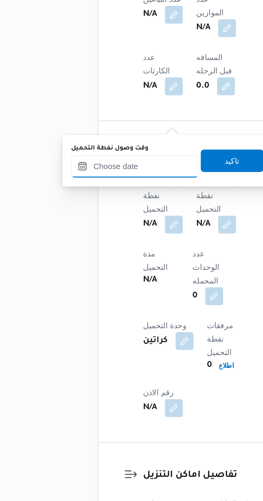
click at [103, 339] on input "وقت وصول نفطة التحميل" at bounding box center [87, 341] width 61 height 11
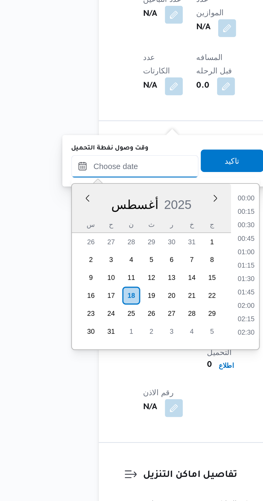
scroll to position [259, 0]
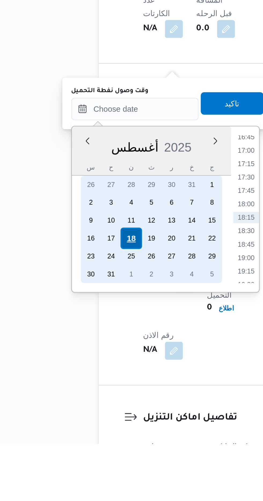
click at [87, 403] on div "18" at bounding box center [85, 403] width 10 height 10
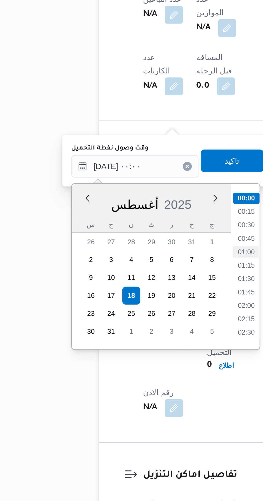
click at [141, 382] on li "01:00" at bounding box center [140, 381] width 12 height 5
type input "[DATE] ٠١:٠٠"
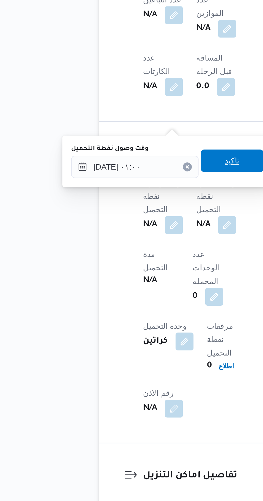
click at [135, 339] on span "تاكيد" at bounding box center [133, 338] width 7 height 6
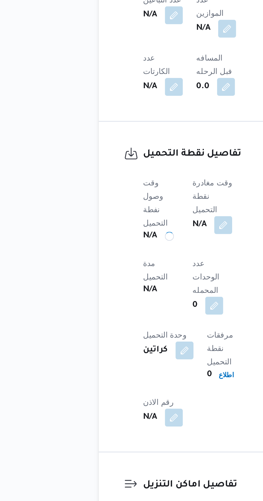
scroll to position [258, 0]
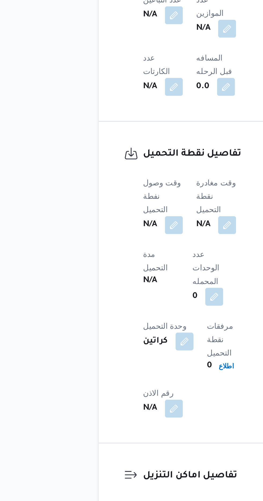
click at [123, 366] on b "N/A" at bounding box center [119, 369] width 7 height 6
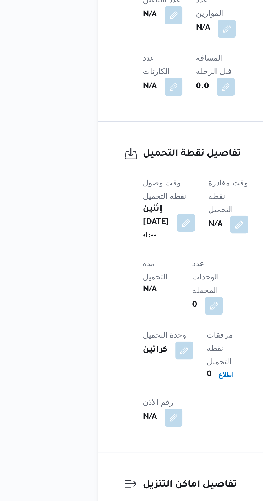
click at [141, 365] on button "button" at bounding box center [137, 369] width 9 height 9
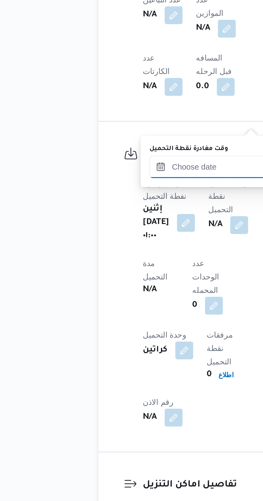
click at [126, 342] on input "وقت مغادرة نقطة التحميل" at bounding box center [124, 341] width 61 height 11
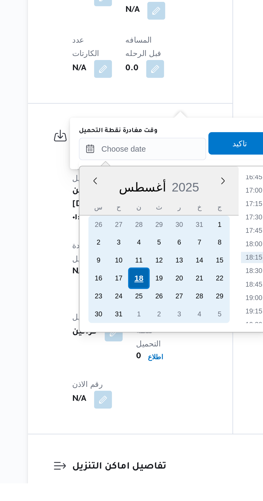
click at [122, 401] on div "18" at bounding box center [123, 403] width 10 height 10
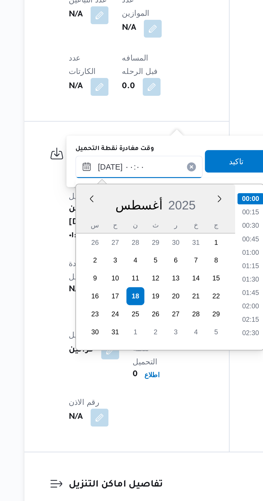
click at [94, 341] on input "[DATE] ٠٠:٠٠" at bounding box center [124, 341] width 61 height 11
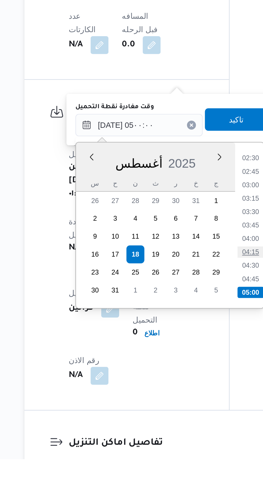
click at [181, 401] on li "04:15" at bounding box center [178, 401] width 12 height 5
type input "[DATE] ٠٤:١٥"
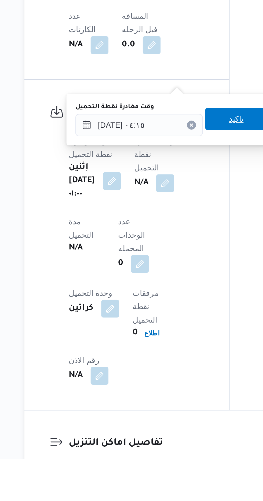
click at [173, 341] on span "تاكيد" at bounding box center [171, 338] width 7 height 6
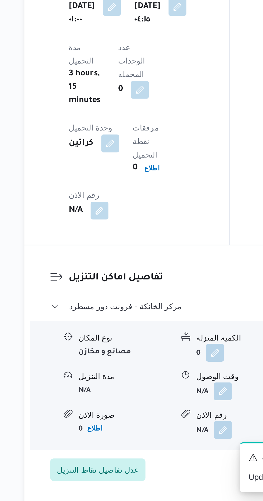
scroll to position [380, 0]
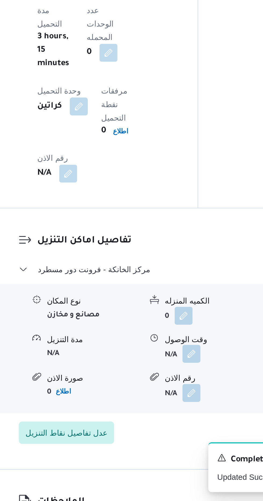
click at [166, 426] on button "button" at bounding box center [164, 430] width 9 height 9
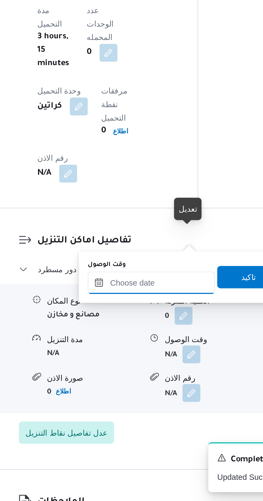
click at [158, 395] on input "وقت الوصول" at bounding box center [145, 396] width 61 height 11
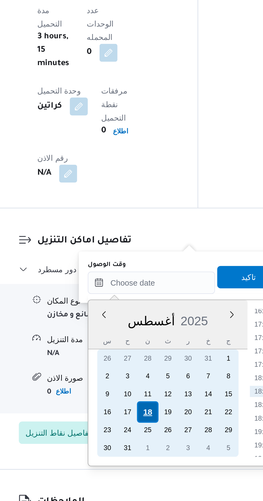
click at [142, 460] on div "18" at bounding box center [144, 458] width 10 height 10
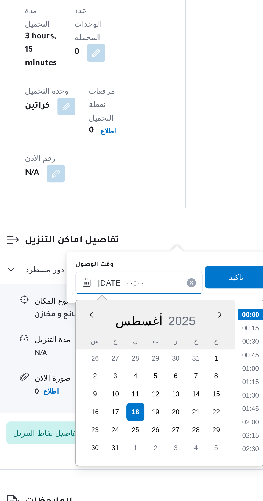
click at [119, 400] on input "[DATE] ٠٠:٠٠" at bounding box center [145, 396] width 61 height 11
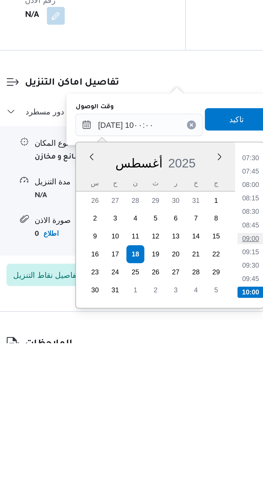
click at [200, 451] on li "09:00" at bounding box center [199, 450] width 12 height 5
type input "[DATE] ٠٩:٠٠"
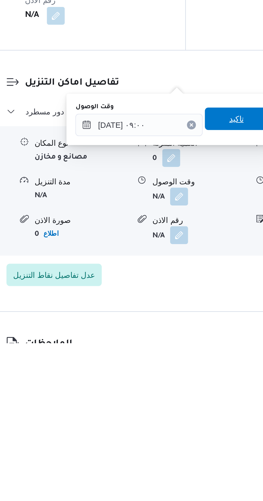
click at [195, 394] on span "تاكيد" at bounding box center [191, 394] width 7 height 6
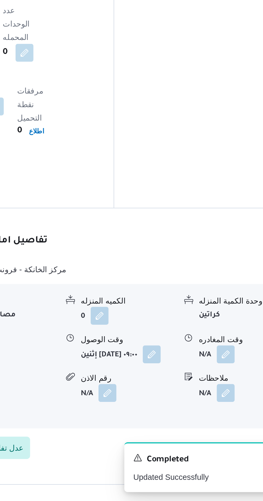
click at [217, 427] on span at bounding box center [219, 431] width 11 height 9
click at [224, 426] on button "button" at bounding box center [221, 430] width 9 height 9
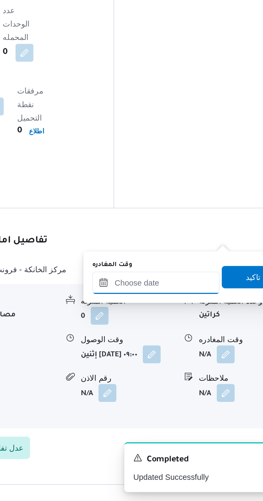
click at [200, 395] on input "وقت المغادره" at bounding box center [187, 396] width 61 height 11
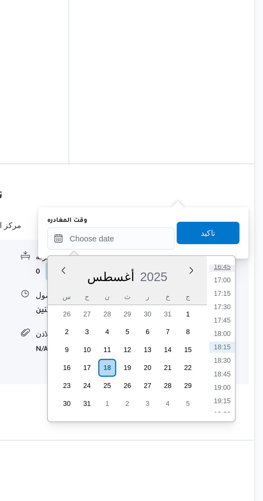
click at [241, 389] on li "16:45" at bounding box center [241, 388] width 12 height 5
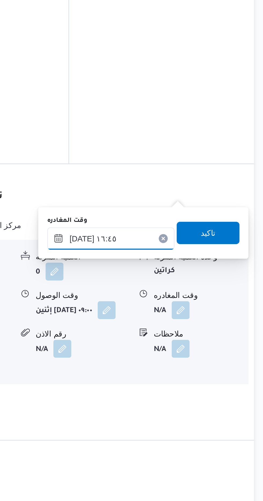
click at [208, 375] on input "[DATE] ١٦:٤٥" at bounding box center [187, 375] width 61 height 11
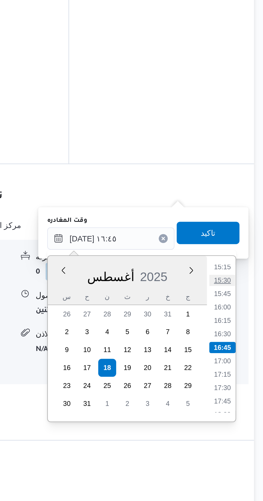
click at [241, 395] on li "15:30" at bounding box center [241, 395] width 12 height 5
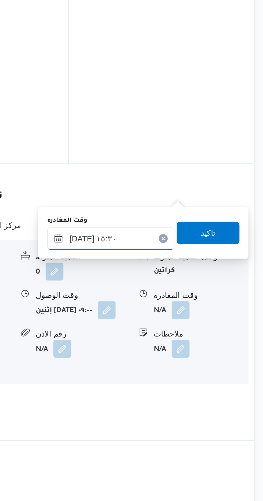
click at [204, 374] on input "[DATE] ١٥:٣٠" at bounding box center [187, 375] width 61 height 11
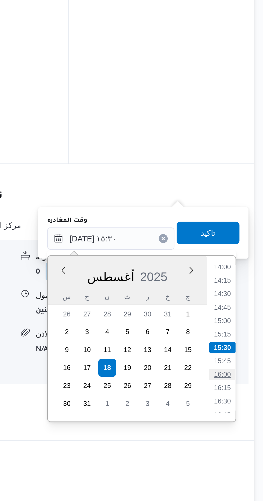
click at [240, 440] on li "16:00" at bounding box center [241, 440] width 12 height 5
type input "[DATE] ١٦:٠٠"
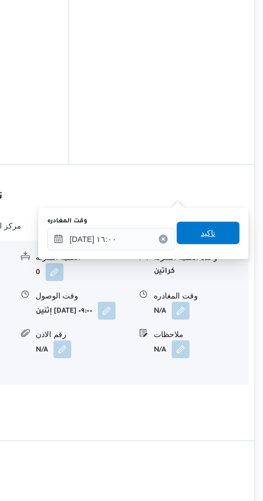
click at [238, 374] on span "تاكيد" at bounding box center [234, 373] width 7 height 6
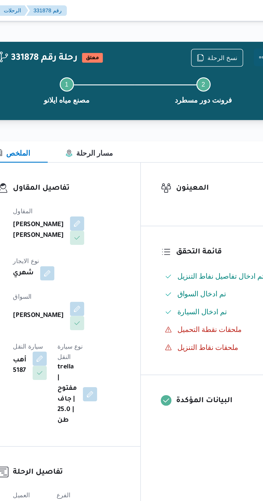
click at [241, 35] on button "Actions" at bounding box center [241, 34] width 11 height 11
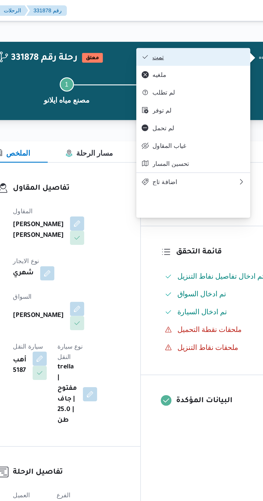
click at [220, 31] on button "تمت" at bounding box center [199, 34] width 69 height 11
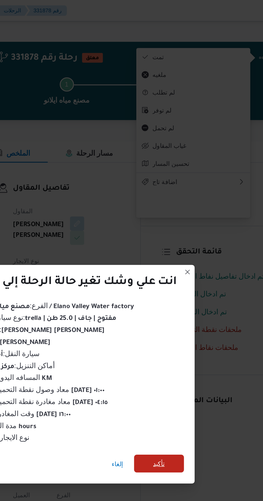
click at [177, 279] on span "تأكيد" at bounding box center [178, 279] width 7 height 6
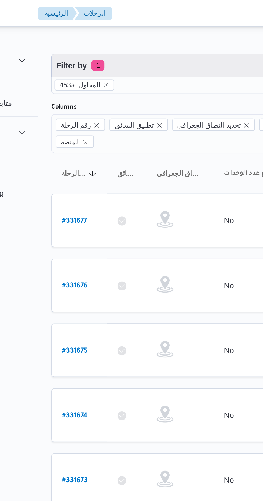
click at [107, 31] on span "Filter by 1" at bounding box center [138, 31] width 137 height 11
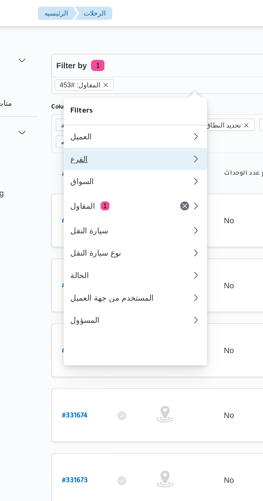
click at [109, 78] on div "الفرع" at bounding box center [108, 76] width 58 height 4
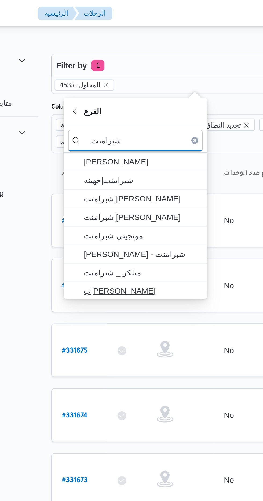
type input "شبرامنت"
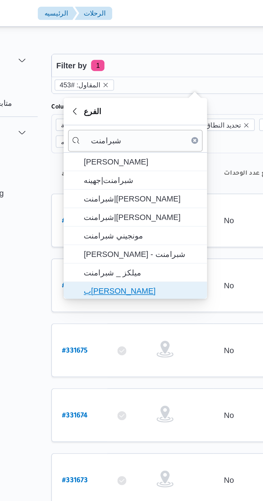
click at [114, 137] on span "ب[PERSON_NAME]" at bounding box center [113, 139] width 56 height 6
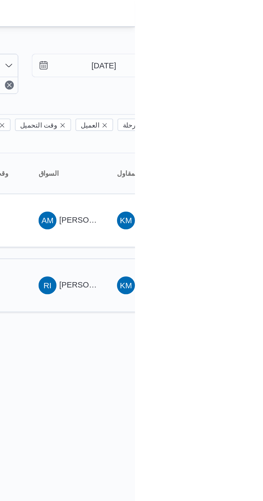
click at [228, 132] on span "RI [PERSON_NAME] [PERSON_NAME]" at bounding box center [231, 136] width 28 height 9
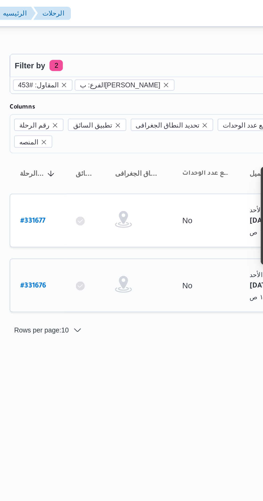
click at [80, 135] on b "# 331676" at bounding box center [81, 137] width 12 height 4
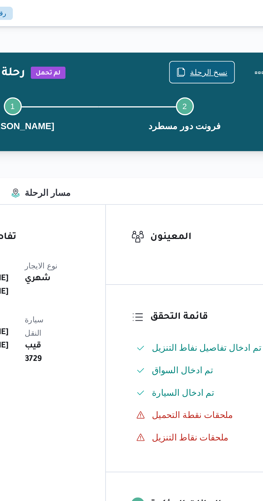
click at [217, 33] on span "نسخ الرحلة" at bounding box center [217, 34] width 18 height 6
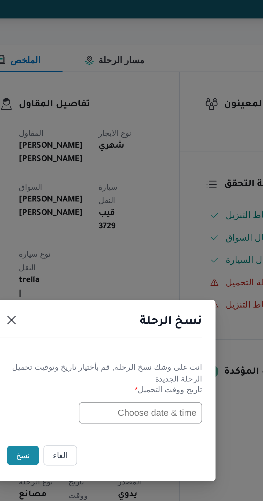
click at [139, 263] on input "text" at bounding box center [149, 261] width 59 height 10
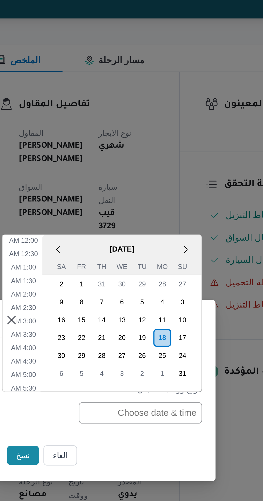
scroll to position [197, 0]
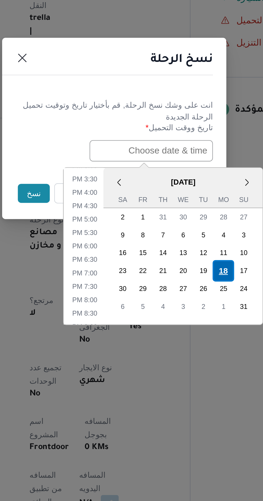
click at [184, 317] on div "18" at bounding box center [184, 319] width 10 height 10
type input "[DATE] 12:00AM"
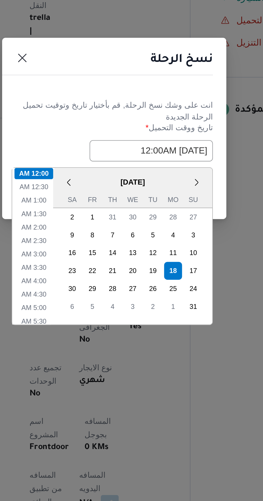
click at [165, 218] on h1 "نسخ الرحلة" at bounding box center [164, 218] width 30 height 9
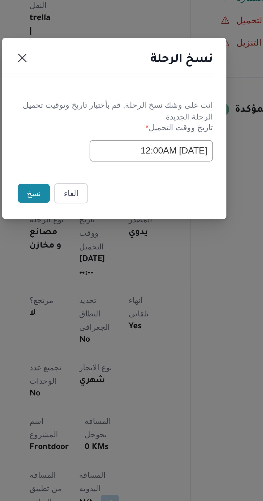
click at [92, 279] on button "نسخ" at bounding box center [92, 281] width 15 height 9
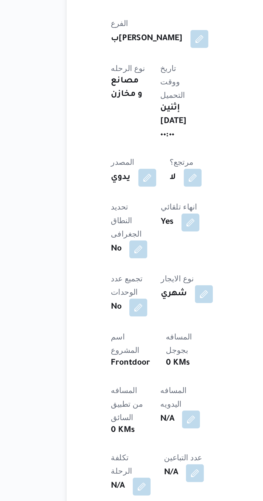
scroll to position [47, 0]
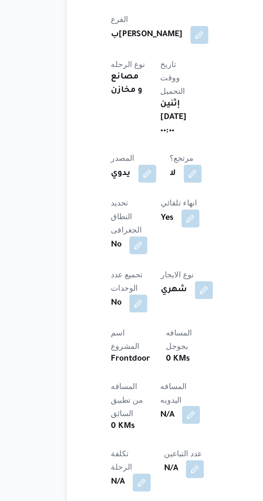
click at [125, 456] on button "button" at bounding box center [129, 460] width 9 height 9
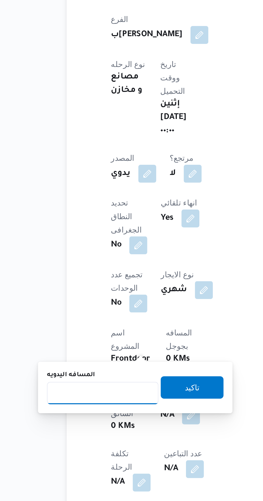
click at [85, 450] on input "المسافه اليدويه" at bounding box center [86, 449] width 53 height 11
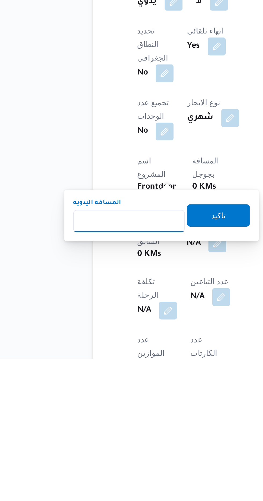
scroll to position [81, 0]
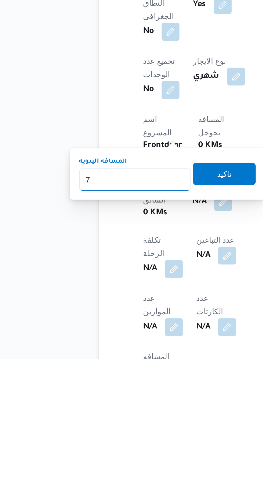
type input "70"
click at [133, 412] on span "تاكيد" at bounding box center [129, 412] width 7 height 6
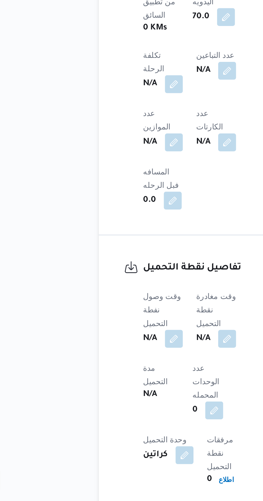
scroll to position [239, 0]
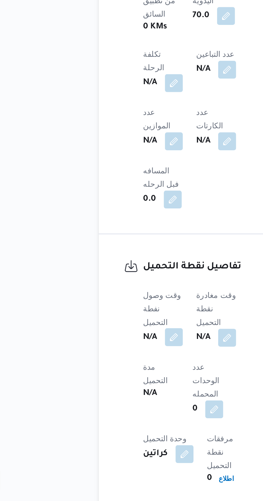
click at [110, 418] on button "button" at bounding box center [105, 422] width 9 height 9
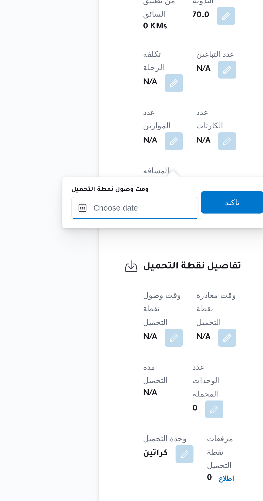
click at [103, 359] on input "وقت وصول نفطة التحميل" at bounding box center [87, 360] width 61 height 11
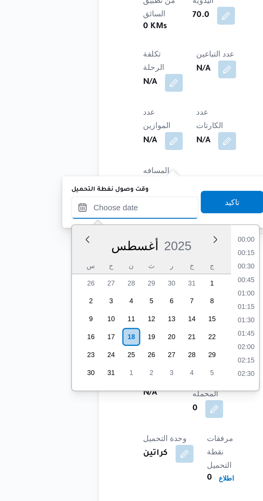
scroll to position [433, 0]
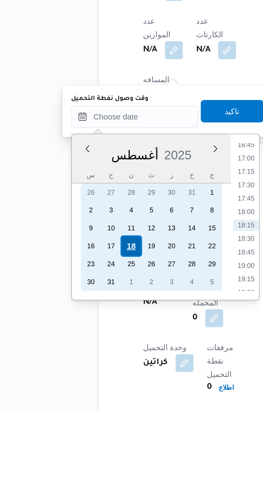
click at [84, 420] on div "18" at bounding box center [85, 423] width 10 height 10
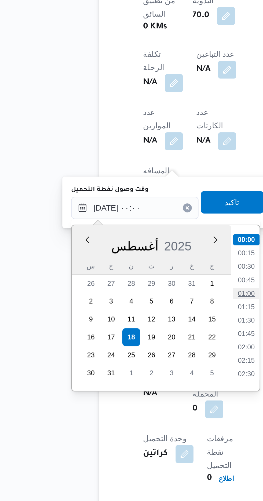
click at [143, 400] on li "01:00" at bounding box center [140, 401] width 12 height 5
type input "[DATE] ٠١:٠٠"
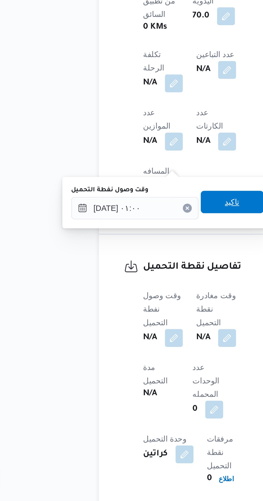
click at [137, 359] on span "تاكيد" at bounding box center [133, 358] width 7 height 6
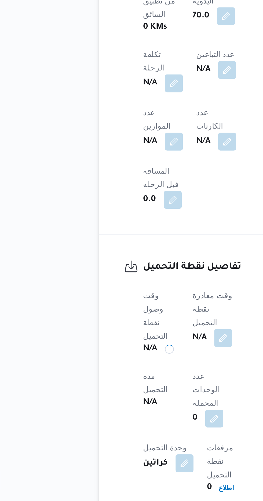
scroll to position [239, 0]
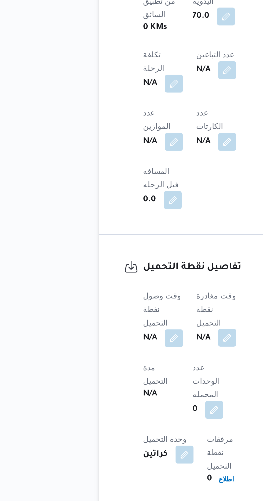
click at [133, 419] on button "button" at bounding box center [131, 423] width 9 height 9
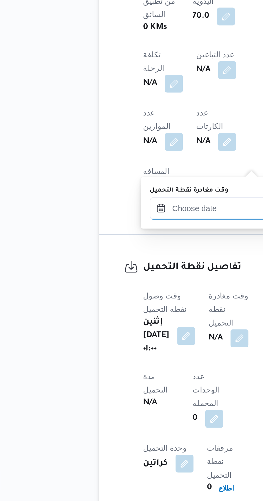
click at [119, 362] on input "وقت مغادرة نقطة التحميل" at bounding box center [124, 361] width 61 height 11
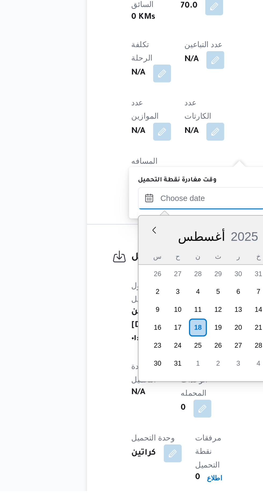
scroll to position [433, 0]
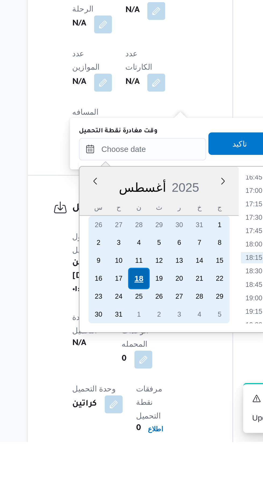
click at [123, 420] on div "18" at bounding box center [123, 423] width 10 height 10
type input "[DATE] ٠٠:٠٠"
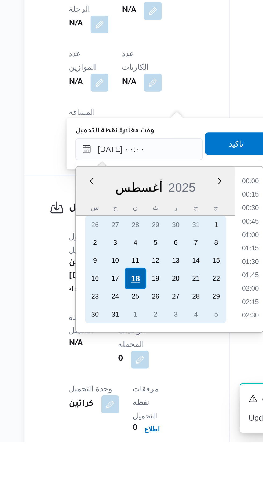
scroll to position [239, 0]
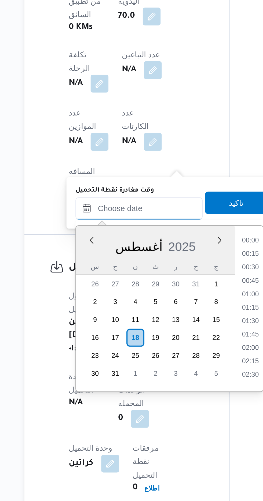
click at [99, 362] on input "وقت مغادرة نقطة التحميل" at bounding box center [124, 361] width 61 height 11
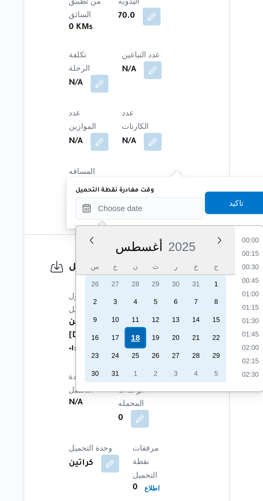
click at [121, 422] on div "18" at bounding box center [123, 423] width 10 height 10
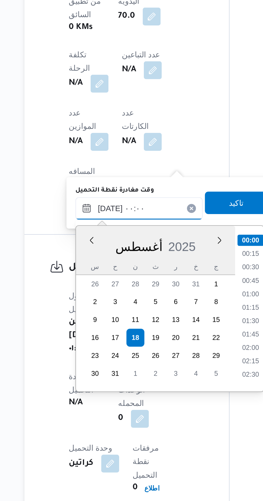
click at [99, 362] on input "[DATE] ٠٠:٠٠" at bounding box center [124, 361] width 61 height 11
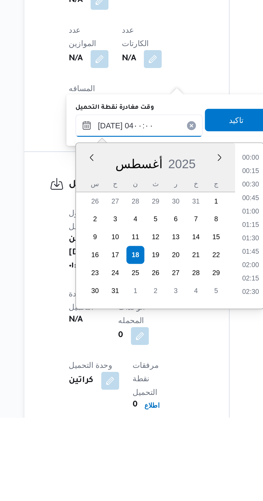
scroll to position [38, 0]
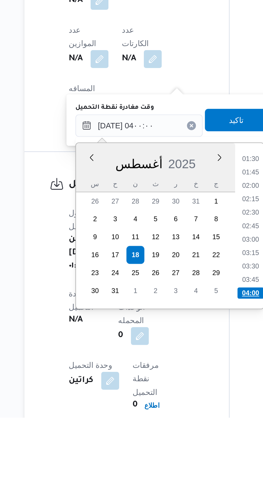
click at [180, 439] on li "04:00" at bounding box center [178, 441] width 13 height 5
type input "[DATE] ٠٤:٠٠"
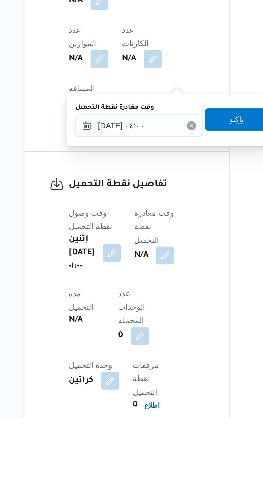
click at [173, 357] on span "تاكيد" at bounding box center [171, 358] width 7 height 6
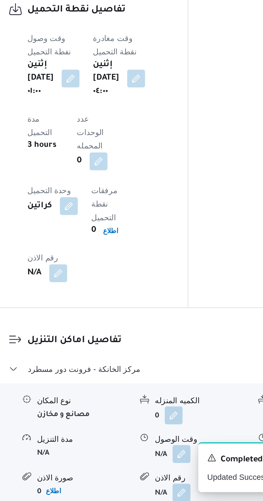
scroll to position [362, 0]
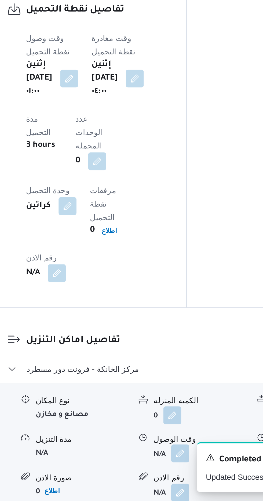
click at [165, 474] on button "button" at bounding box center [164, 478] width 9 height 9
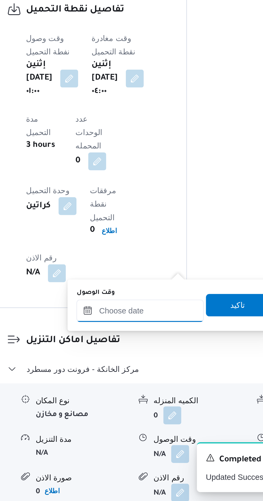
click at [156, 408] on input "وقت الوصول" at bounding box center [145, 410] width 61 height 11
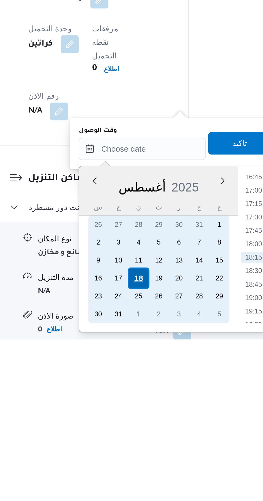
click at [144, 471] on div "18" at bounding box center [144, 472] width 10 height 10
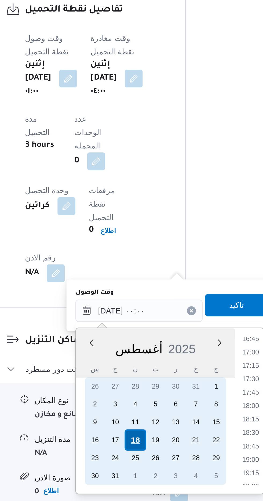
scroll to position [0, 0]
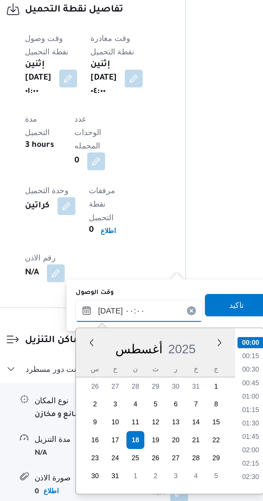
click at [118, 410] on input "[DATE] ٠٠:٠٠" at bounding box center [145, 410] width 61 height 11
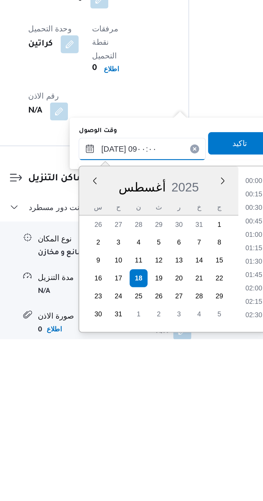
scroll to position [167, 0]
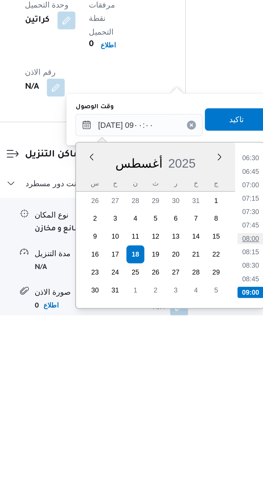
click at [202, 464] on li "08:00" at bounding box center [199, 464] width 12 height 5
type input "[DATE] ٠٨:٠٠"
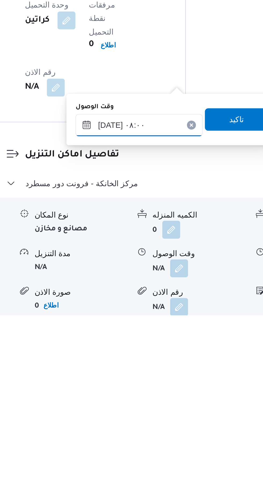
scroll to position [362, 0]
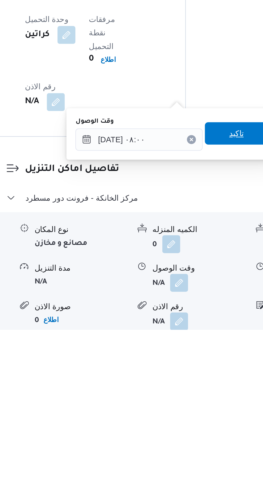
click at [195, 405] on span "تاكيد" at bounding box center [191, 407] width 7 height 6
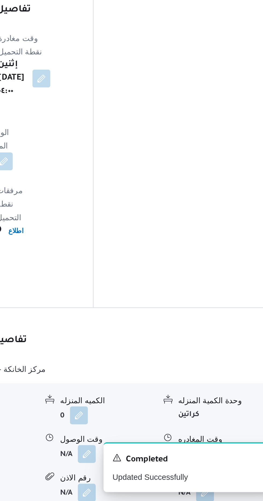
click at [224, 474] on button "button" at bounding box center [221, 478] width 9 height 9
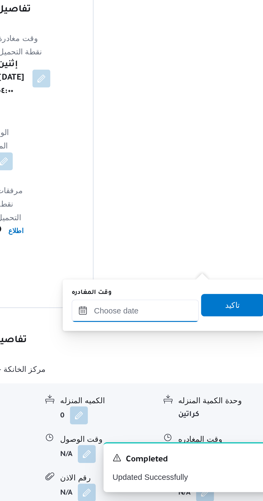
click at [199, 411] on input "وقت المغادره" at bounding box center [187, 410] width 61 height 11
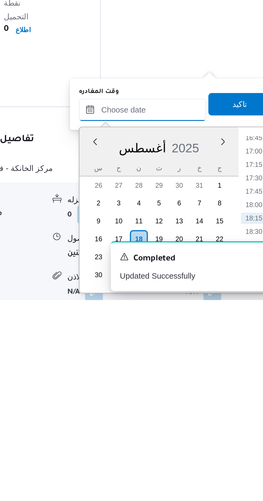
scroll to position [367, 0]
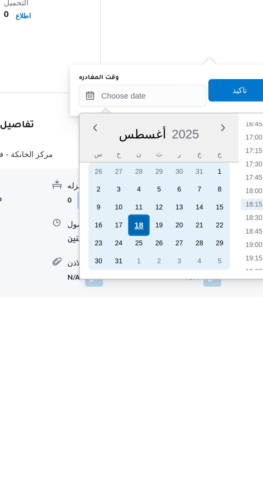
click at [188, 467] on div "18" at bounding box center [186, 467] width 10 height 10
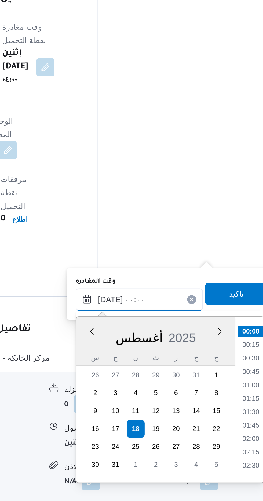
click at [160, 406] on input "[DATE] ٠٠:٠٠" at bounding box center [187, 404] width 61 height 11
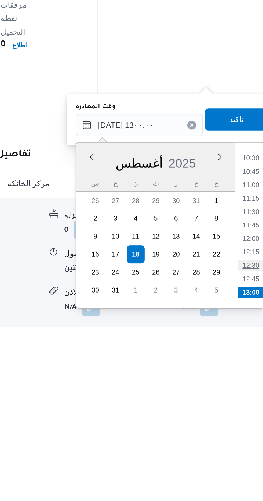
click at [242, 471] on li "12:30" at bounding box center [241, 471] width 12 height 5
type input "[DATE] ١٢:٣٠"
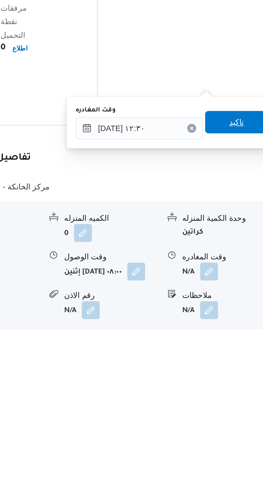
click at [237, 400] on span "تاكيد" at bounding box center [234, 402] width 7 height 6
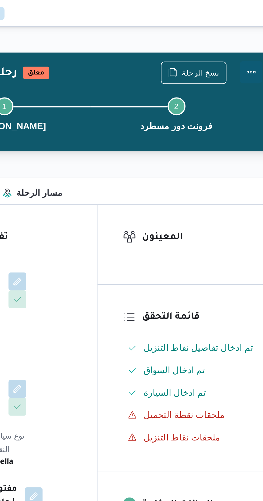
click at [245, 32] on button "Actions" at bounding box center [241, 34] width 11 height 11
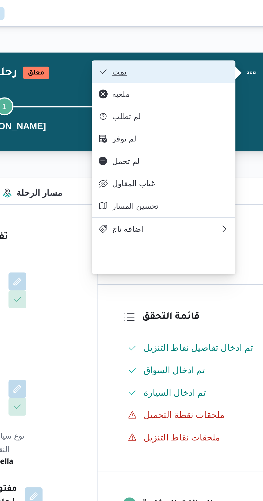
click at [225, 35] on span "تمت" at bounding box center [203, 34] width 56 height 4
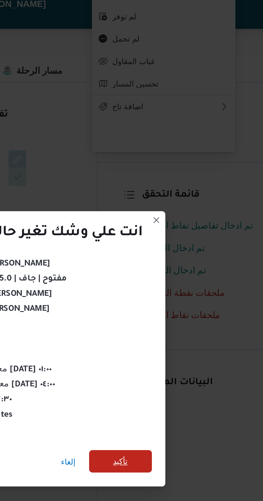
click at [181, 280] on span "تأكيد" at bounding box center [178, 279] width 7 height 6
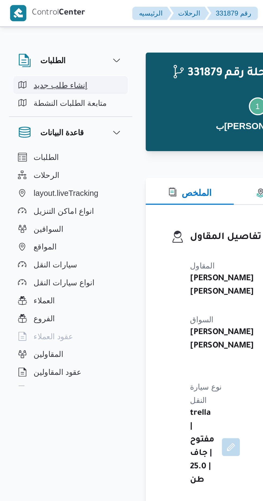
click at [34, 39] on span "إنشاء طلب جديد" at bounding box center [29, 41] width 26 height 6
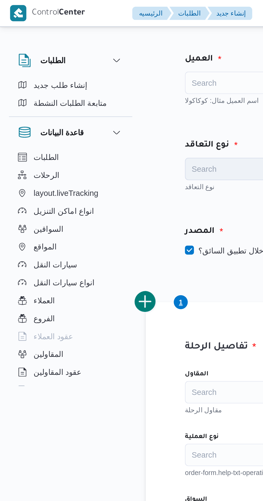
click at [106, 39] on div "Search" at bounding box center [121, 39] width 66 height 11
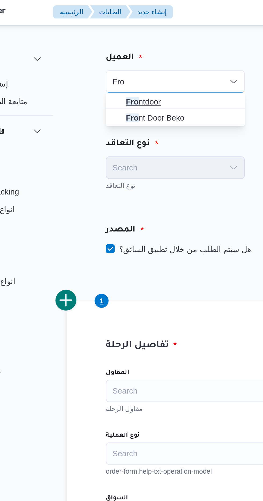
type input "Fro"
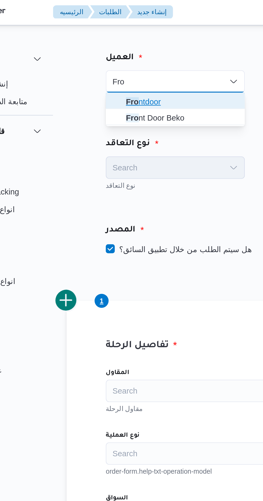
click at [120, 50] on span "Fro ntdoor" at bounding box center [125, 49] width 54 height 6
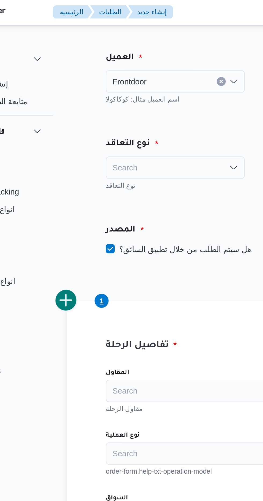
click at [128, 80] on div "Search" at bounding box center [121, 81] width 66 height 11
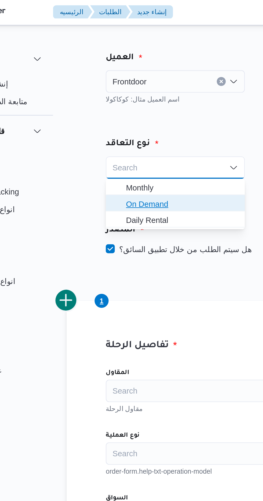
click at [131, 98] on span "On Demand" at bounding box center [125, 98] width 54 height 6
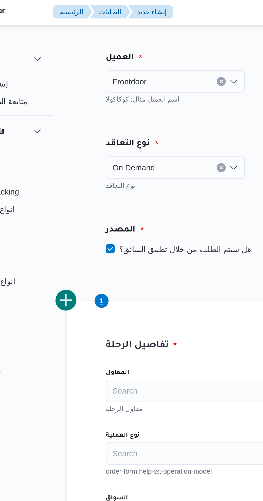
click at [120, 121] on label "هل سيتم الطلب من خلال تطبيق السائق؟" at bounding box center [123, 120] width 70 height 6
checkbox input "false"
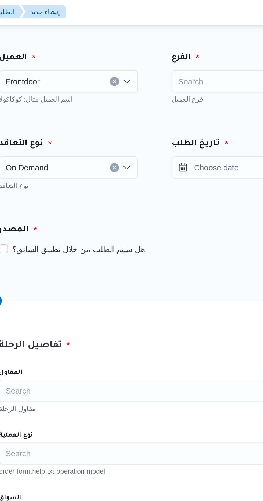
click at [194, 36] on div "Search" at bounding box center [204, 39] width 66 height 11
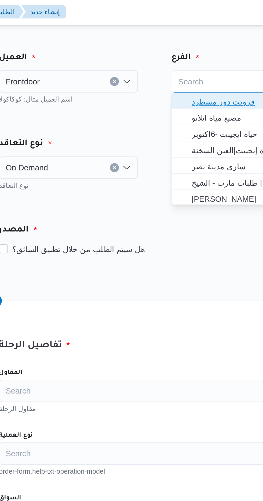
click at [203, 49] on span "فرونت دور مسطرد" at bounding box center [208, 49] width 54 height 6
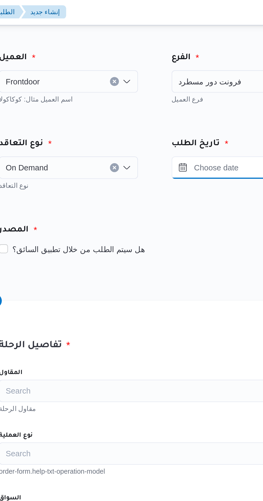
click at [198, 79] on input "Press the down key to open a popover containing a calendar." at bounding box center [201, 81] width 61 height 11
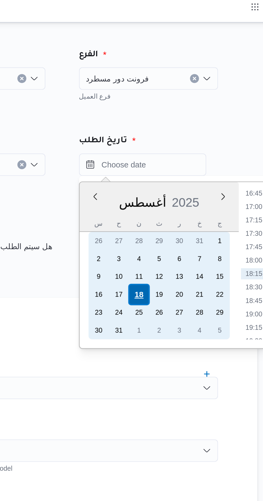
click at [199, 141] on div "18" at bounding box center [200, 143] width 10 height 10
type input "[DATE] ٠٠:٠٠"
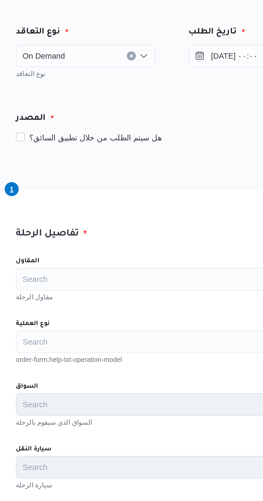
click at [152, 187] on div "Search" at bounding box center [162, 188] width 149 height 11
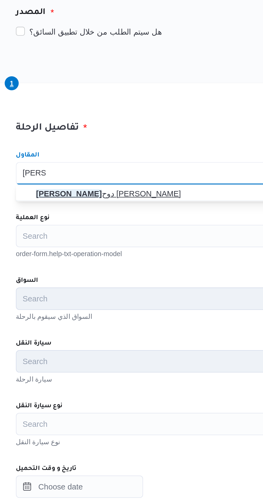
type input "[PERSON_NAME]"
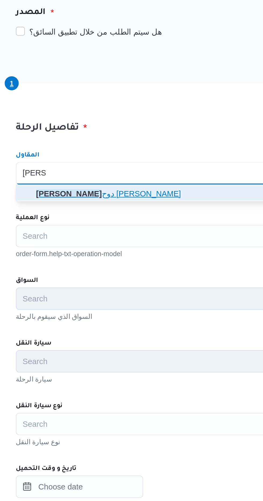
click at [161, 199] on span "[PERSON_NAME] دوح [PERSON_NAME]" at bounding box center [166, 197] width 136 height 6
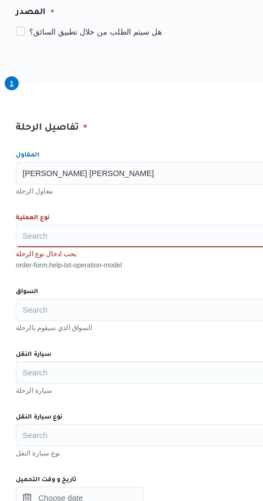
click at [152, 219] on div "Search" at bounding box center [162, 218] width 149 height 11
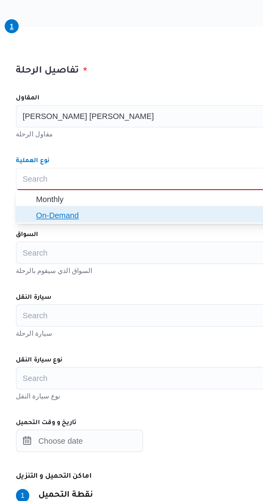
click at [158, 235] on span "On-Demand" at bounding box center [166, 235] width 136 height 6
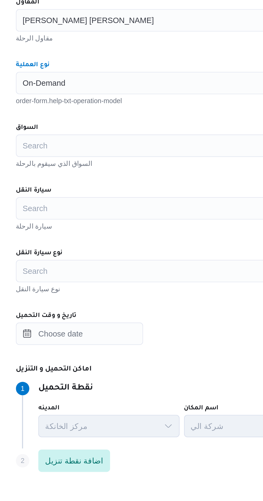
click at [165, 249] on div "Search" at bounding box center [162, 248] width 149 height 11
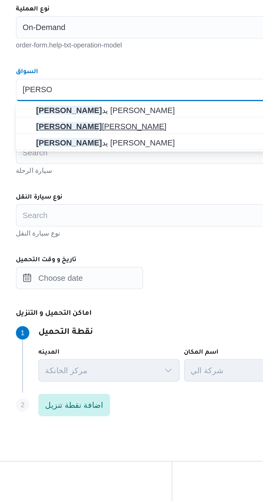
type input "[PERSON_NAME]"
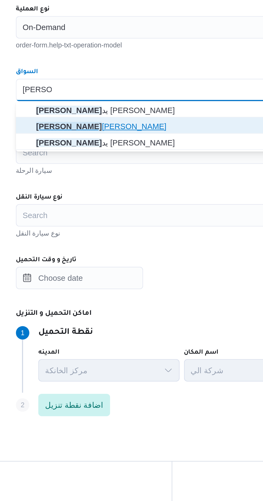
click at [159, 263] on span "[PERSON_NAME]" at bounding box center [166, 265] width 136 height 6
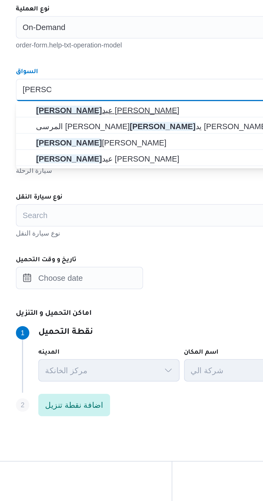
type input "[PERSON_NAME]"
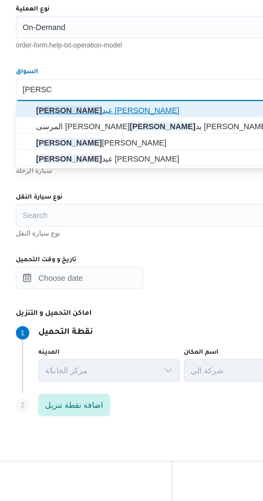
click at [154, 259] on span "[PERSON_NAME] [PERSON_NAME]" at bounding box center [166, 257] width 136 height 6
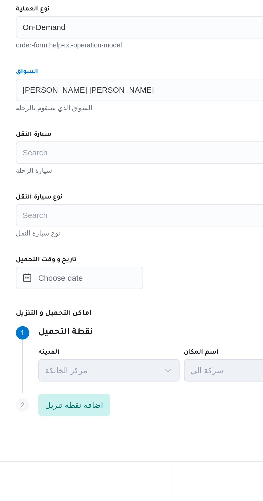
click at [157, 278] on div "Search" at bounding box center [162, 278] width 149 height 11
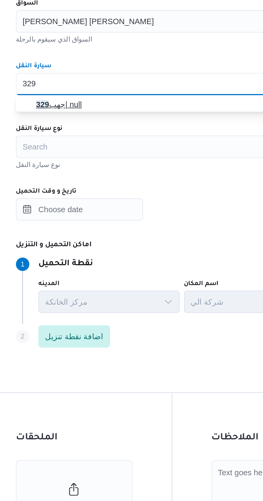
type input "329"
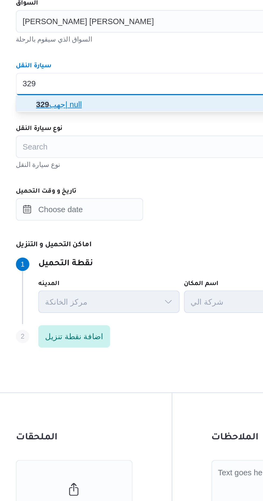
click at [140, 291] on span "جهب 329 | null" at bounding box center [166, 287] width 136 height 6
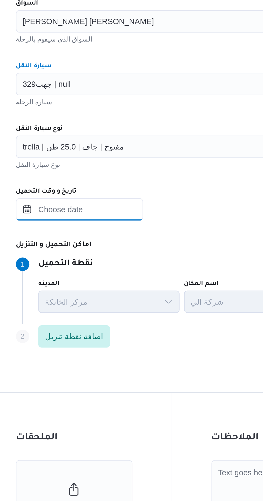
click at [138, 339] on input "تاريخ و وقت التحميل" at bounding box center [118, 338] width 61 height 11
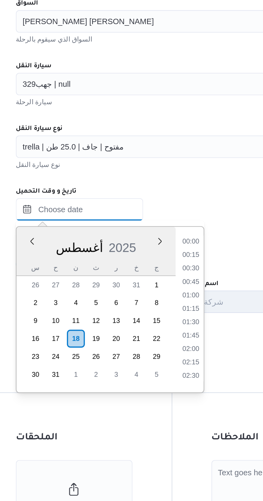
scroll to position [433, 0]
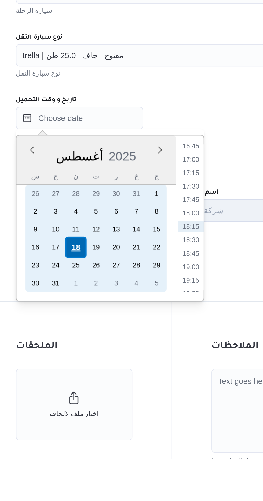
click at [120, 400] on div "18" at bounding box center [117, 400] width 10 height 10
type input "[DATE] ٠٠:٠٠"
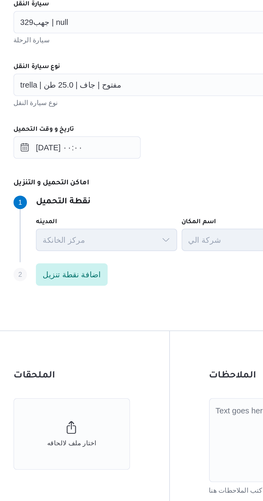
scroll to position [50, 0]
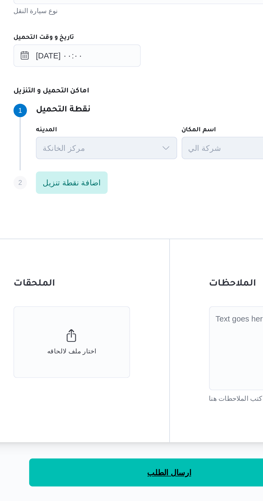
click at [139, 487] on button "ارسال الطلب" at bounding box center [163, 487] width 134 height 13
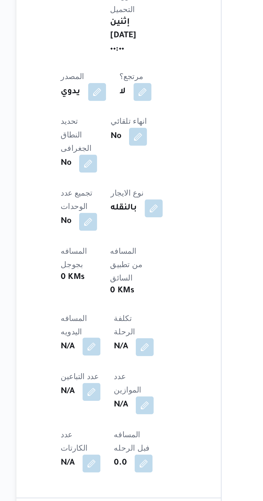
click at [110, 423] on button "button" at bounding box center [105, 427] width 9 height 9
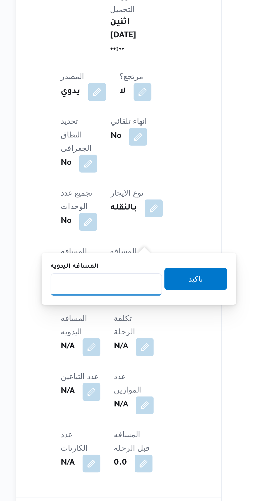
click at [119, 396] on input "المسافه اليدويه" at bounding box center [112, 397] width 53 height 11
type input "150"
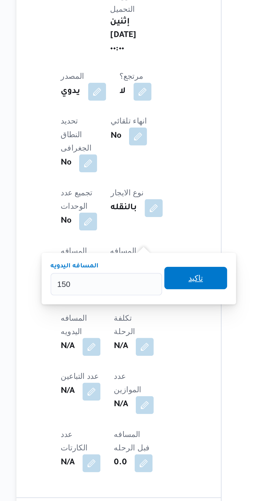
click at [156, 392] on span "تاكيد" at bounding box center [155, 394] width 30 height 11
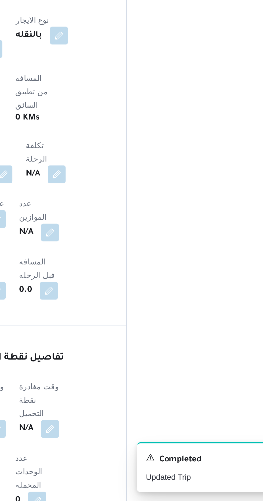
scroll to position [134, 0]
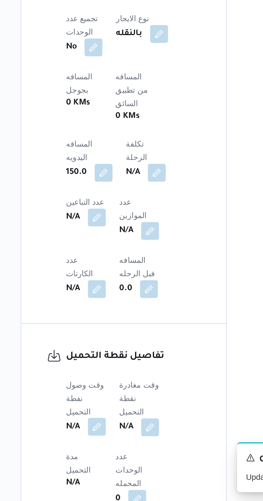
click at [103, 461] on button "button" at bounding box center [105, 465] width 9 height 9
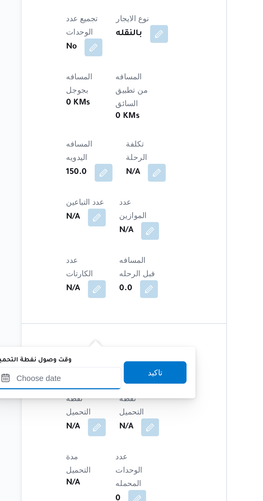
click at [94, 441] on input "وقت وصول نفطة التحميل" at bounding box center [87, 442] width 61 height 11
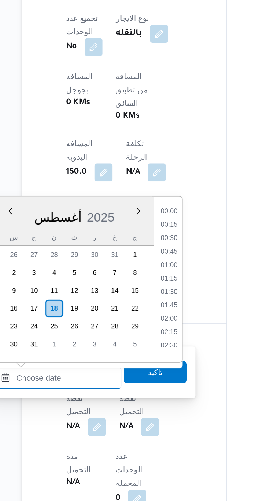
scroll to position [433, 0]
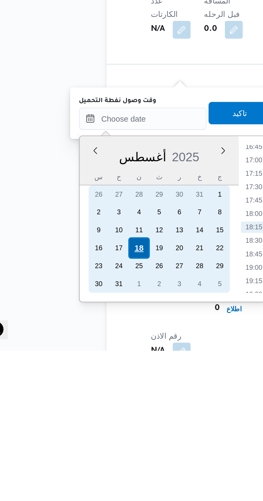
click at [84, 452] on div "18" at bounding box center [85, 452] width 10 height 10
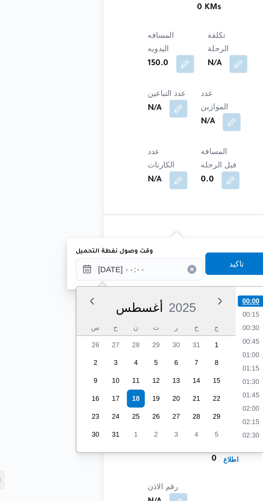
click at [140, 405] on li "00:00" at bounding box center [140, 405] width 13 height 5
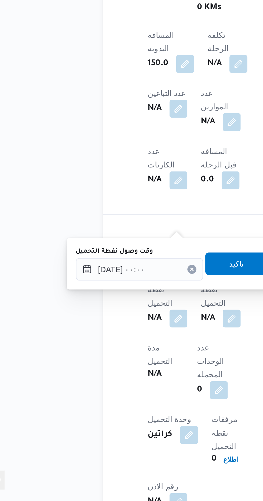
scroll to position [186, 0]
click at [105, 409] on button "button" at bounding box center [105, 413] width 9 height 9
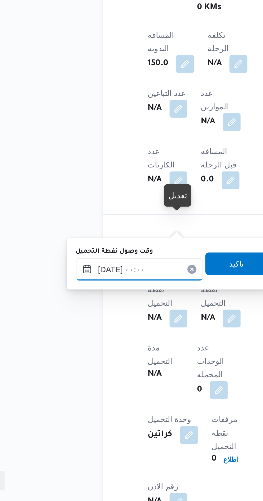
click at [96, 389] on input "[DATE] ٠٠:٠٠" at bounding box center [87, 390] width 61 height 11
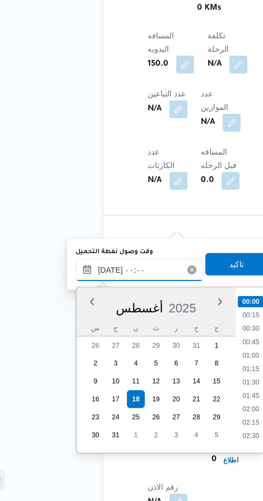
scroll to position [185, 0]
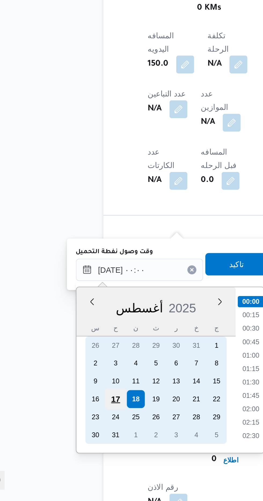
click at [75, 451] on div "17" at bounding box center [75, 452] width 10 height 10
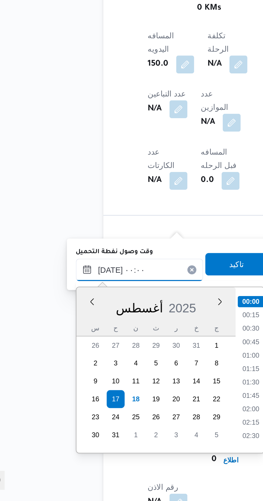
click at [60, 392] on input "[DATE] ٠٠:٠٠" at bounding box center [87, 390] width 61 height 11
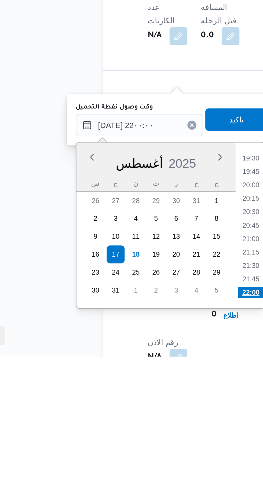
click at [142, 469] on li "22:00" at bounding box center [140, 470] width 13 height 5
type input "[DATE] ٢٢:٠٠"
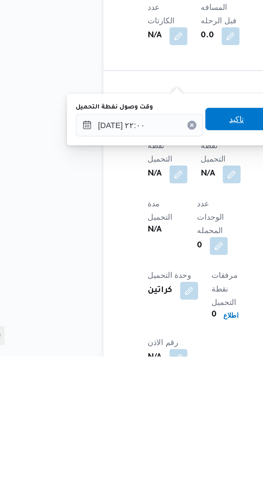
click at [137, 385] on span "تاكيد" at bounding box center [133, 387] width 7 height 6
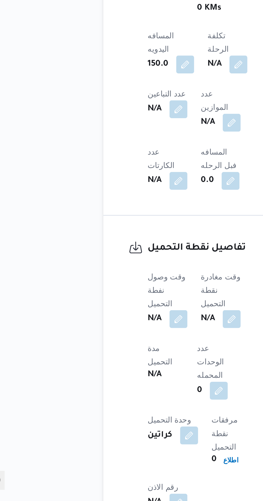
click at [123, 411] on b "N/A" at bounding box center [119, 414] width 7 height 6
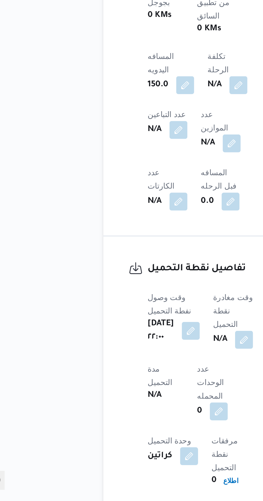
scroll to position [195, 0]
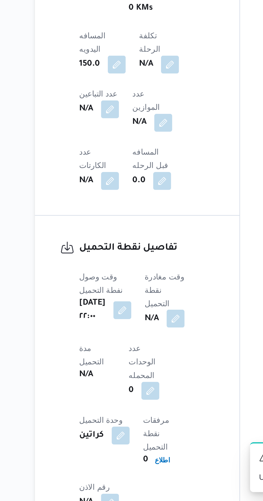
click at [141, 410] on button "button" at bounding box center [137, 414] width 9 height 9
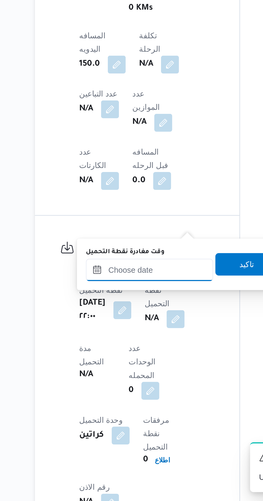
click at [126, 392] on input "وقت مغادرة نقطة التحميل" at bounding box center [124, 390] width 61 height 11
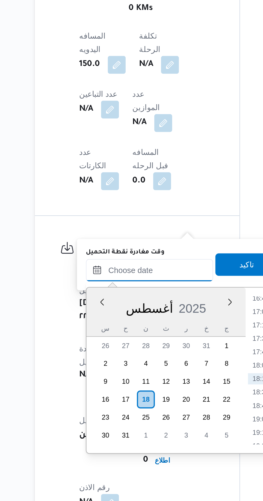
scroll to position [195, 0]
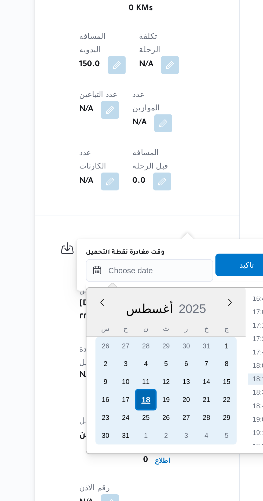
click at [122, 453] on div "18" at bounding box center [123, 453] width 10 height 10
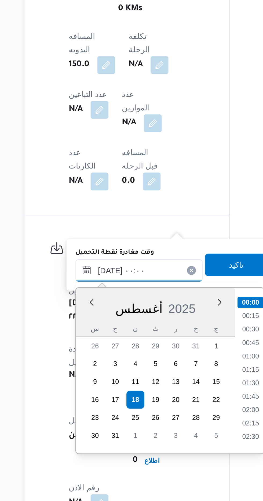
click at [97, 393] on input "[DATE] ٠٠:٠٠" at bounding box center [124, 390] width 61 height 11
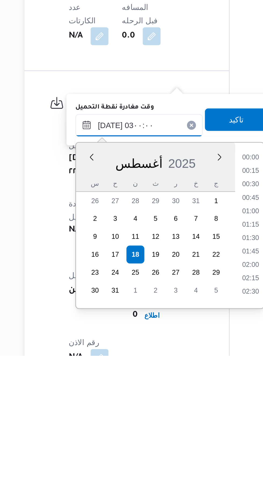
scroll to position [12, 0]
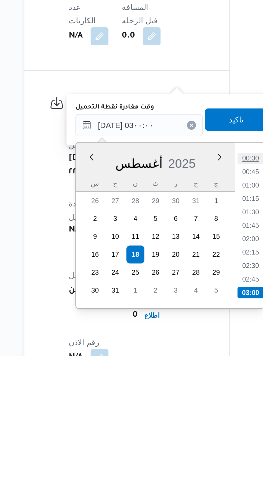
click at [178, 406] on li "00:30" at bounding box center [178, 406] width 12 height 5
type input "[DATE] ٠٠:٣٠"
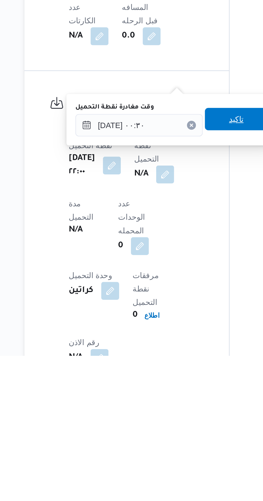
click at [174, 390] on span "تاكيد" at bounding box center [171, 388] width 7 height 6
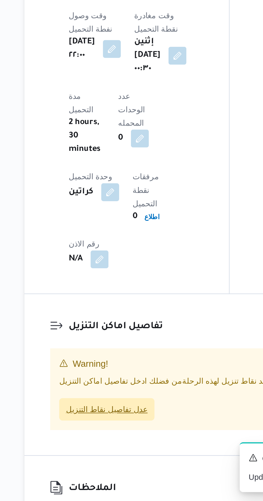
click at [101, 454] on span "عدل تفاصيل نقاط التنزيل" at bounding box center [109, 457] width 39 height 6
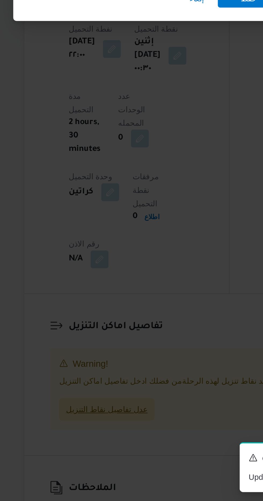
scroll to position [321, 0]
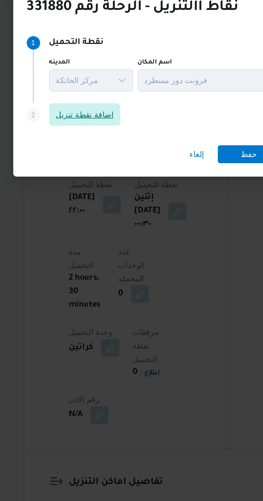
click at [98, 241] on span "اضافة نقطة تنزيل" at bounding box center [99, 241] width 28 height 6
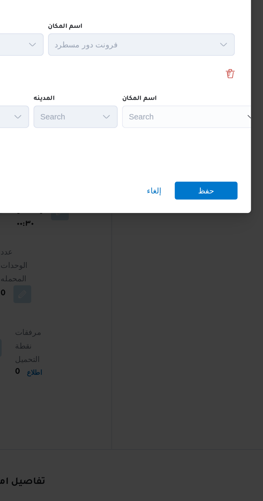
click at [203, 240] on div "Search" at bounding box center [206, 242] width 67 height 11
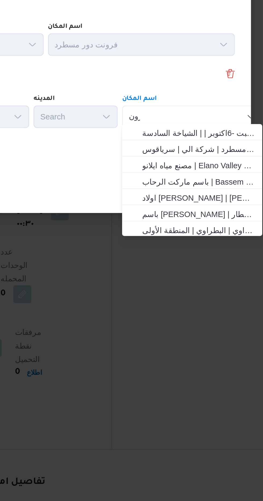
scroll to position [0, 0]
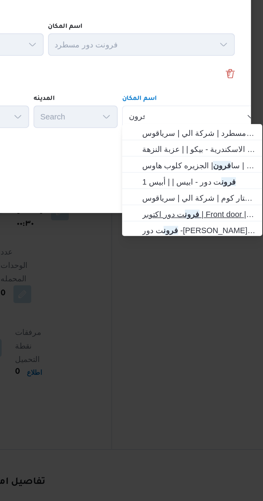
type input "فرون"
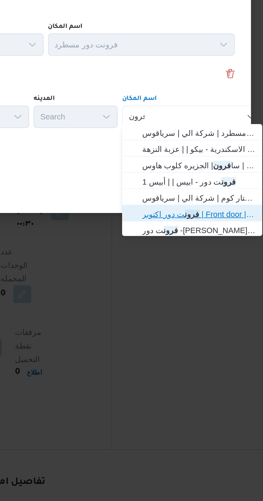
click at [219, 289] on span "فرون ت دور اكتوبر | Front door | null" at bounding box center [209, 289] width 54 height 6
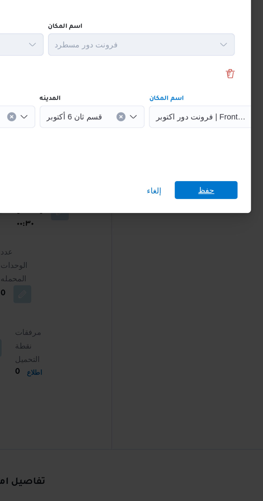
click at [218, 277] on span "حفظ" at bounding box center [213, 277] width 30 height 9
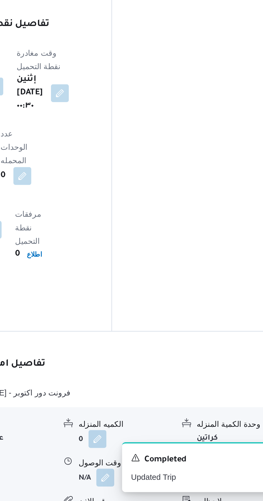
scroll to position [339, 0]
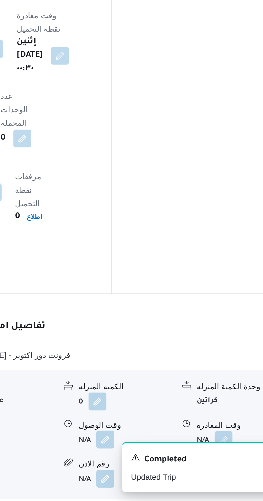
click at [165, 467] on button "button" at bounding box center [164, 471] width 9 height 9
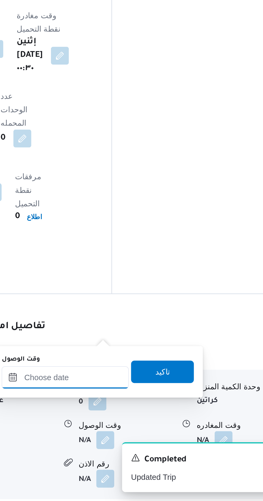
click at [151, 440] on input "وقت الوصول" at bounding box center [145, 442] width 61 height 11
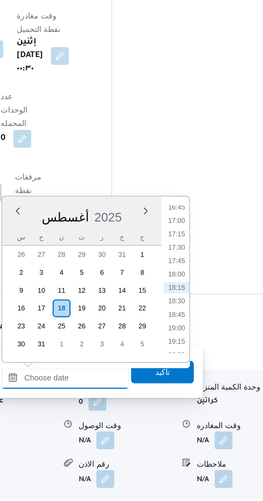
scroll to position [350, 0]
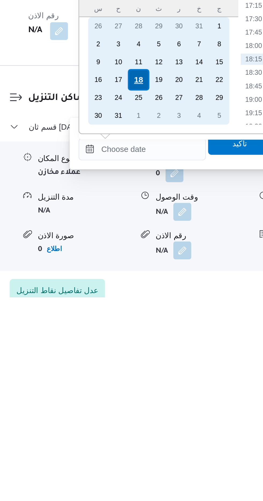
click at [142, 396] on div "18" at bounding box center [144, 397] width 10 height 10
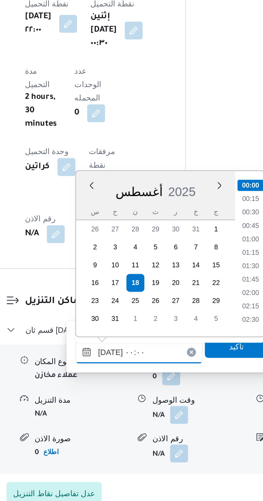
click at [119, 430] on input "[DATE] ٠٠:٠٠" at bounding box center [145, 430] width 61 height 11
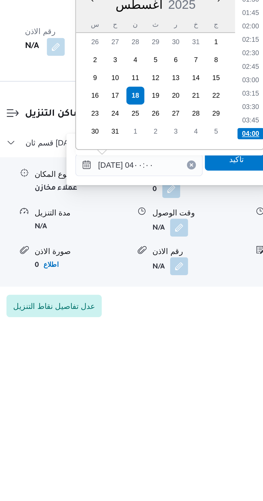
click at [201, 407] on li "04:00" at bounding box center [198, 407] width 13 height 5
type input "[DATE] ٠٤:٠٠"
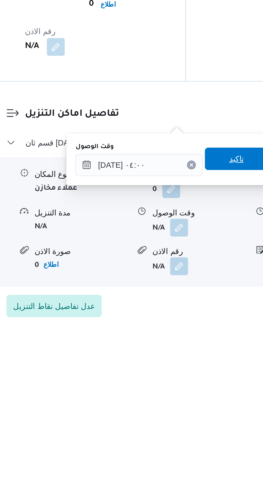
click at [195, 421] on span "تاكيد" at bounding box center [191, 419] width 7 height 6
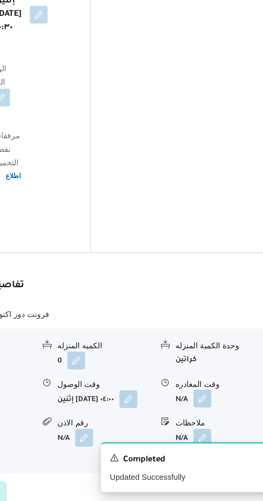
click at [222, 448] on button "button" at bounding box center [221, 452] width 9 height 9
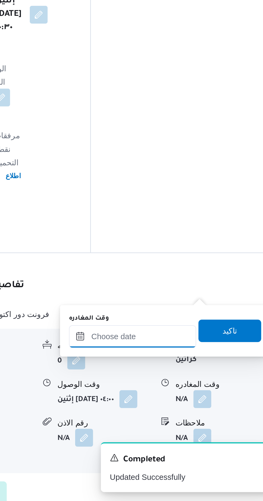
click at [199, 420] on input "وقت المغادره" at bounding box center [187, 422] width 61 height 11
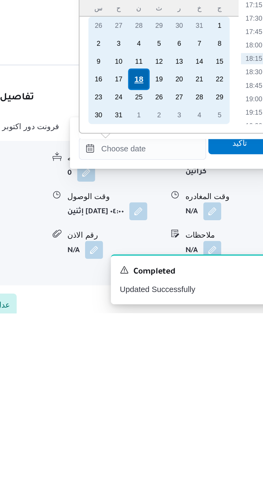
click at [185, 389] on div "18" at bounding box center [186, 389] width 10 height 10
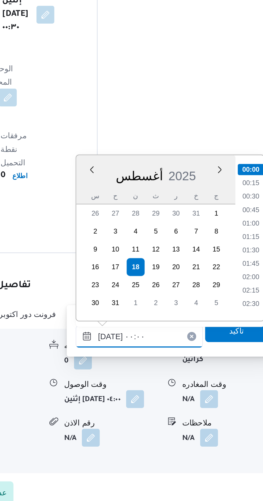
click at [159, 423] on input "[DATE] ٠٠:٠٠" at bounding box center [187, 422] width 61 height 11
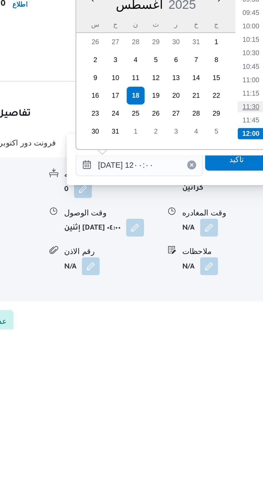
click at [241, 394] on li "11:30" at bounding box center [241, 394] width 12 height 5
type input "[DATE] ١١:٣٠"
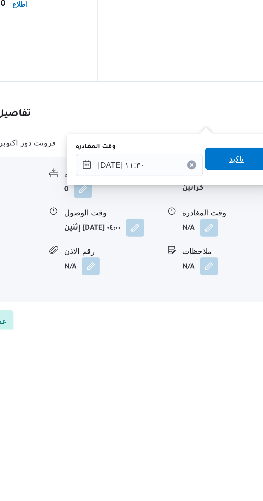
click at [235, 422] on span "تاكيد" at bounding box center [234, 419] width 30 height 11
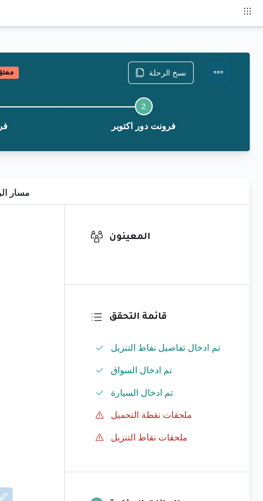
click at [245, 32] on button "Actions" at bounding box center [241, 34] width 11 height 11
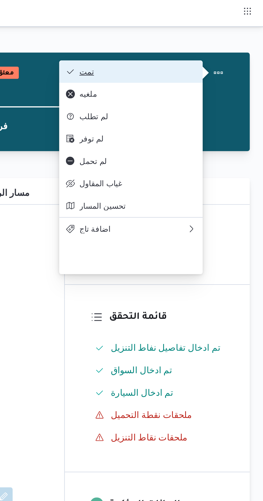
click at [229, 33] on span "تمت" at bounding box center [203, 34] width 56 height 4
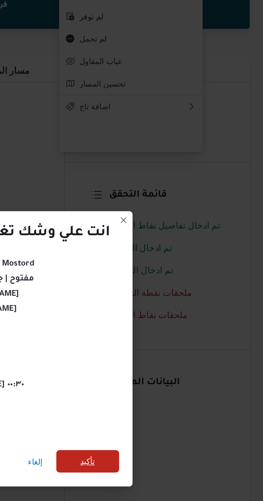
click at [182, 279] on span "تأكيد" at bounding box center [178, 279] width 7 height 6
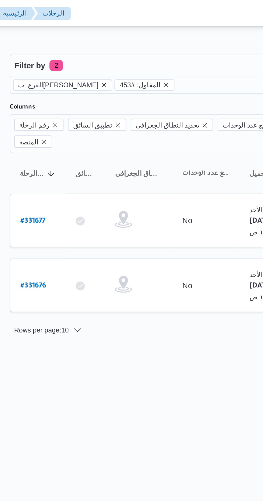
click at [114, 40] on icon "remove selected entity" at bounding box center [115, 41] width 2 height 2
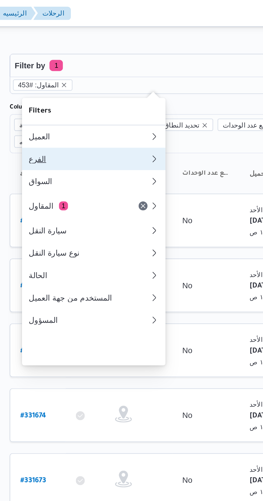
click at [109, 78] on div "الفرع" at bounding box center [107, 76] width 56 height 4
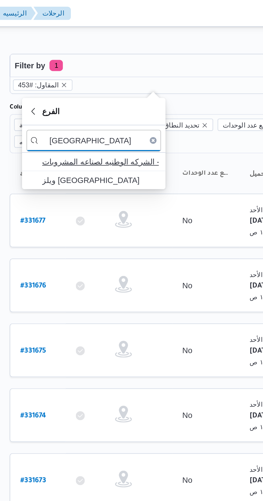
type input "[GEOGRAPHIC_DATA]"
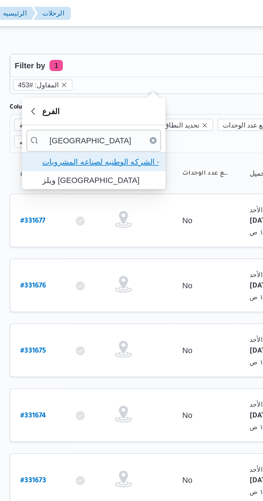
click at [134, 77] on span "مصنع ويلز - الشركه الوطنيه لصناعه المشروبات" at bounding box center [113, 77] width 56 height 6
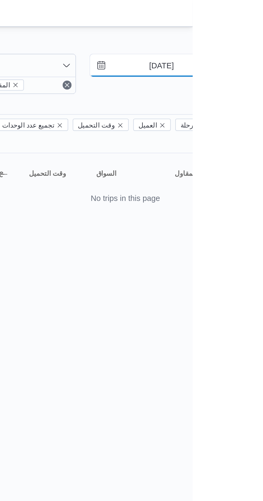
click at [249, 31] on input "[DATE]" at bounding box center [244, 31] width 61 height 11
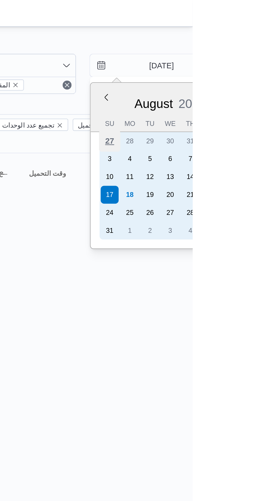
click at [224, 67] on div "27" at bounding box center [223, 67] width 10 height 10
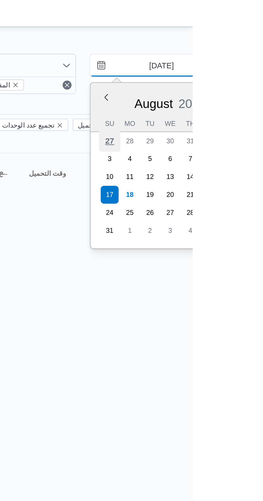
type input "[DATE]"
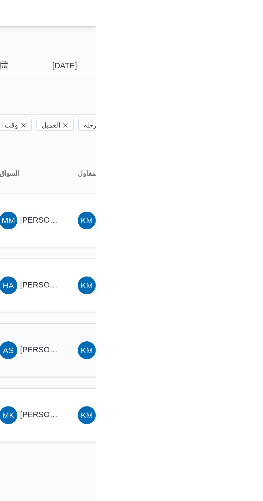
click at [232, 165] on span "[PERSON_NAME] [PERSON_NAME]" at bounding box center [257, 167] width 63 height 4
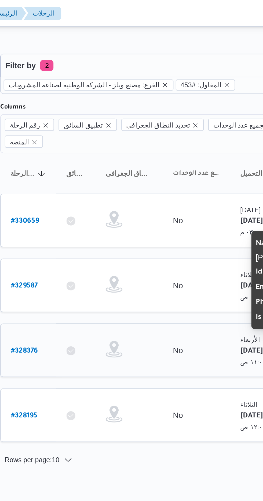
click at [83, 166] on b "# 328376" at bounding box center [81, 168] width 13 height 4
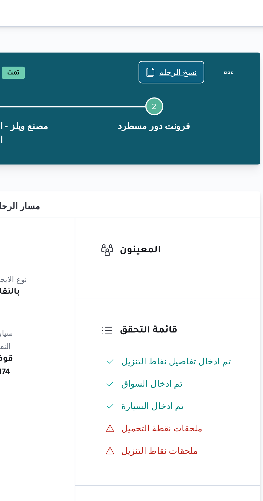
click at [212, 36] on span "نسخ الرحلة" at bounding box center [217, 34] width 18 height 6
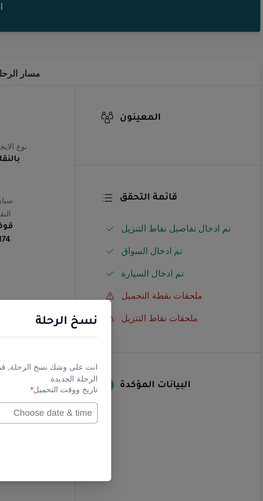
click at [157, 259] on input "text" at bounding box center [149, 261] width 59 height 10
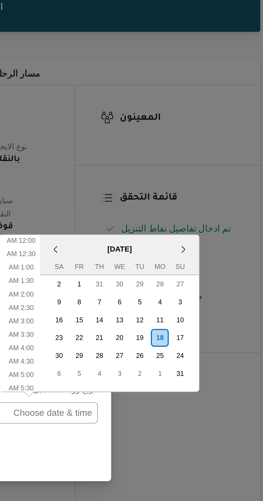
scroll to position [197, 0]
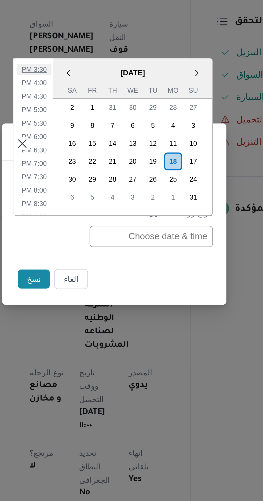
click at [95, 183] on li "3:30 PM" at bounding box center [93, 181] width 16 height 5
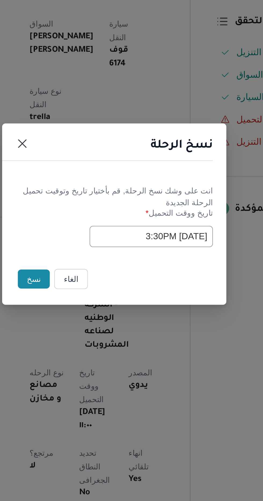
click at [152, 261] on input "[DATE] 3:30PM" at bounding box center [149, 261] width 59 height 10
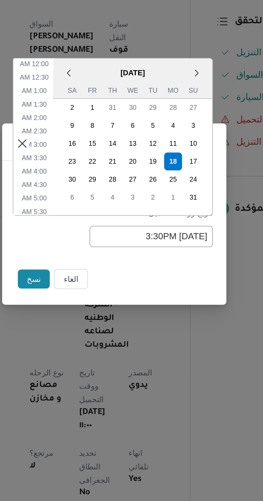
scroll to position [165, 0]
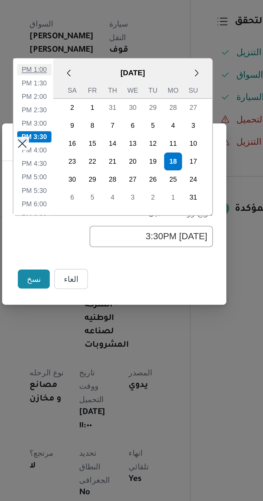
click at [95, 184] on li "1:00 PM" at bounding box center [93, 181] width 16 height 5
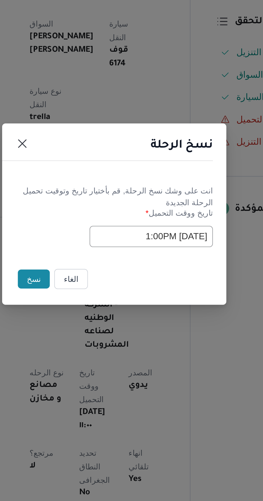
click at [156, 261] on input "[DATE] 1:00PM" at bounding box center [149, 261] width 59 height 10
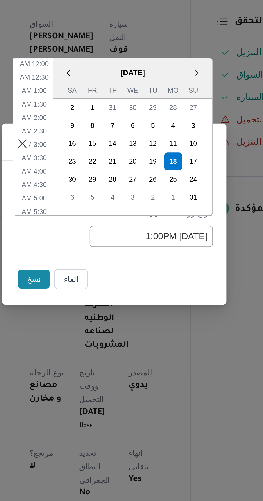
scroll to position [132, 0]
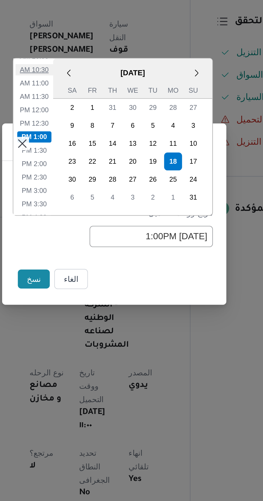
click at [96, 183] on li "10:30 AM" at bounding box center [93, 181] width 18 height 5
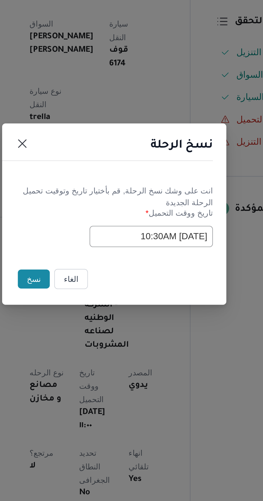
click at [154, 260] on input "[DATE] 10:30AM" at bounding box center [149, 261] width 59 height 10
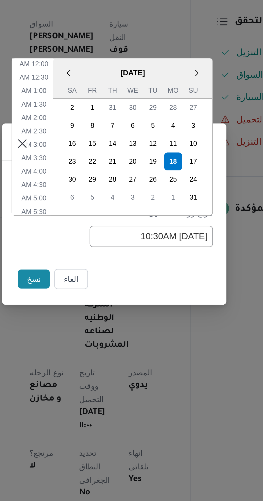
scroll to position [100, 0]
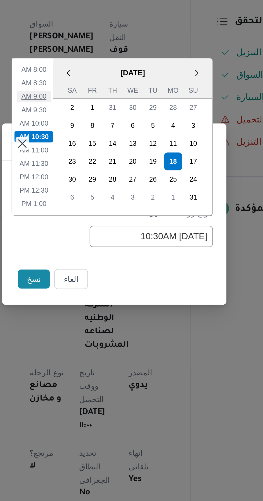
click at [95, 196] on li "9:00 AM" at bounding box center [93, 194] width 16 height 5
type input "[DATE] 9:00AM"
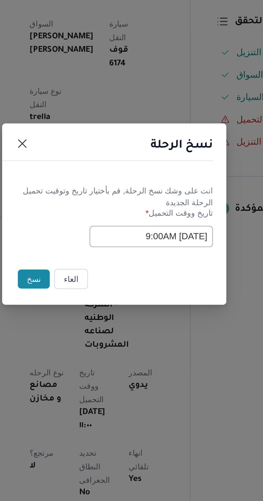
click at [90, 281] on button "نسخ" at bounding box center [92, 281] width 15 height 9
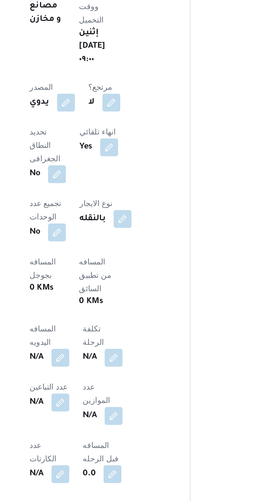
scroll to position [99, 0]
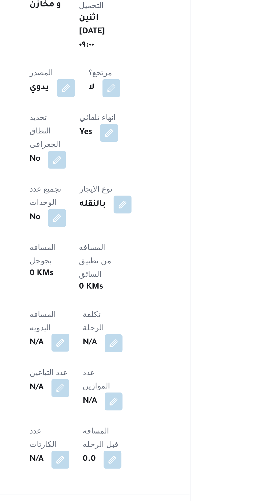
click at [110, 421] on button "button" at bounding box center [105, 425] width 9 height 9
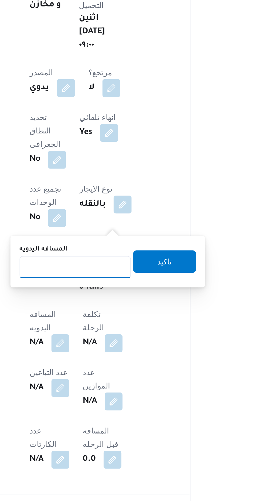
click at [123, 388] on input "المسافه اليدويه" at bounding box center [112, 389] width 53 height 11
type input "120"
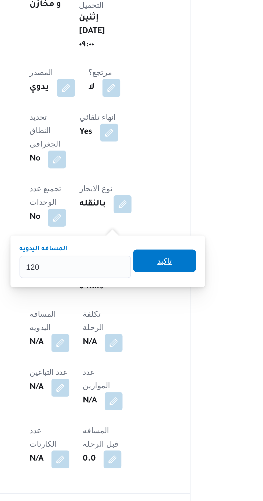
click at [157, 385] on span "تاكيد" at bounding box center [155, 386] width 30 height 11
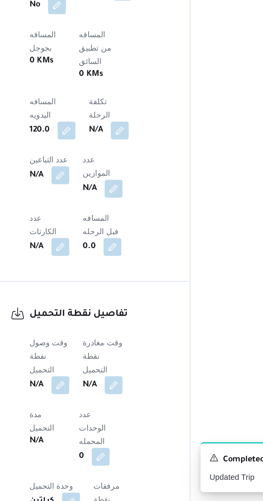
scroll to position [207, 0]
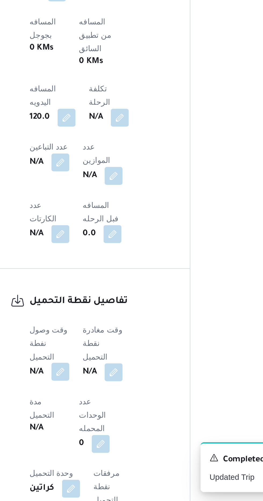
click at [102, 435] on button "button" at bounding box center [105, 439] width 9 height 9
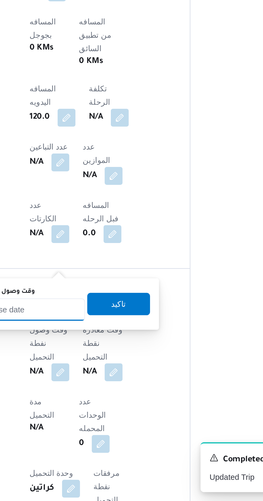
click at [99, 410] on input "وقت وصول نفطة التحميل" at bounding box center [87, 409] width 61 height 11
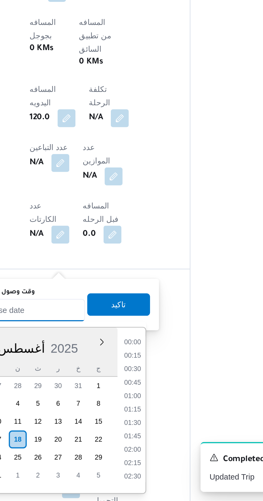
scroll to position [433, 0]
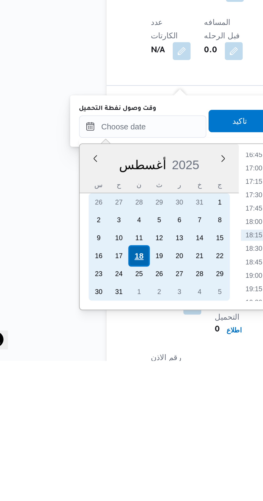
click at [85, 450] on div "18" at bounding box center [85, 451] width 10 height 10
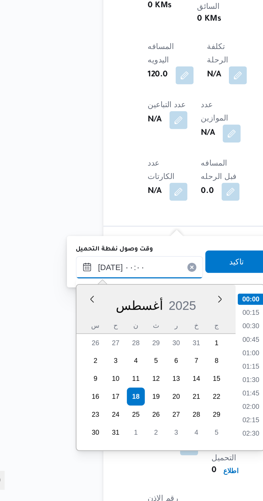
click at [59, 391] on input "[DATE] ٠٠:٠٠" at bounding box center [87, 389] width 61 height 11
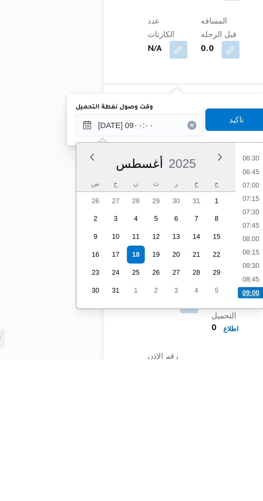
click at [144, 467] on li "09:00" at bounding box center [140, 469] width 13 height 5
type input "[DATE] ٠٩:٠٠"
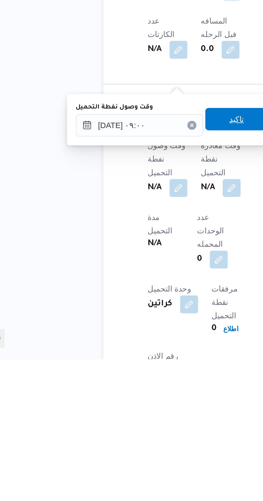
click at [137, 387] on span "تاكيد" at bounding box center [133, 386] width 7 height 6
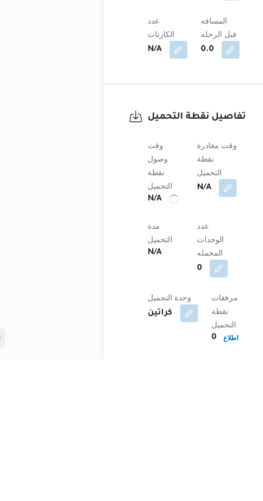
scroll to position [228, 0]
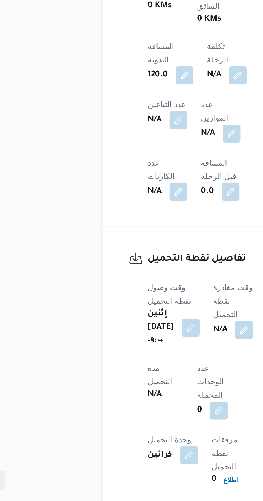
click at [129, 416] on b "N/A" at bounding box center [125, 419] width 7 height 6
click at [141, 415] on button "button" at bounding box center [137, 419] width 9 height 9
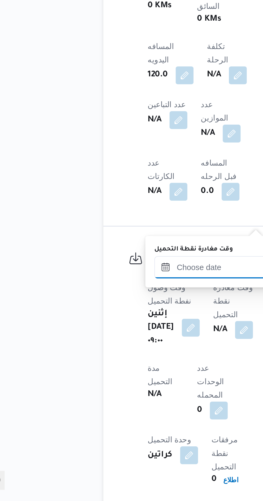
click at [124, 390] on input "وقت مغادرة نقطة التحميل" at bounding box center [124, 389] width 61 height 11
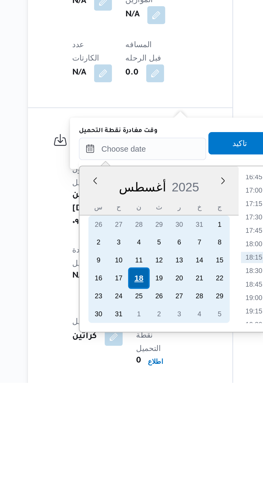
click at [121, 450] on div "18" at bounding box center [123, 451] width 10 height 10
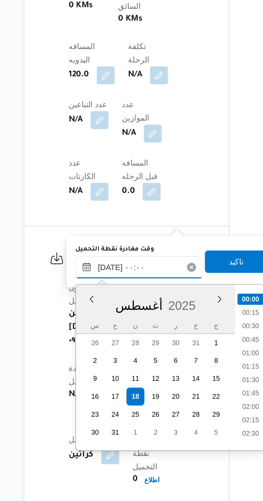
click at [100, 392] on input "[DATE] ٠٠:٠٠" at bounding box center [124, 389] width 61 height 11
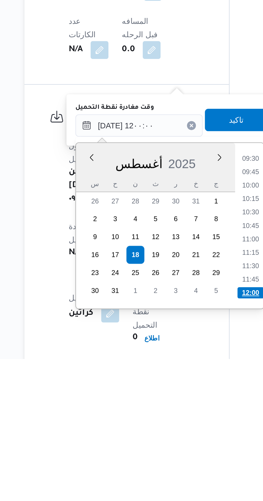
click at [180, 467] on li "12:00" at bounding box center [178, 469] width 13 height 5
type input "[DATE] ١٢:٠٠"
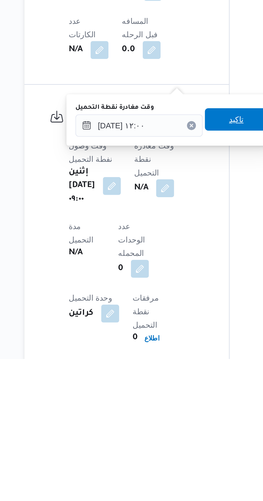
click at [174, 386] on span "تاكيد" at bounding box center [171, 386] width 7 height 6
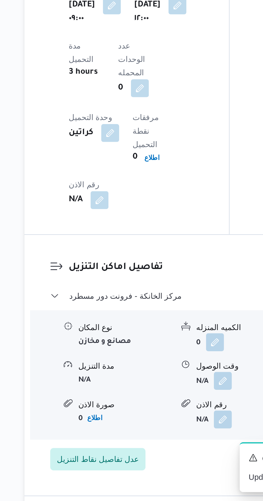
scroll to position [386, 0]
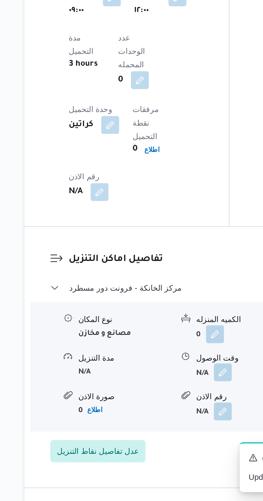
click at [164, 435] on button "button" at bounding box center [164, 439] width 9 height 9
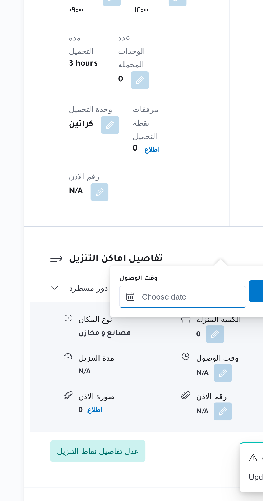
click at [144, 401] on input "وقت الوصول" at bounding box center [145, 403] width 61 height 11
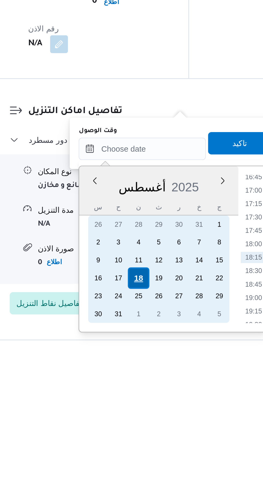
click at [143, 463] on div "18" at bounding box center [144, 465] width 10 height 10
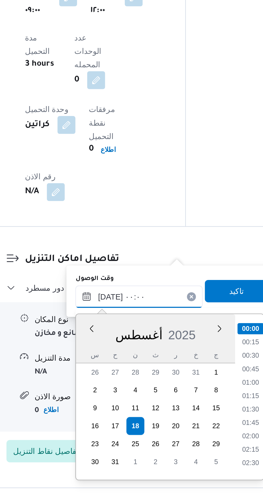
click at [118, 406] on input "[DATE] ٠٠:٠٠" at bounding box center [145, 403] width 61 height 11
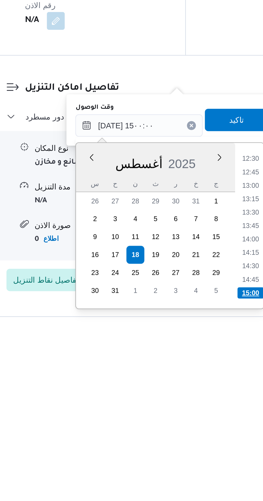
click at [201, 482] on li "15:00" at bounding box center [198, 483] width 13 height 5
type input "[DATE] ١٥:٠٠"
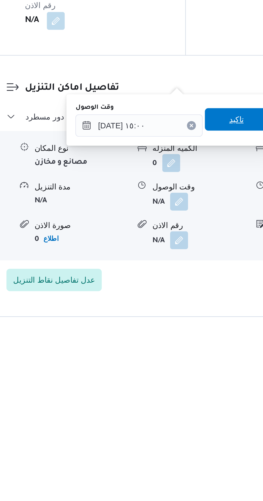
click at [195, 400] on span "تاكيد" at bounding box center [191, 400] width 7 height 6
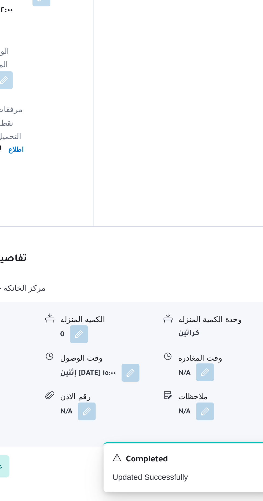
click at [223, 436] on span at bounding box center [219, 440] width 11 height 9
click at [201, 407] on div "نوع المكان مصانع و مخازن الكميه المنزله 0 وحدة الكمية المنزله كراتين مدة التنزي…" at bounding box center [162, 437] width 185 height 61
click at [222, 435] on button "button" at bounding box center [221, 439] width 9 height 9
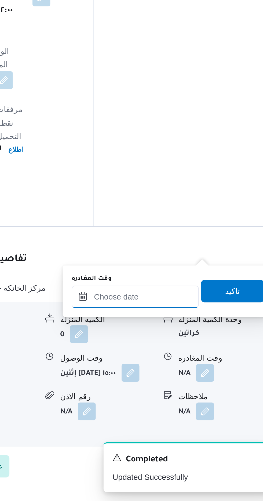
click at [203, 402] on input "وقت المغادره" at bounding box center [187, 403] width 61 height 11
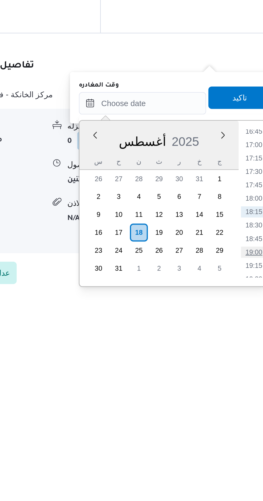
click at [244, 474] on li "19:00" at bounding box center [241, 474] width 12 height 5
type input "[DATE] ١٩:٠٠"
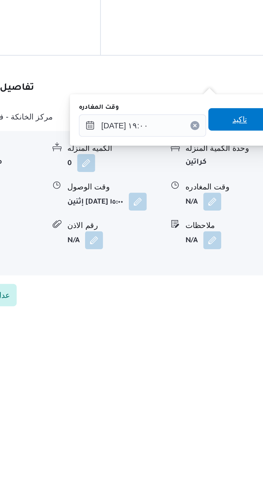
click at [238, 401] on span "تاكيد" at bounding box center [234, 400] width 7 height 6
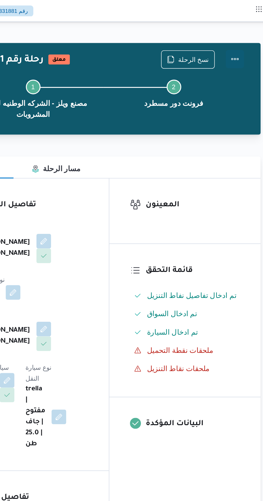
click at [244, 33] on button "Actions" at bounding box center [241, 34] width 11 height 11
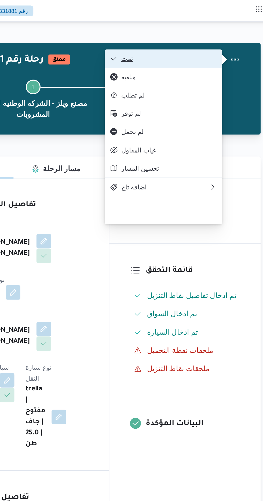
click at [219, 31] on button "تمت" at bounding box center [199, 34] width 69 height 11
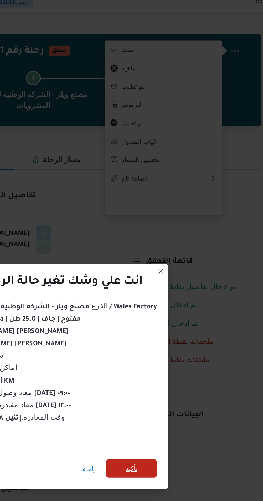
click at [180, 278] on span "تأكيد" at bounding box center [180, 279] width 7 height 6
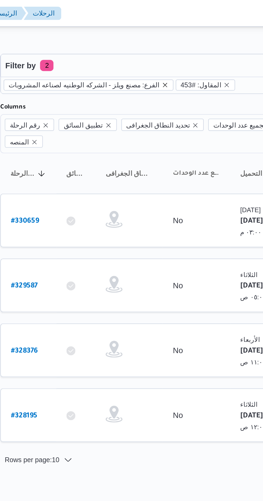
click at [147, 40] on icon "remove selected entity" at bounding box center [148, 40] width 3 height 3
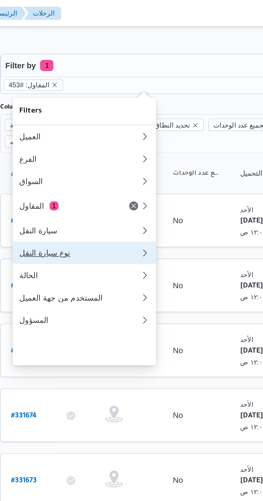
click at [113, 123] on div "نوع سيارة النقل" at bounding box center [108, 121] width 58 height 4
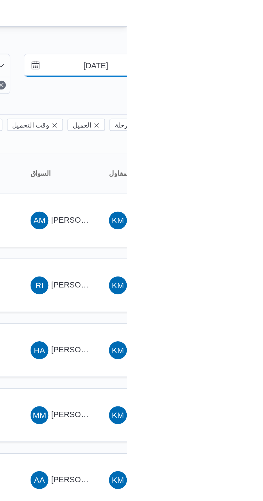
click at [249, 33] on input "[DATE]" at bounding box center [244, 31] width 61 height 11
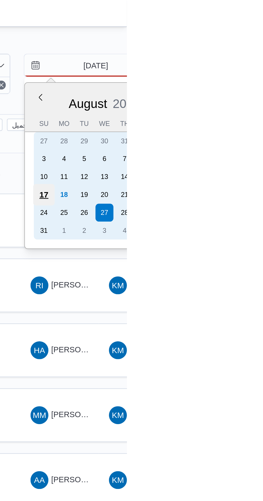
click at [221, 92] on div "17" at bounding box center [223, 93] width 10 height 10
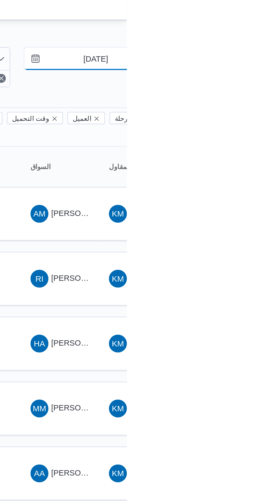
click at [249, 32] on input "[DATE]" at bounding box center [244, 31] width 61 height 11
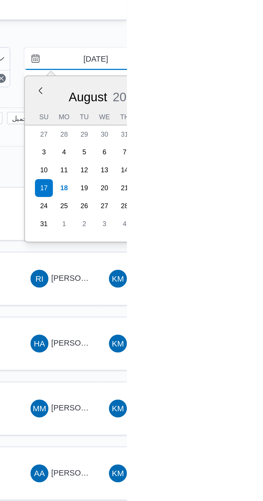
type input "[DATE]"
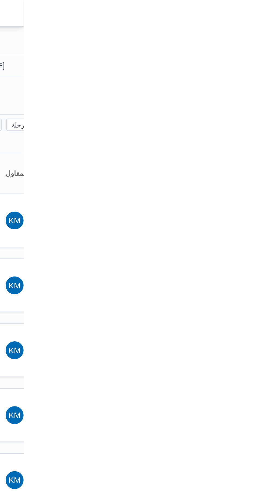
type input "[DATE]"
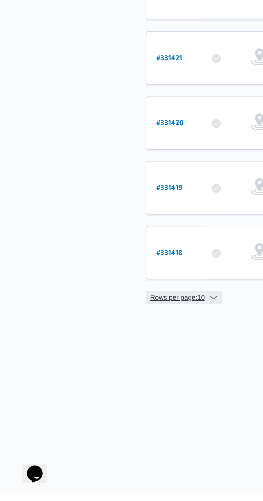
click at [94, 404] on span "Rows per page : 10" at bounding box center [85, 407] width 26 height 6
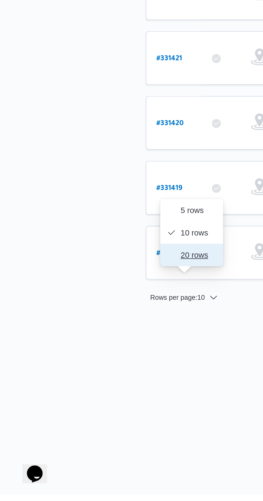
click at [94, 386] on span "20 rows" at bounding box center [94, 386] width 17 height 4
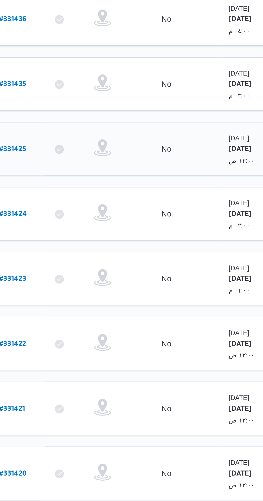
click at [79, 166] on b "# 331425" at bounding box center [81, 168] width 13 height 4
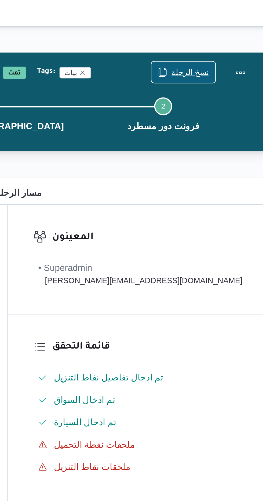
click at [208, 32] on span "نسخ الرحلة" at bounding box center [218, 34] width 31 height 10
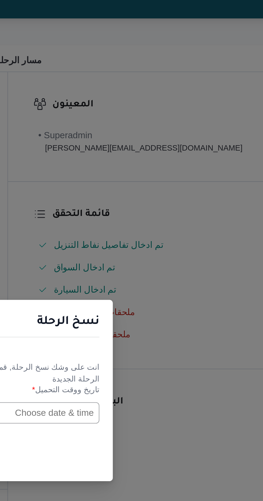
click at [156, 258] on input "text" at bounding box center [149, 261] width 59 height 10
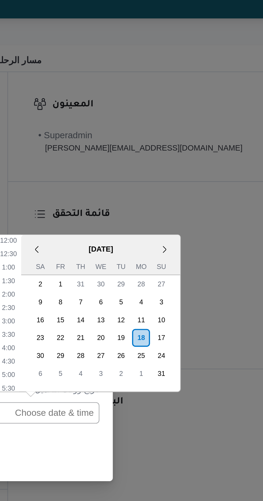
scroll to position [197, 0]
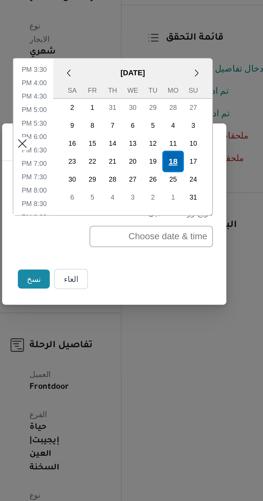
click at [159, 226] on div "18" at bounding box center [159, 225] width 10 height 10
type input "[DATE] 12:00AM"
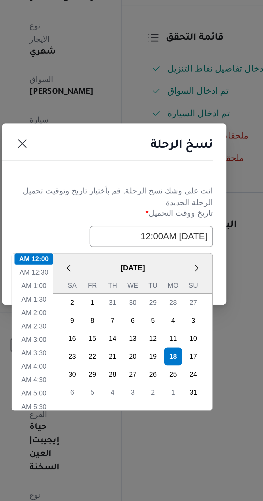
click at [122, 233] on div "انت على وشك نسخ الرحلة, [GEOGRAPHIC_DATA] بأختيار تاريخ وتوقيت تحميل الرحلة الج…" at bounding box center [131, 252] width 107 height 40
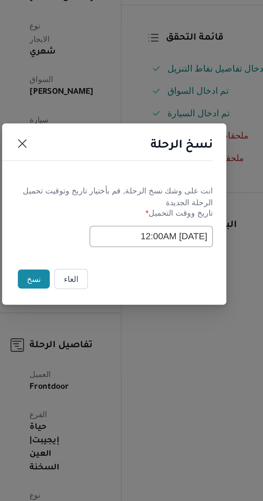
click at [89, 284] on button "نسخ" at bounding box center [92, 281] width 15 height 9
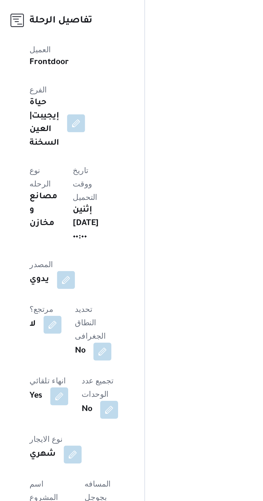
scroll to position [49, 0]
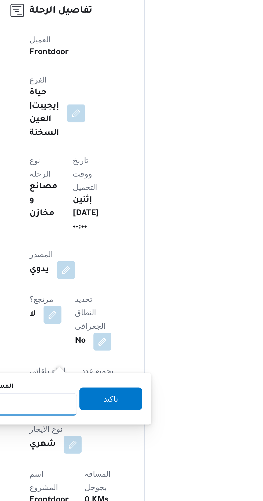
click at [95, 454] on input "المسافه اليدويه" at bounding box center [86, 454] width 53 height 11
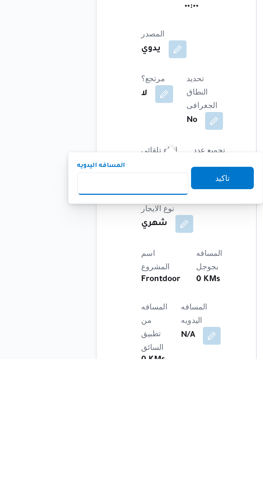
scroll to position [88, 0]
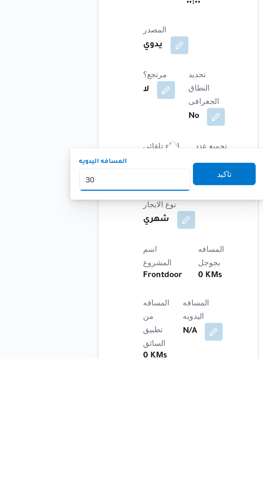
type input "300"
click at [127, 412] on span "تاكيد" at bounding box center [130, 412] width 30 height 11
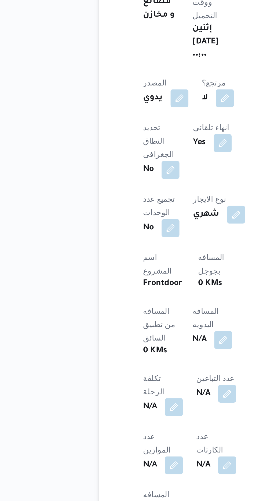
scroll to position [160, 0]
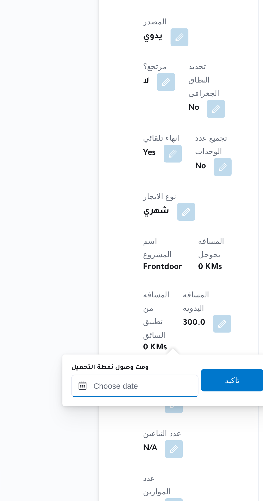
click at [78, 445] on input "وقت وصول نفطة التحميل" at bounding box center [87, 446] width 61 height 11
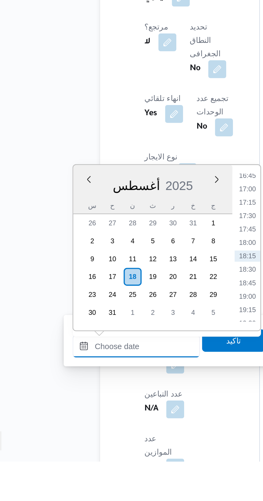
scroll to position [176, 0]
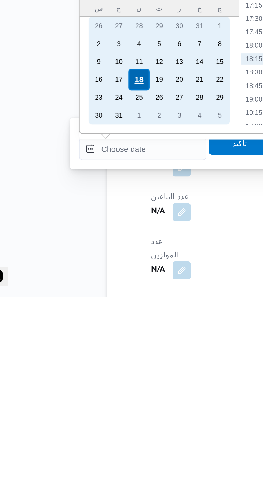
click at [81, 395] on div "18" at bounding box center [85, 397] width 10 height 10
type input "[DATE] ٠٠:٠٠"
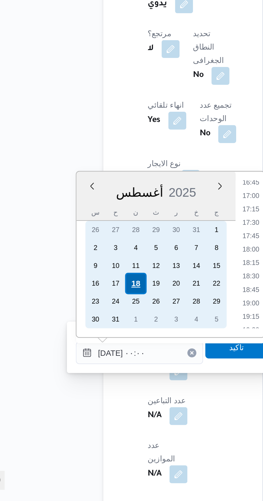
scroll to position [0, 0]
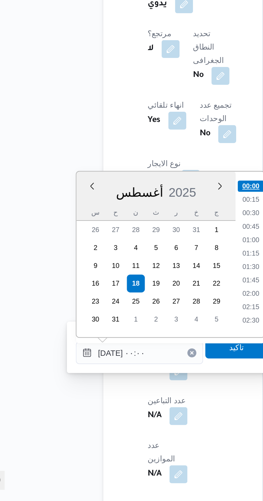
click at [136, 349] on li "00:00" at bounding box center [140, 350] width 13 height 5
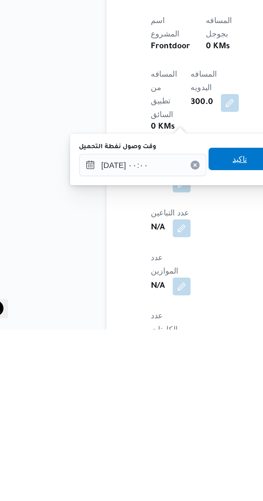
click at [130, 420] on span "تاكيد" at bounding box center [133, 419] width 30 height 11
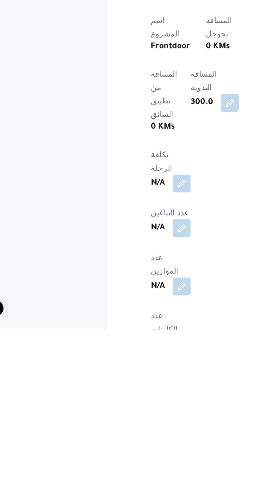
scroll to position [184, 0]
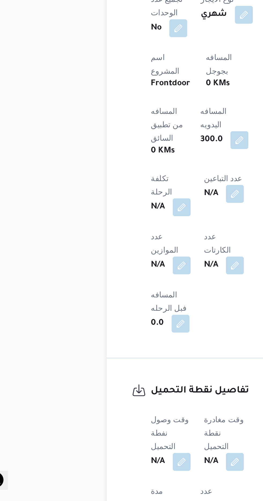
click at [123, 479] on b "N/A" at bounding box center [119, 482] width 7 height 6
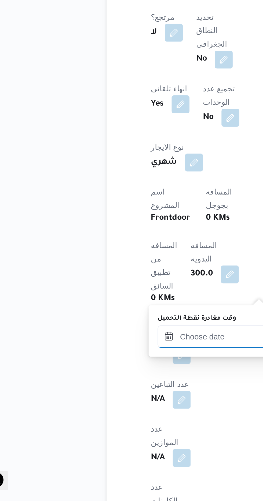
click at [106, 423] on input "وقت مغادرة نقطة التحميل" at bounding box center [124, 422] width 61 height 11
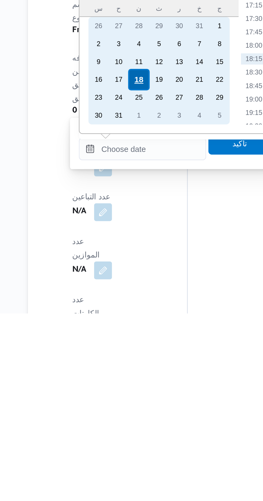
click at [122, 391] on div "18" at bounding box center [123, 389] width 10 height 10
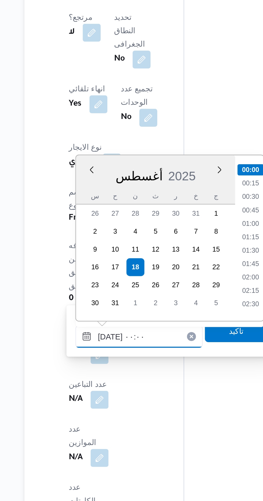
click at [96, 424] on input "[DATE] ٠٠:٠٠" at bounding box center [124, 422] width 61 height 11
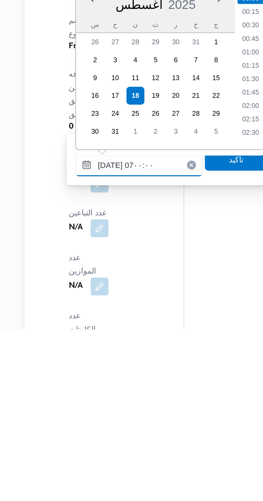
scroll to position [115, 0]
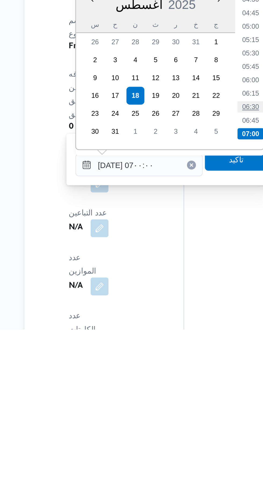
click at [179, 395] on li "06:30" at bounding box center [178, 394] width 12 height 5
type input "[DATE] ٠٦:٣٠"
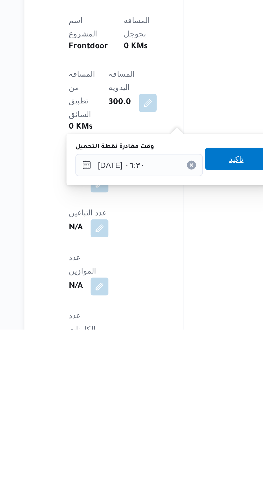
click at [171, 421] on span "تاكيد" at bounding box center [171, 419] width 30 height 11
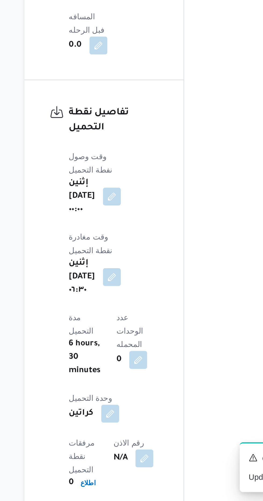
scroll to position [449, 0]
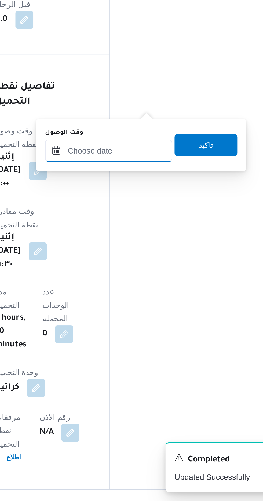
click at [144, 332] on input "وقت الوصول" at bounding box center [145, 333] width 61 height 11
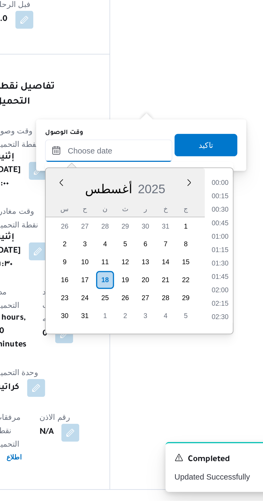
scroll to position [433, 0]
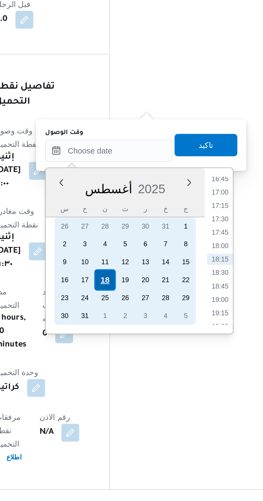
click at [144, 398] on div "18" at bounding box center [144, 395] width 10 height 10
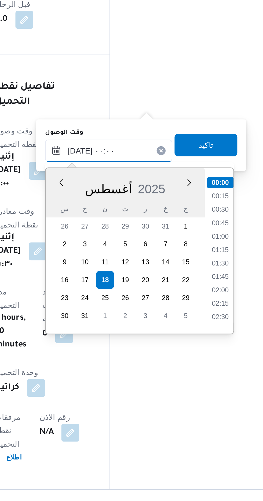
click at [121, 333] on input "[DATE] ٠٠:٠٠" at bounding box center [145, 333] width 61 height 11
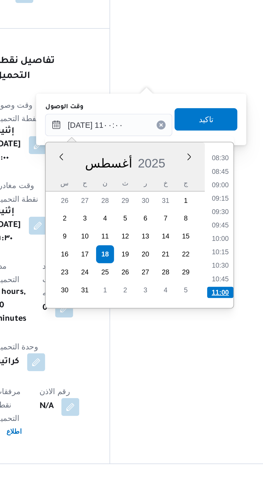
click at [198, 413] on li "11:00" at bounding box center [198, 413] width 13 height 5
type input "[DATE] ١١:٠٠"
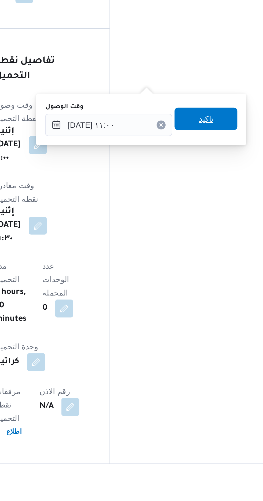
click at [191, 332] on span "تاكيد" at bounding box center [192, 330] width 30 height 11
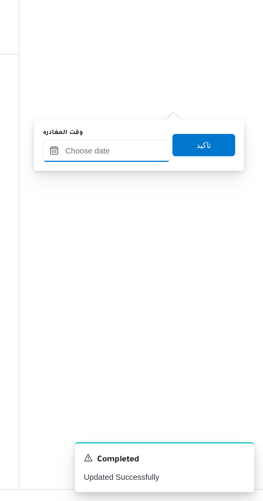
click at [193, 335] on input "وقت المغادره" at bounding box center [187, 333] width 61 height 11
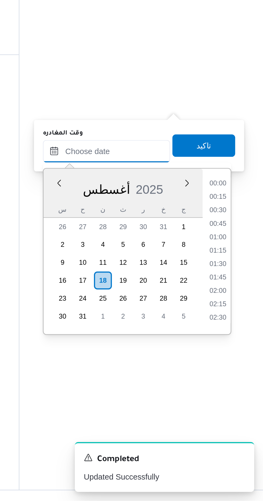
scroll to position [433, 0]
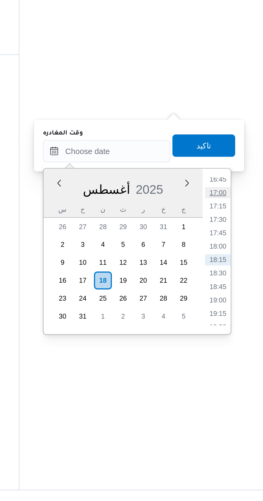
click at [240, 355] on li "17:00" at bounding box center [241, 353] width 12 height 5
type input "[DATE] ١٧:٠٠"
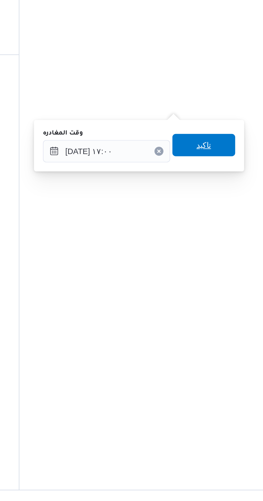
click at [235, 332] on span "تاكيد" at bounding box center [234, 330] width 30 height 11
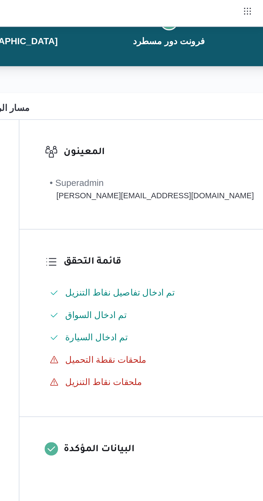
scroll to position [39, 0]
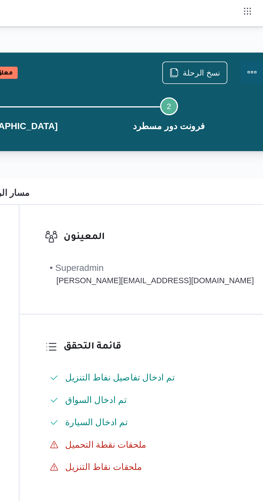
click at [252, 34] on button "Actions" at bounding box center [257, 34] width 11 height 11
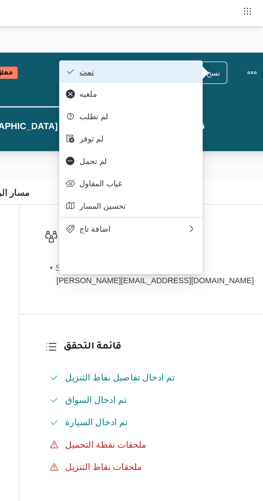
click at [194, 32] on button "تمت" at bounding box center [199, 34] width 69 height 11
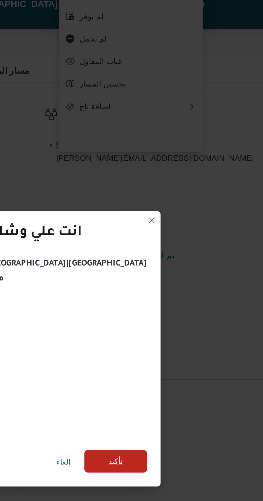
click at [189, 278] on span "تأكيد" at bounding box center [192, 279] width 7 height 6
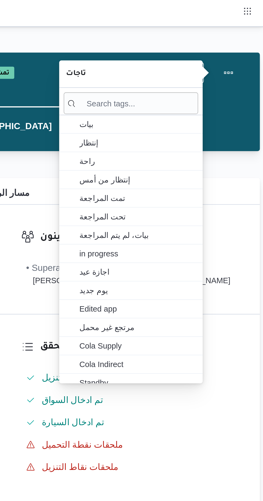
scroll to position [0, 0]
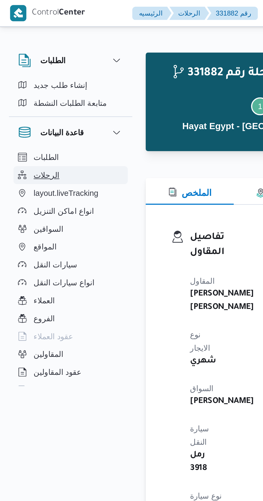
click at [18, 84] on span "الرحلات" at bounding box center [22, 84] width 12 height 6
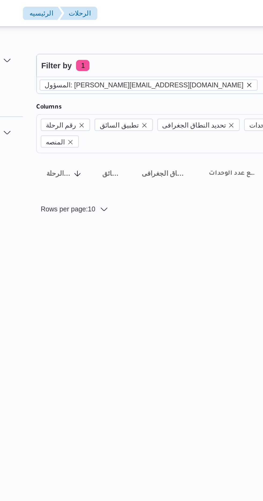
click at [170, 40] on icon "remove selected entity" at bounding box center [171, 41] width 2 height 2
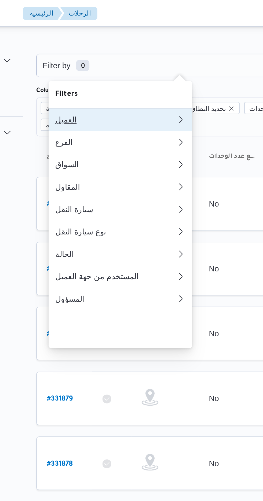
click at [92, 56] on div "العميل" at bounding box center [108, 57] width 58 height 4
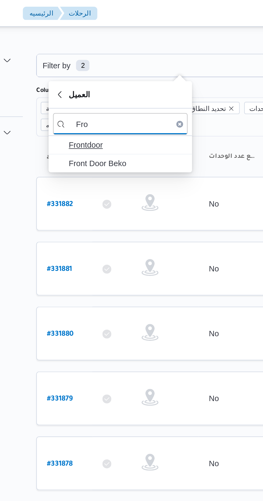
type input "Fro"
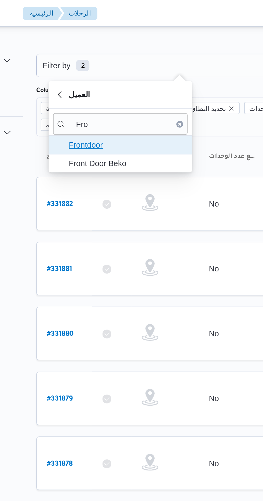
click at [92, 69] on span "Frontdoor" at bounding box center [113, 69] width 56 height 6
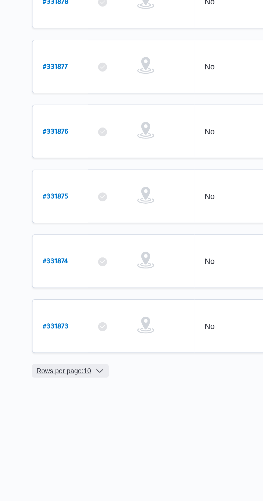
click at [80, 404] on span "Rows per page : 10" at bounding box center [85, 407] width 26 height 6
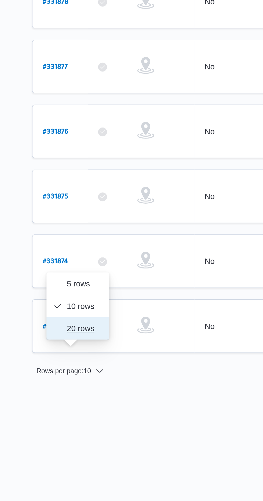
click at [88, 391] on button "20 rows" at bounding box center [92, 386] width 30 height 11
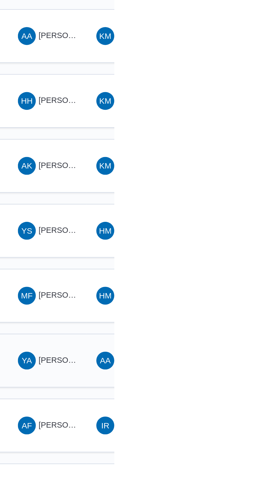
click at [233, 445] on span "[PERSON_NAME] [PERSON_NAME]" at bounding box center [257, 447] width 63 height 4
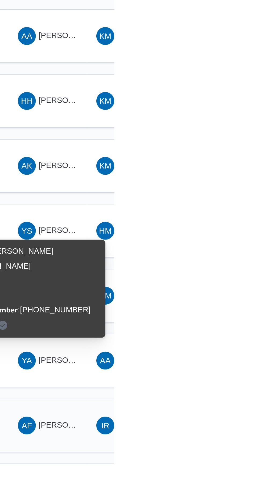
click at [232, 476] on span "[PERSON_NAME] [PERSON_NAME]" at bounding box center [257, 478] width 63 height 4
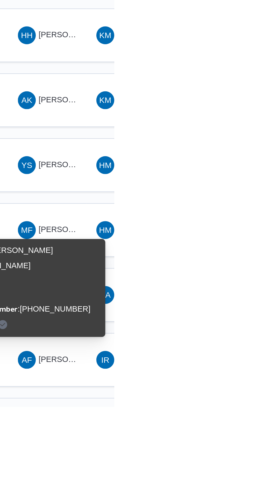
click at [233, 501] on span "YA [PERSON_NAME]" at bounding box center [231, 509] width 28 height 9
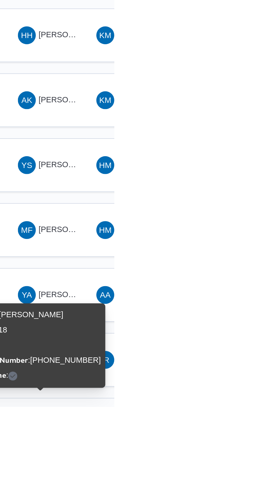
click at [262, 501] on span "MH [PERSON_NAME] على" at bounding box center [268, 509] width 28 height 9
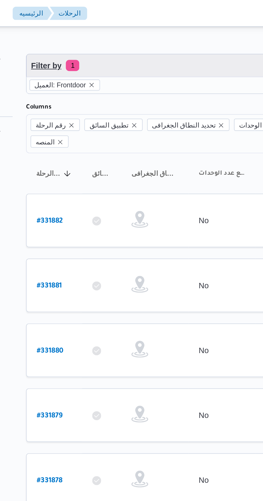
click at [143, 36] on span "Filter by 1" at bounding box center [138, 31] width 137 height 11
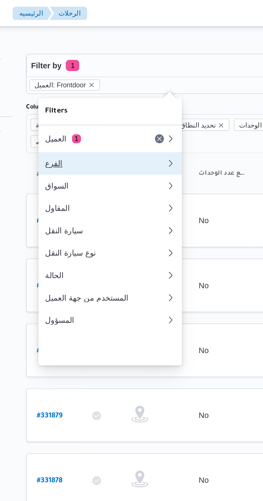
click at [113, 78] on div "الفرع" at bounding box center [108, 78] width 58 height 4
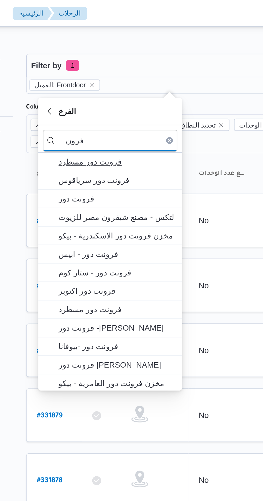
type input "فرون"
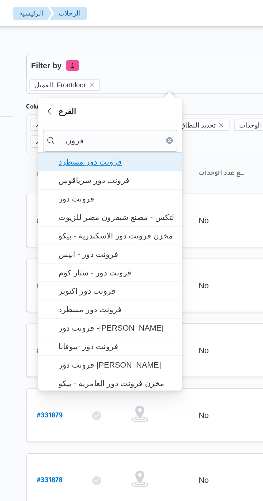
click at [126, 80] on span "فرونت دور مسطرد" at bounding box center [113, 77] width 56 height 6
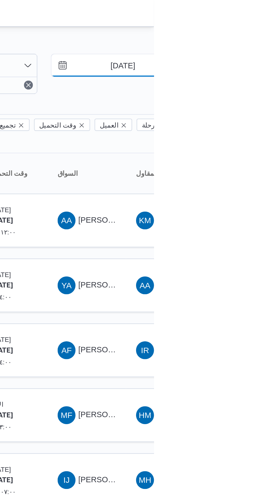
click at [246, 32] on input "[DATE]" at bounding box center [244, 31] width 61 height 11
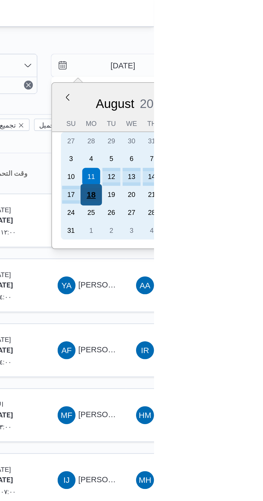
click at [232, 92] on div "18" at bounding box center [233, 93] width 10 height 10
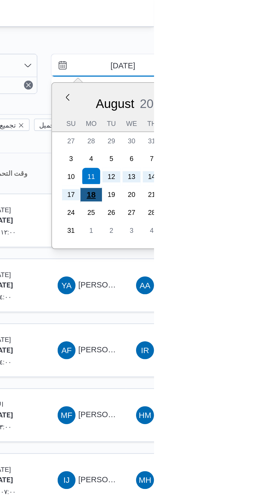
type input "[DATE]"
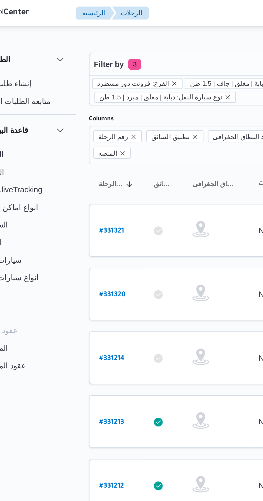
click at [110, 41] on icon "remove selected entity" at bounding box center [111, 40] width 3 height 3
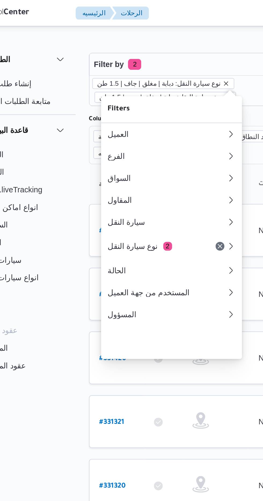
click at [135, 40] on icon "remove selected entity" at bounding box center [136, 40] width 3 height 3
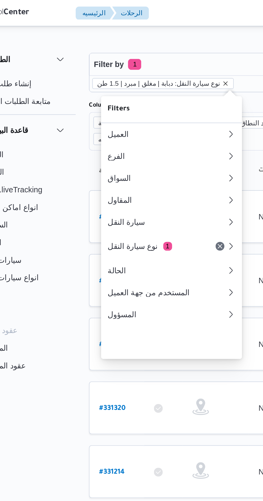
click at [135, 42] on icon "remove selected entity" at bounding box center [136, 40] width 3 height 3
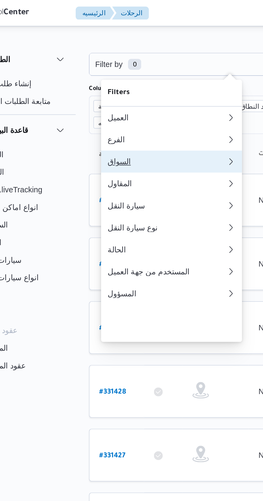
click at [105, 81] on div "السواق" at bounding box center [108, 79] width 58 height 4
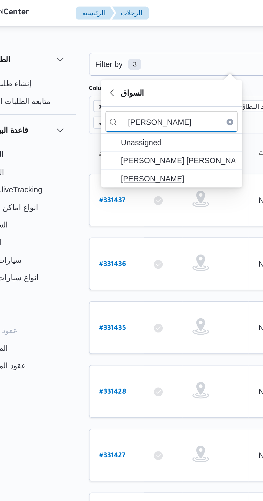
type input "حسني حسن حس"
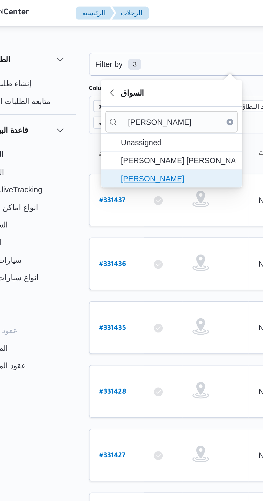
click at [117, 84] on span "[PERSON_NAME]" at bounding box center [113, 87] width 56 height 6
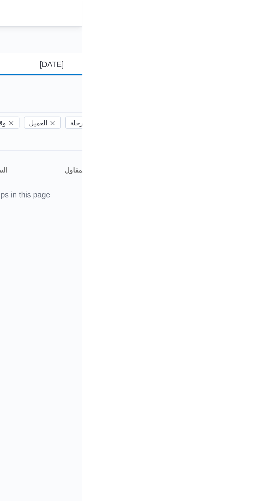
click at [248, 32] on input "[DATE]" at bounding box center [244, 31] width 61 height 11
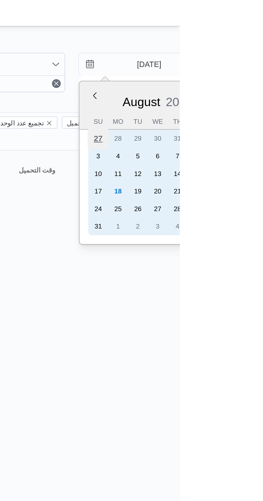
click at [225, 67] on div "27" at bounding box center [223, 67] width 10 height 10
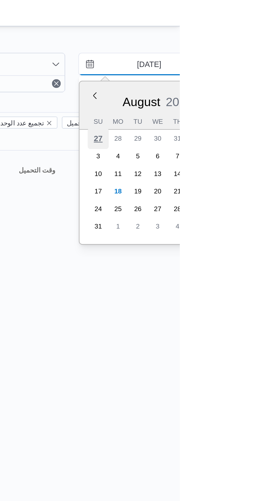
type input "[DATE]"
